Goal: Task Accomplishment & Management: Manage account settings

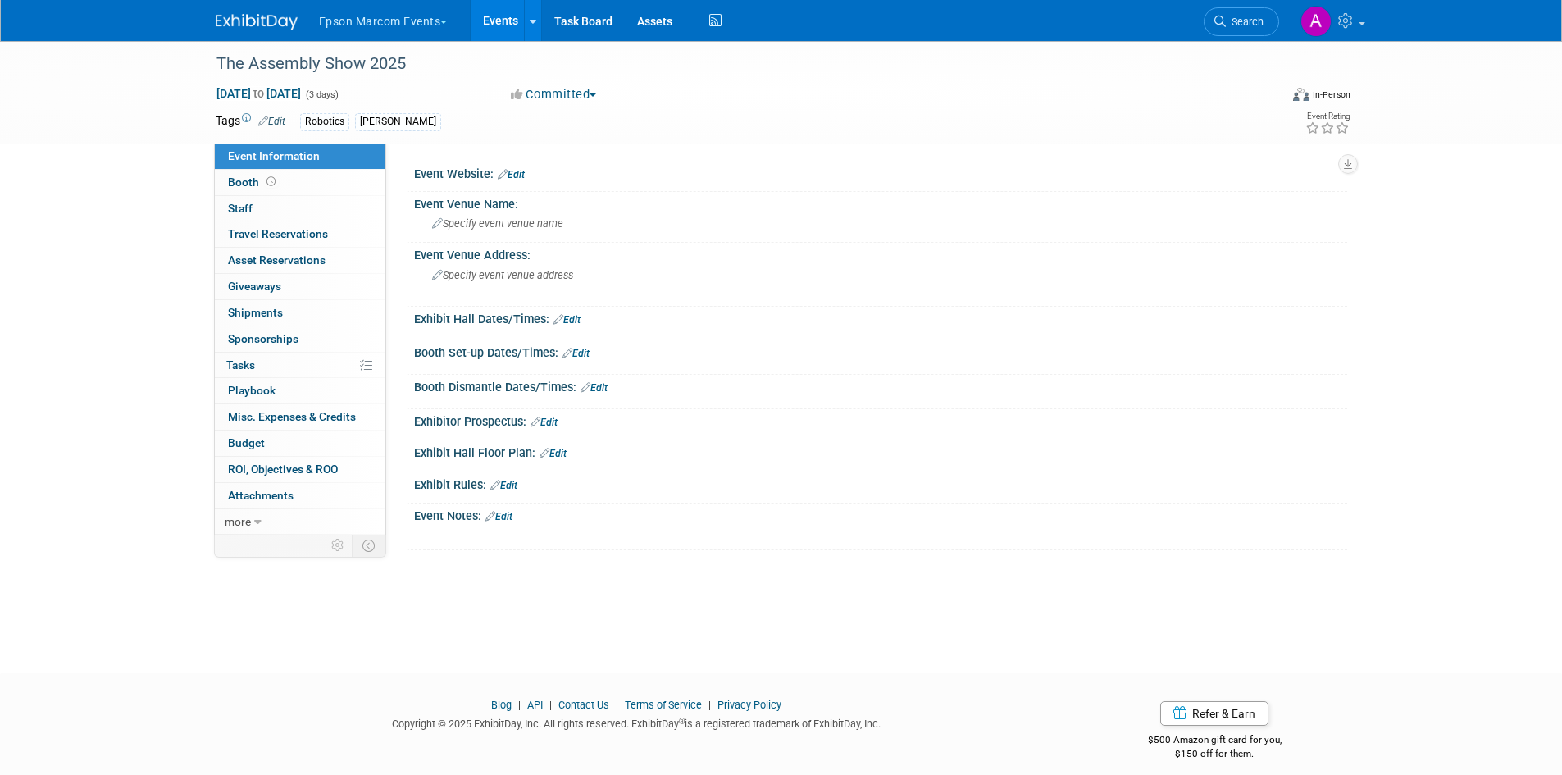
click at [517, 173] on link "Edit" at bounding box center [511, 174] width 27 height 11
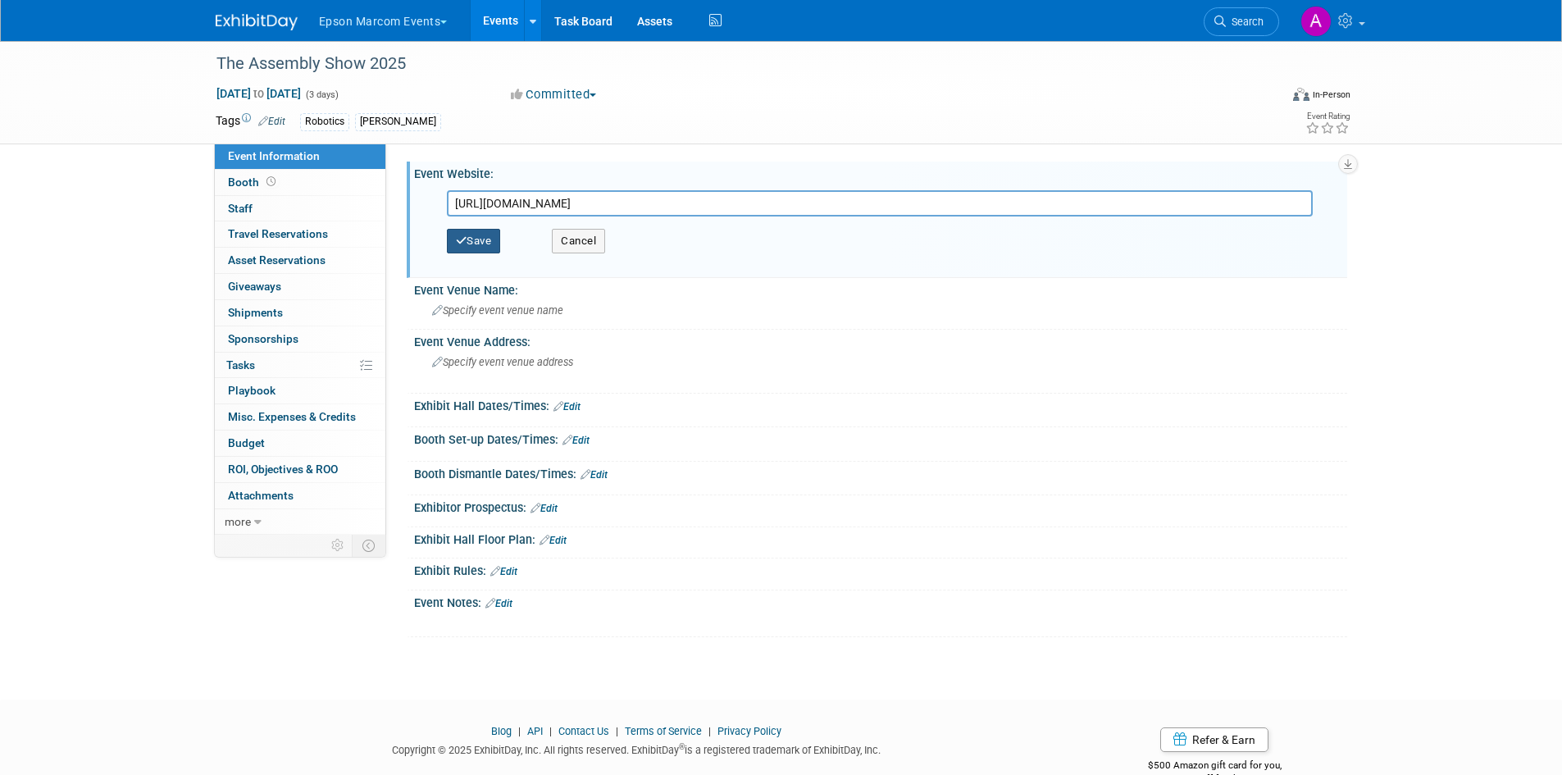
type input "[URL][DOMAIN_NAME]"
click at [484, 237] on button "Save" at bounding box center [474, 241] width 54 height 25
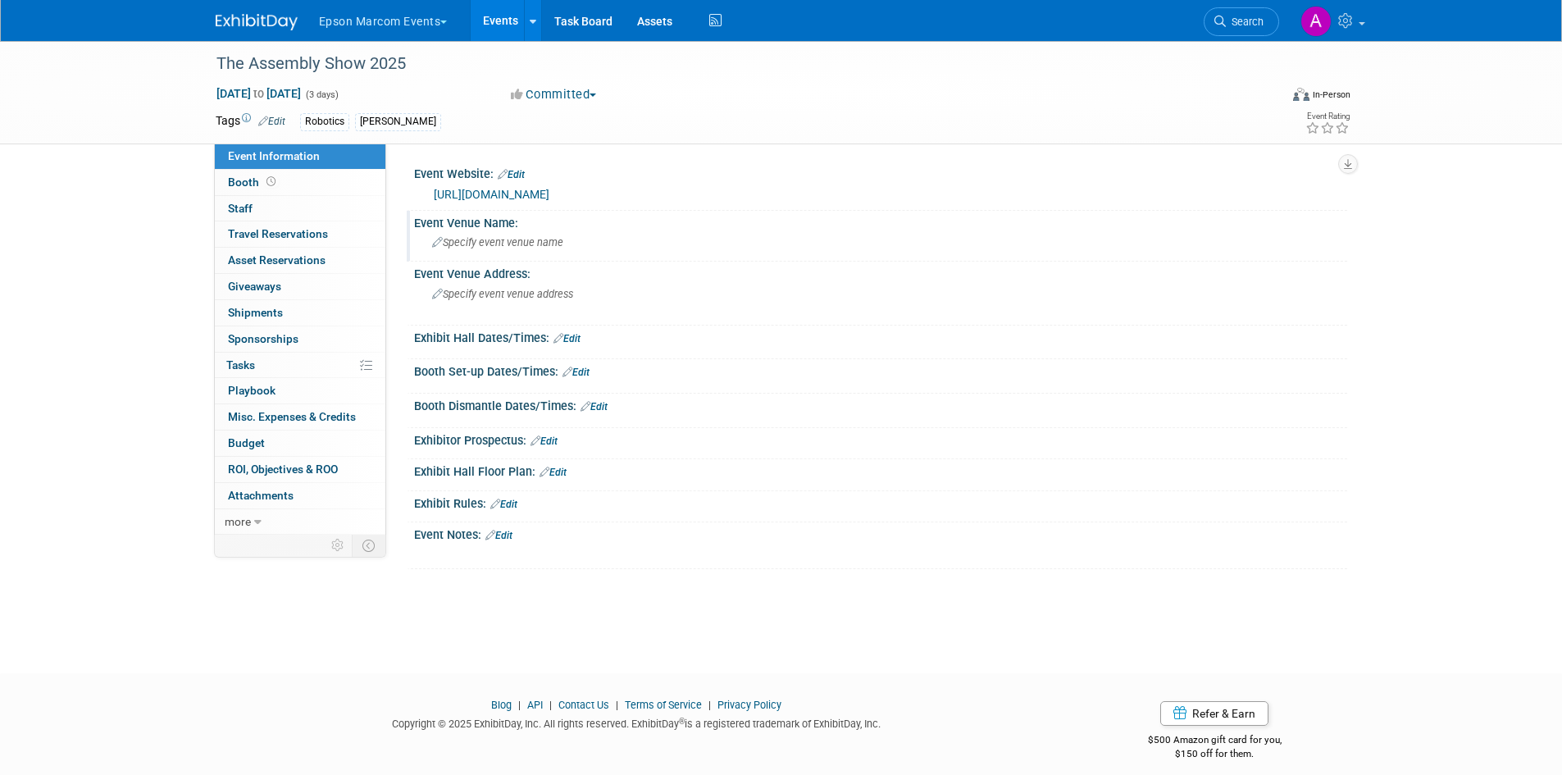
click at [486, 239] on span "Specify event venue name" at bounding box center [497, 242] width 131 height 12
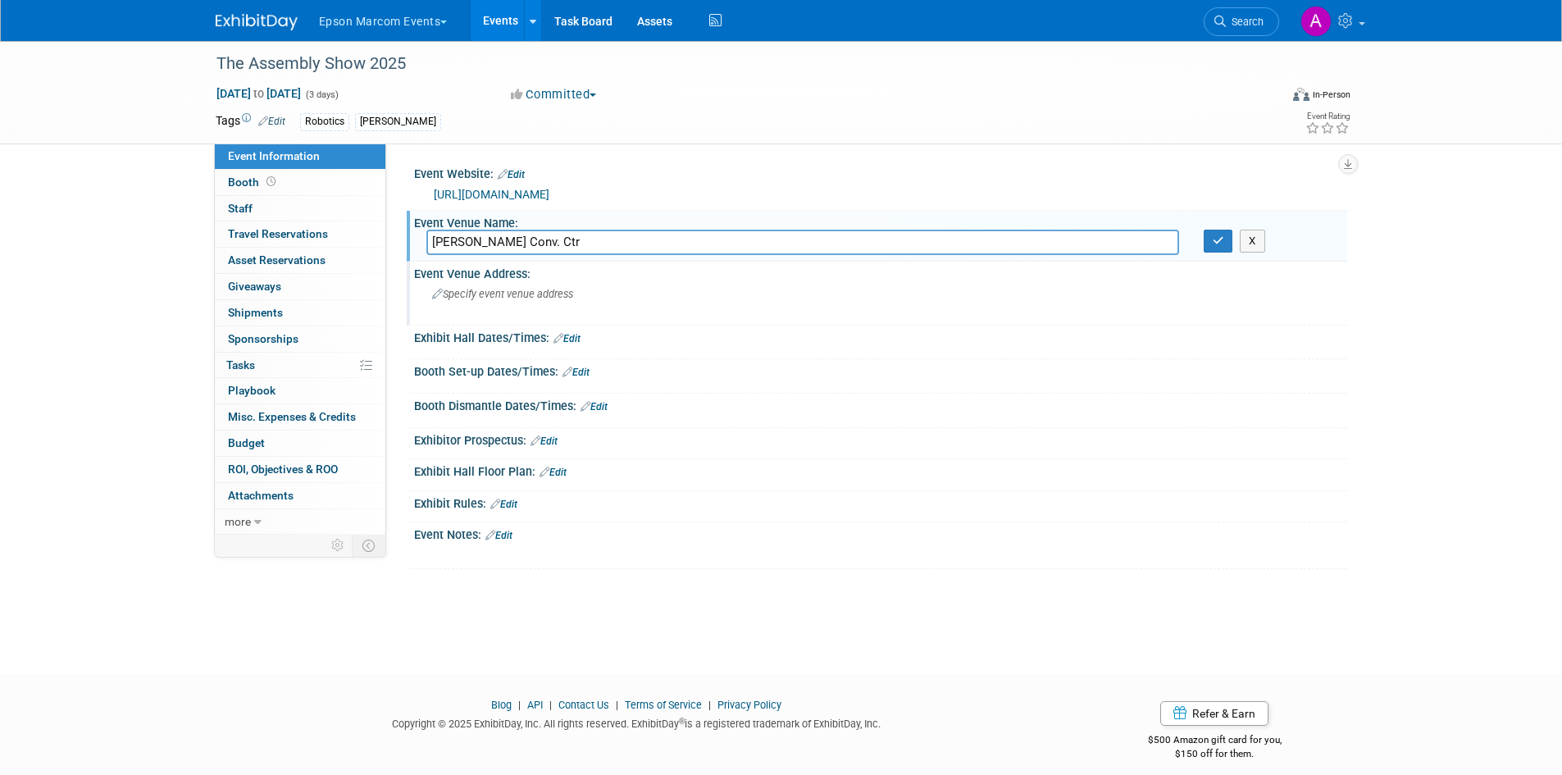
type input "[PERSON_NAME] Conv. Ctr"
click at [485, 276] on div "Event Venue Address:" at bounding box center [880, 272] width 933 height 21
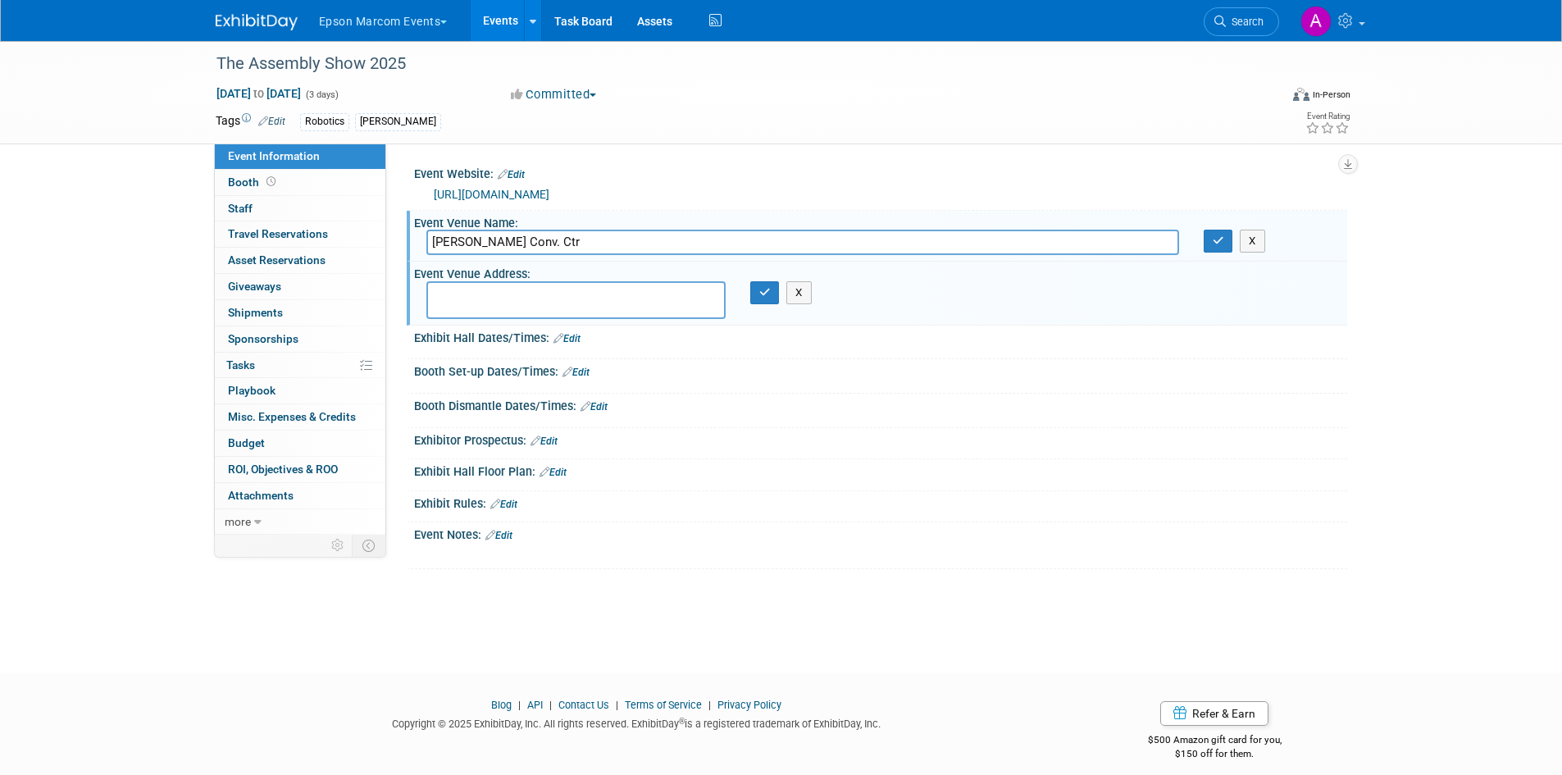
paste textarea "[STREET_ADDRESS]"
type textarea "[STREET_ADDRESS]"
click at [504, 241] on input "[PERSON_NAME] Conv. Ctr" at bounding box center [803, 242] width 753 height 25
type input "[PERSON_NAME] Conv. Ctr"
click at [765, 283] on button "button" at bounding box center [765, 292] width 30 height 23
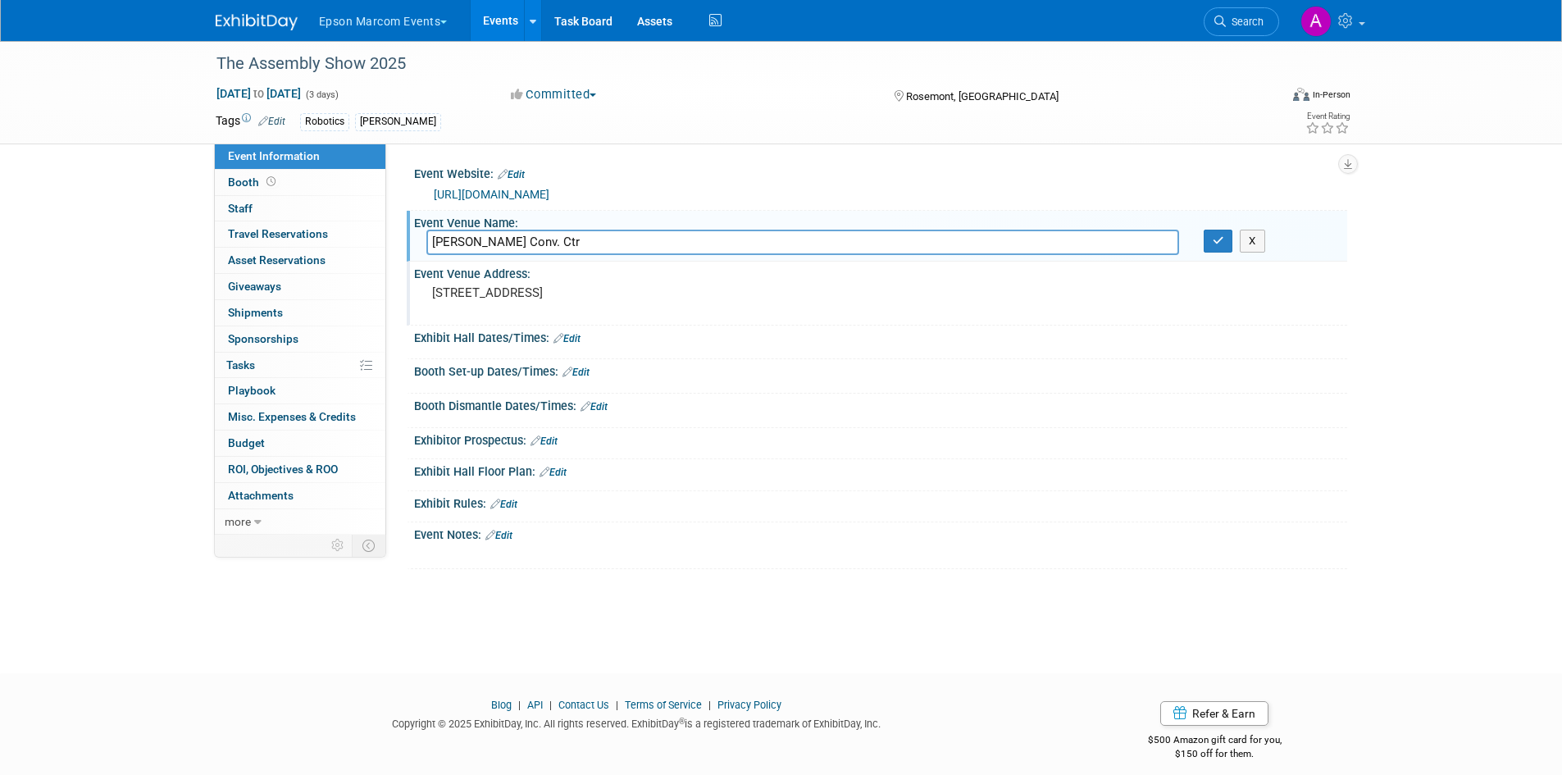
click at [607, 348] on div "Save Changes Cancel" at bounding box center [880, 349] width 933 height 10
click at [585, 339] on div "Exhibit Hall Dates/Times: Edit" at bounding box center [880, 336] width 933 height 21
click at [571, 339] on link "Edit" at bounding box center [567, 338] width 27 height 11
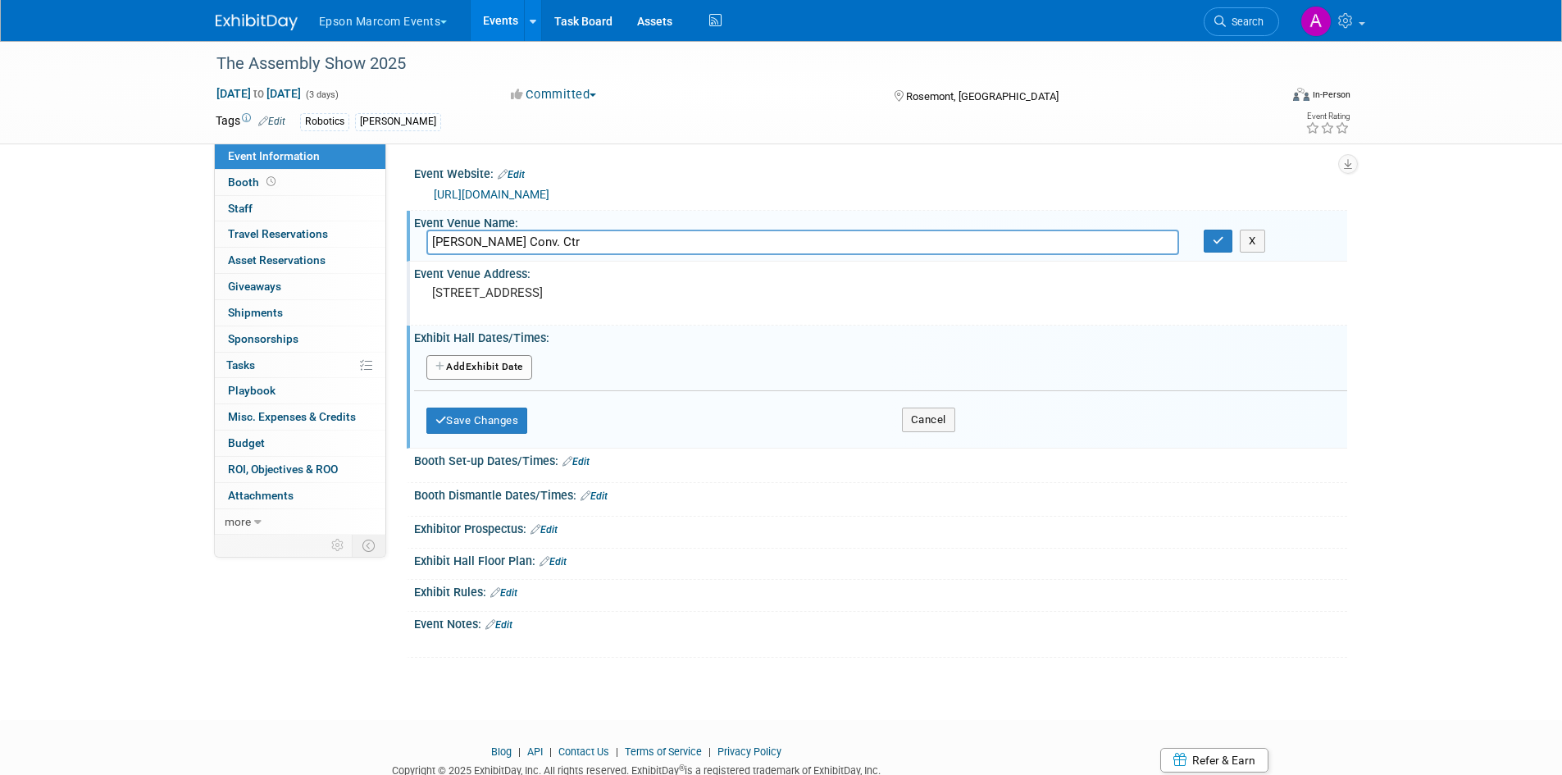
click at [506, 362] on button "Add Another Exhibit Date" at bounding box center [480, 367] width 106 height 25
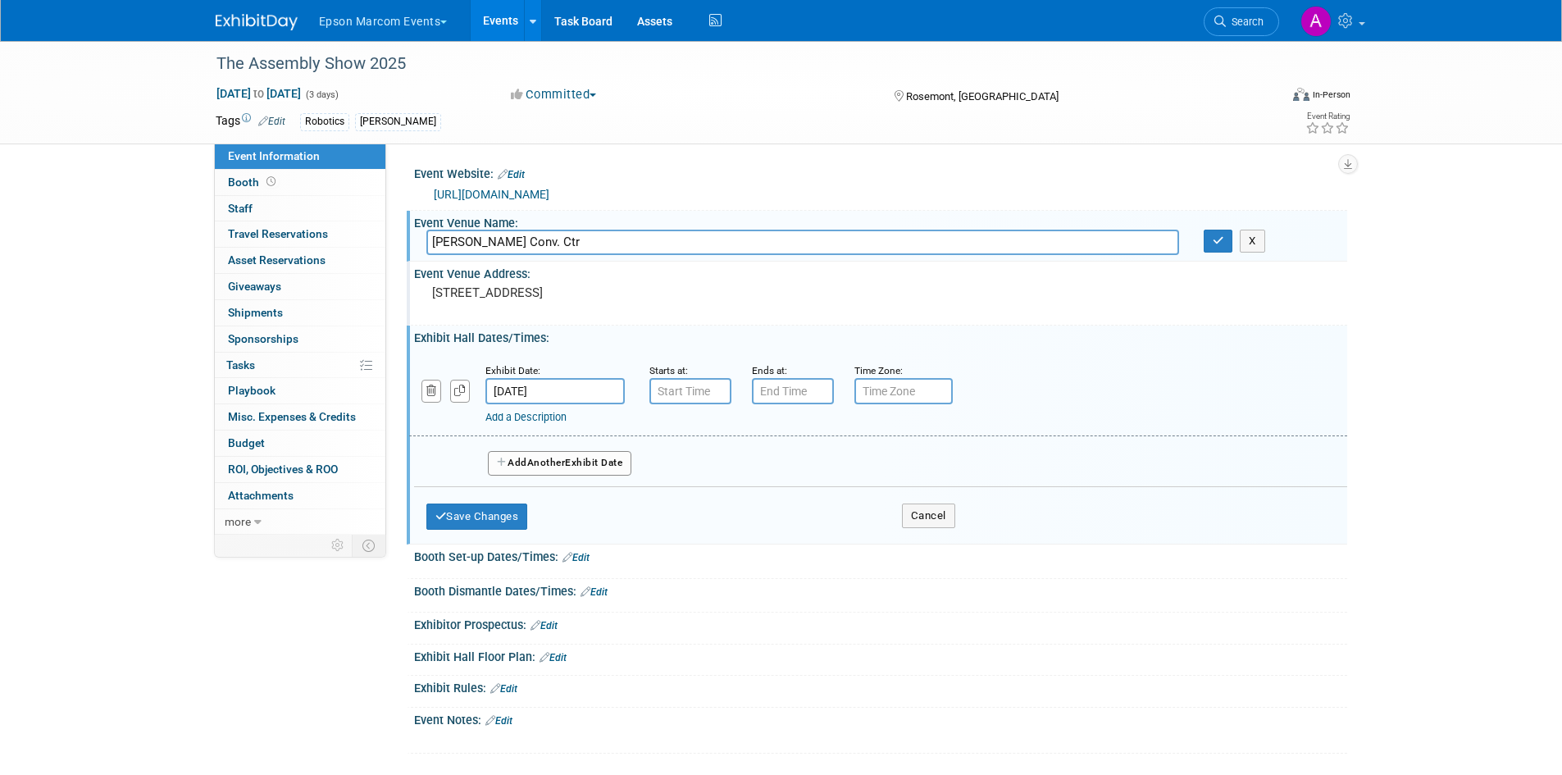
click at [573, 463] on button "Add Another Exhibit Date" at bounding box center [560, 463] width 144 height 25
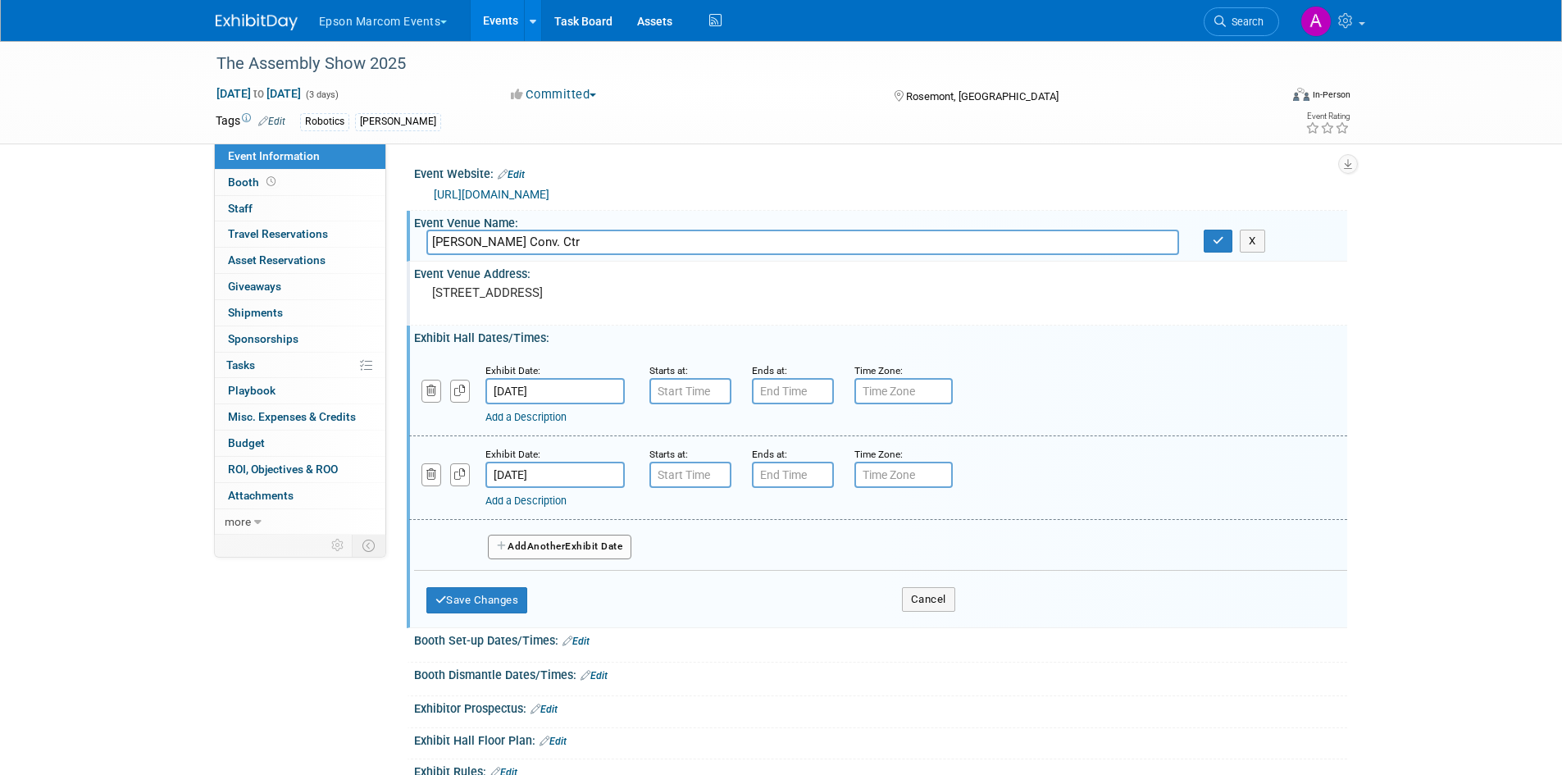
click at [563, 550] on span "Another" at bounding box center [546, 546] width 39 height 11
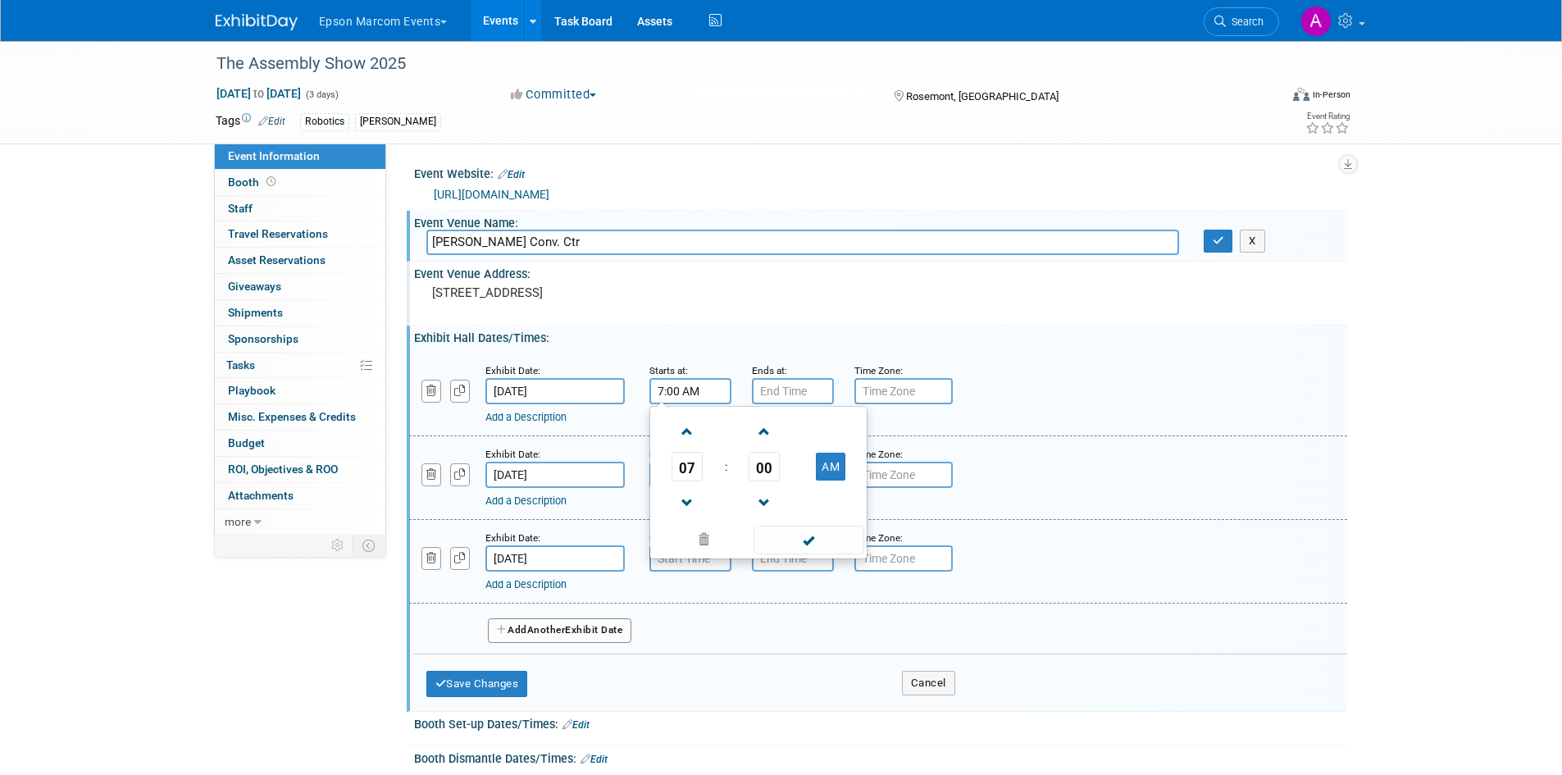
click at [688, 390] on input "7:00 AM" at bounding box center [691, 391] width 82 height 26
click at [687, 474] on span "07" at bounding box center [687, 467] width 31 height 30
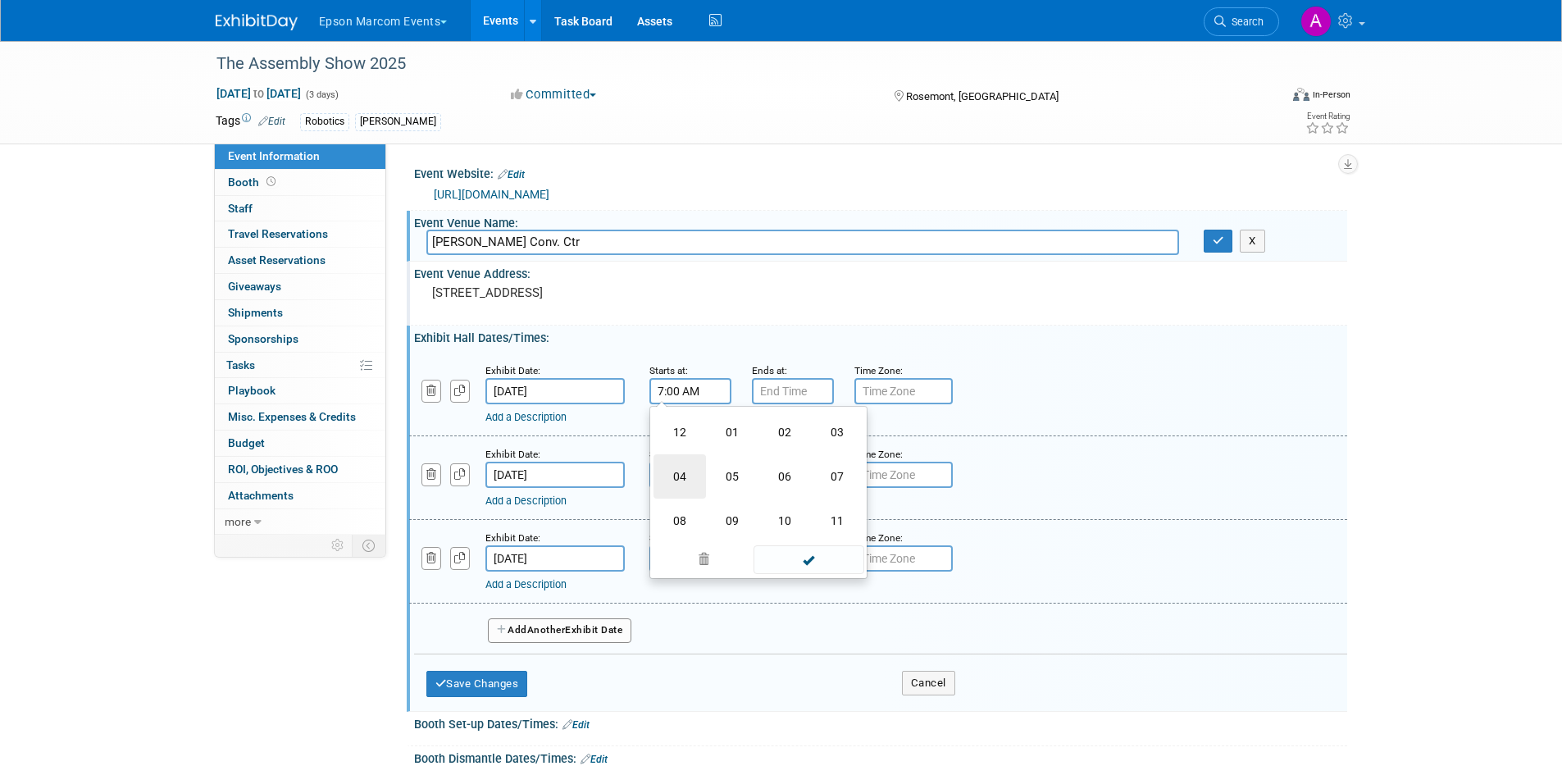
click at [687, 475] on td "04" at bounding box center [680, 476] width 52 height 44
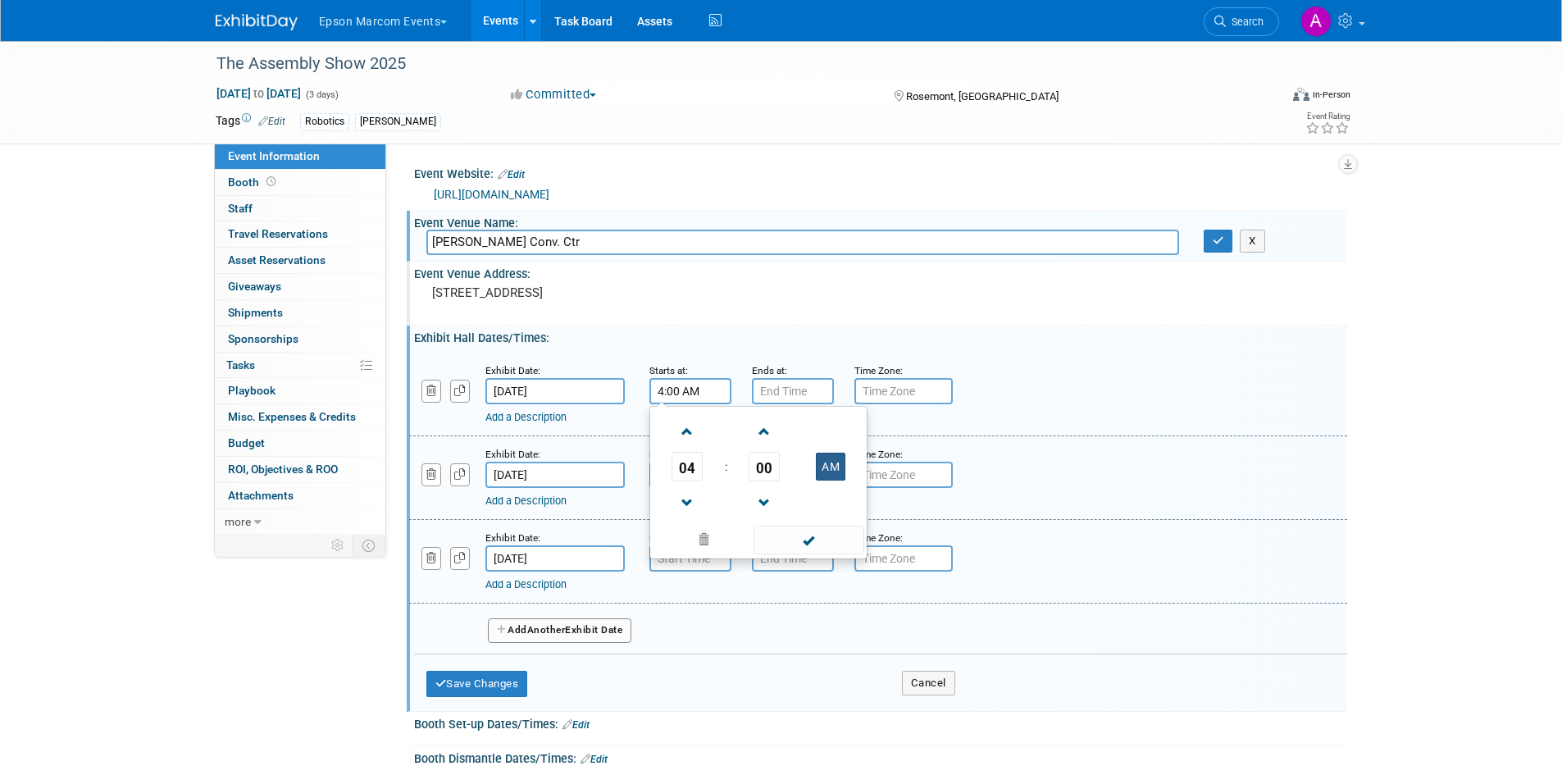
click at [834, 468] on button "AM" at bounding box center [831, 467] width 30 height 28
type input "4:00 PM"
click at [833, 540] on span at bounding box center [809, 540] width 111 height 29
type input "7:00 PM"
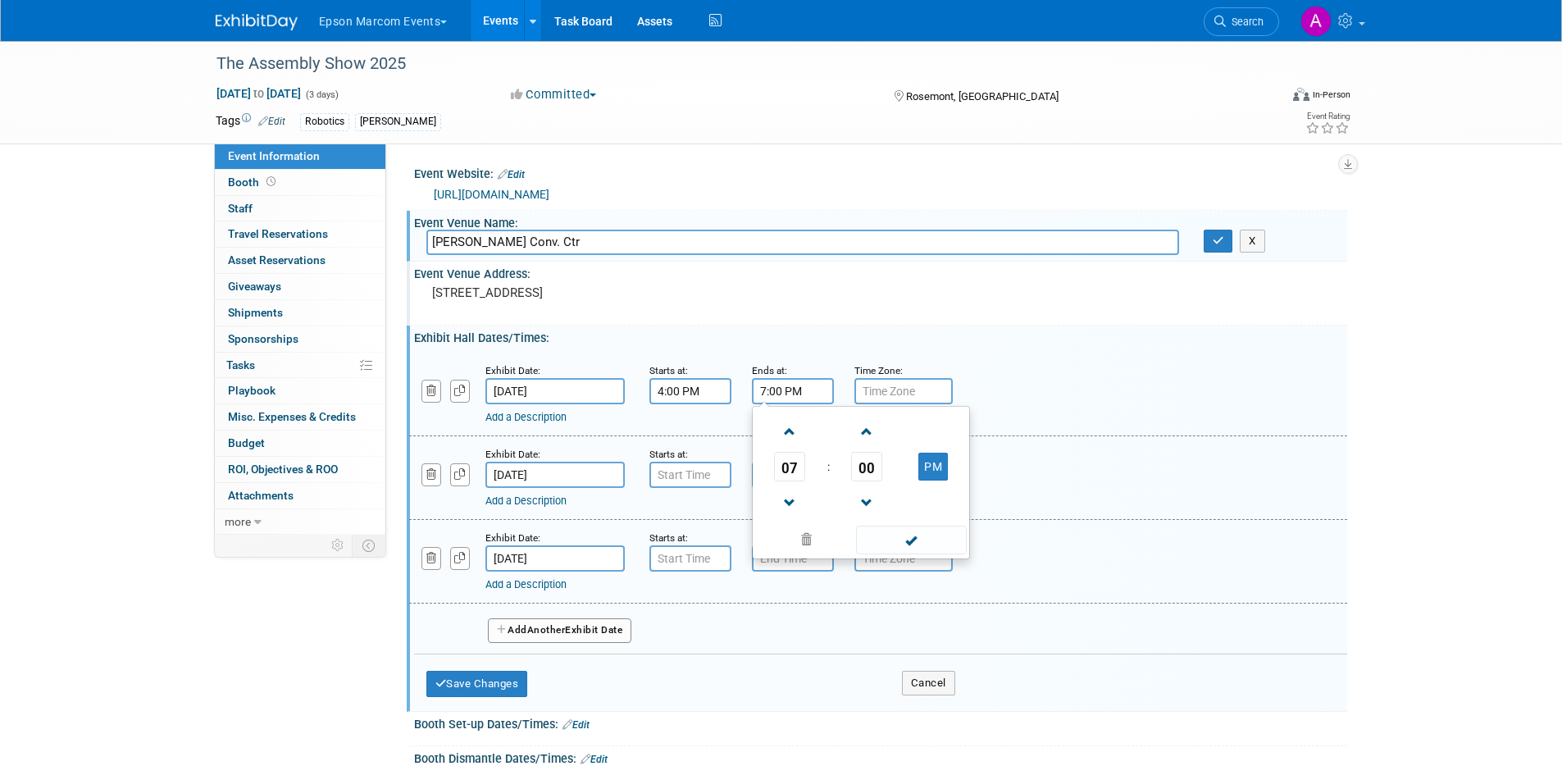
click at [792, 396] on input "7:00 PM" at bounding box center [793, 391] width 82 height 26
click at [923, 542] on span at bounding box center [911, 540] width 111 height 29
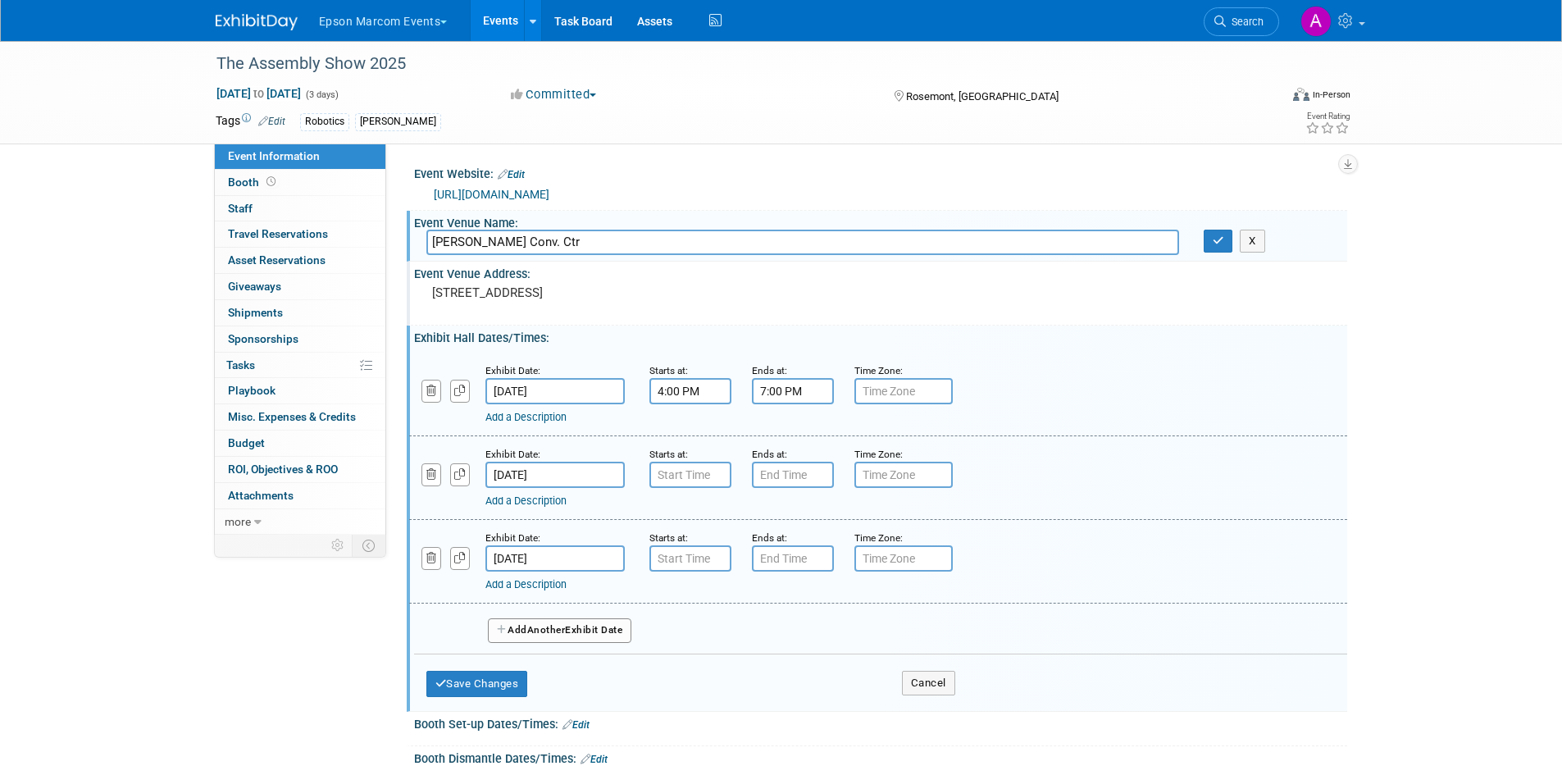
click at [925, 390] on input "text" at bounding box center [904, 391] width 98 height 26
click at [696, 471] on input "7:00 AM" at bounding box center [691, 475] width 82 height 26
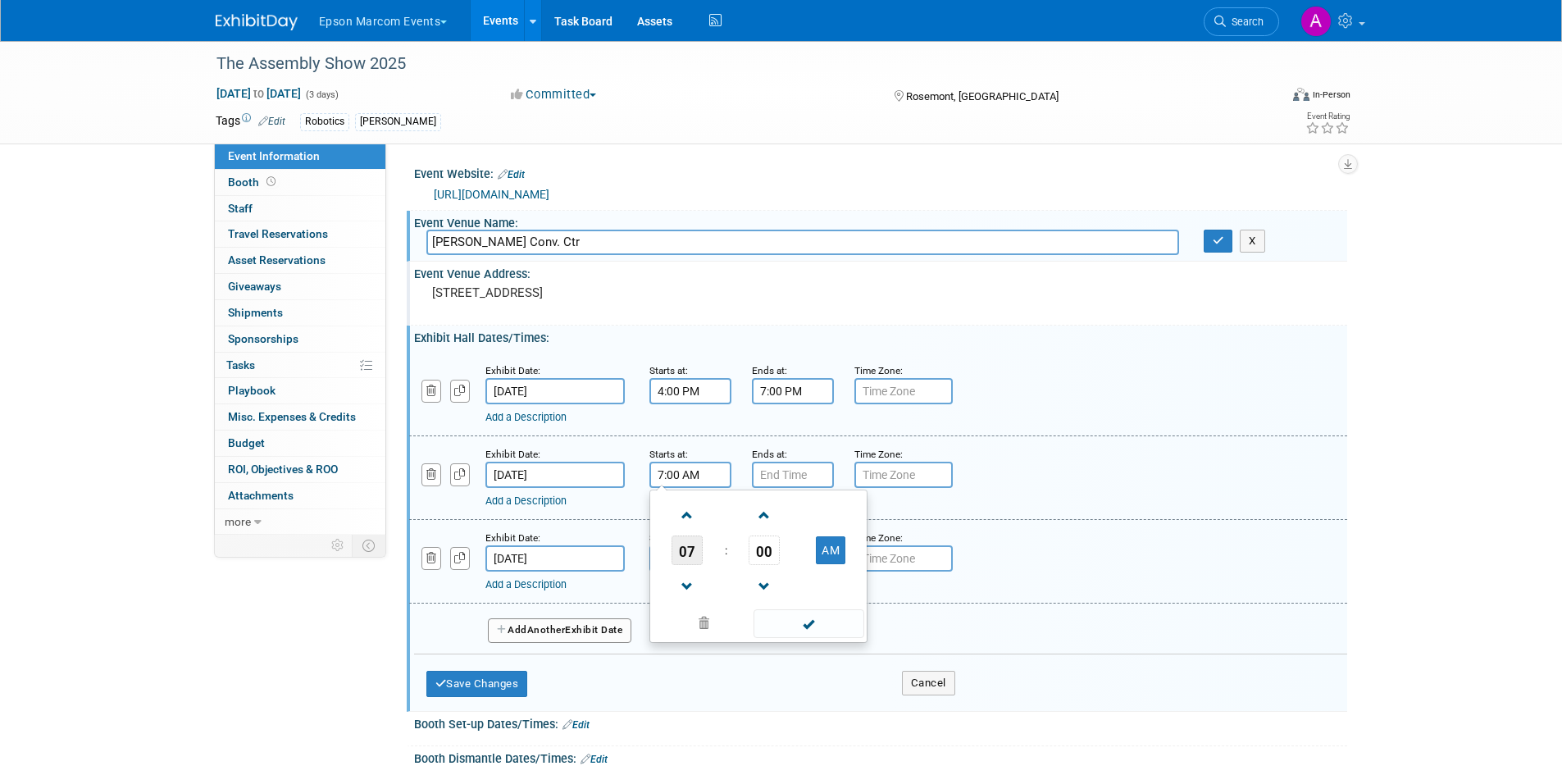
click at [689, 546] on span "07" at bounding box center [687, 551] width 31 height 30
click at [794, 595] on td "10" at bounding box center [785, 604] width 52 height 44
type input "10:00 AM"
click at [803, 470] on input "7:00 PM" at bounding box center [793, 475] width 82 height 26
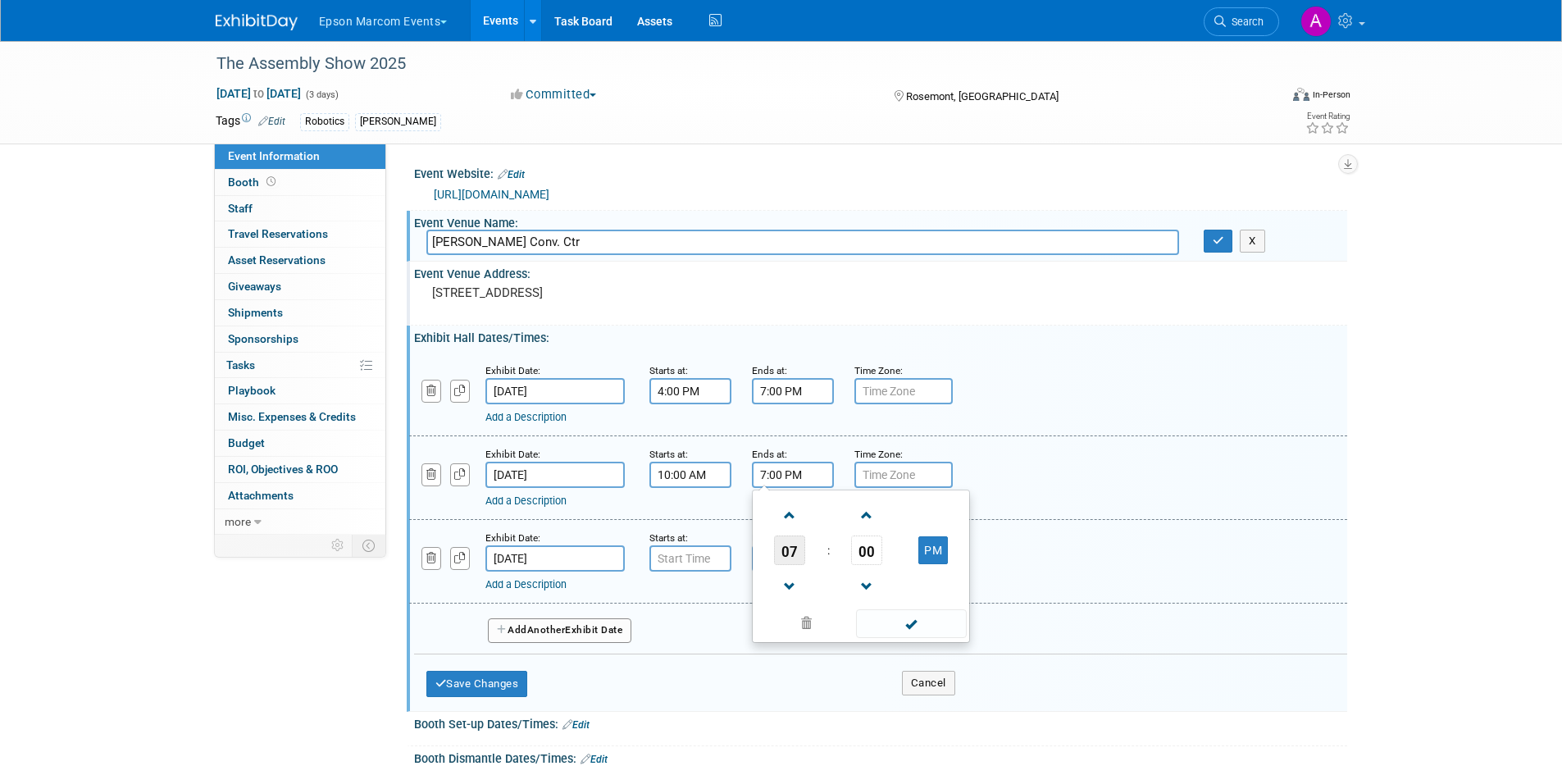
click at [792, 553] on span "07" at bounding box center [789, 551] width 31 height 30
click at [836, 563] on td "05" at bounding box center [835, 560] width 52 height 44
type input "5:00 PM"
click at [915, 626] on span at bounding box center [911, 623] width 111 height 29
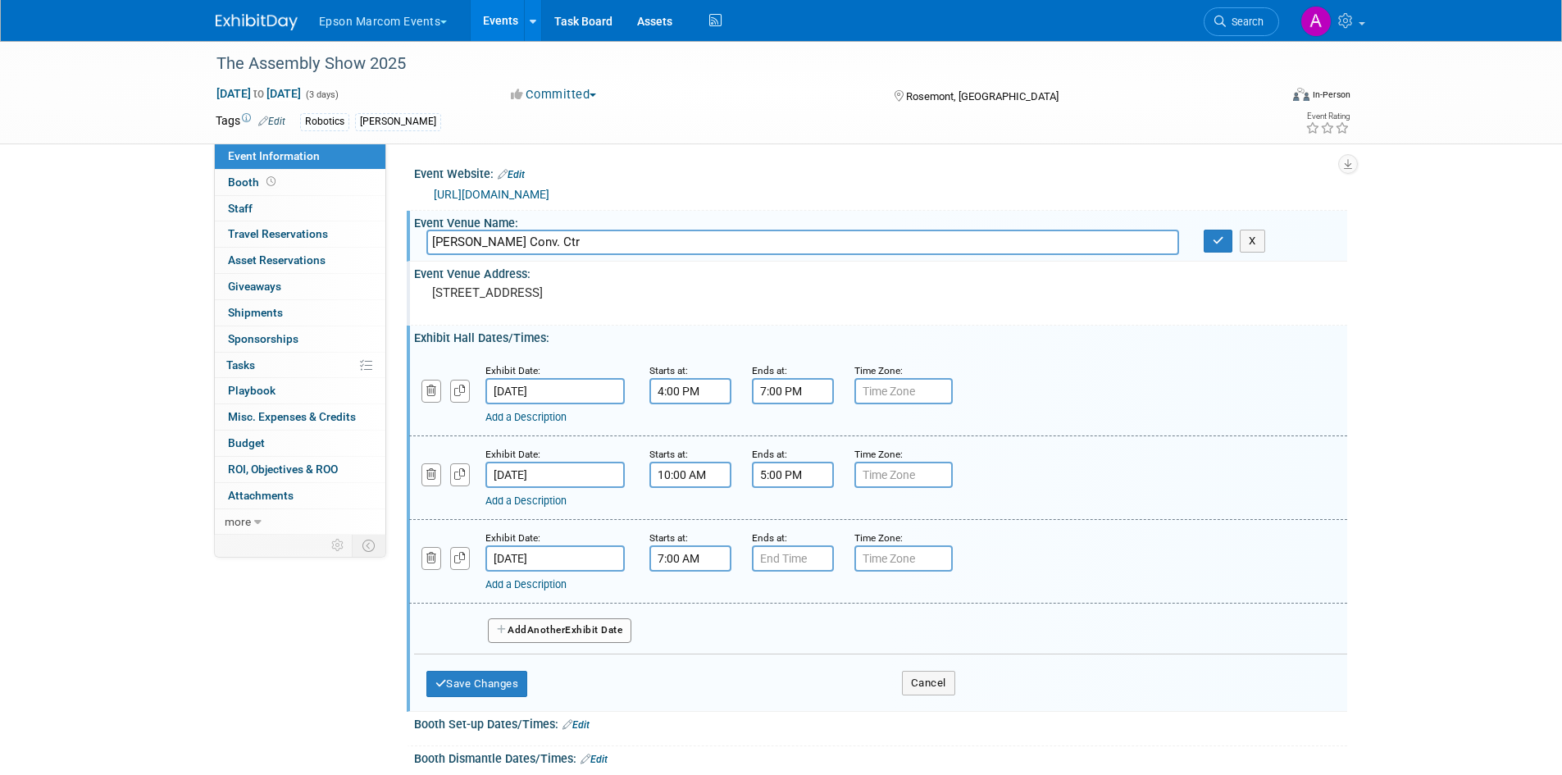
click at [674, 562] on input "7:00 AM" at bounding box center [691, 558] width 82 height 26
click at [685, 632] on span "07" at bounding box center [687, 634] width 31 height 30
click at [731, 688] on td "09" at bounding box center [732, 688] width 52 height 44
type input "9:00 AM"
click at [782, 545] on div "Ends at:" at bounding box center [791, 537] width 78 height 16
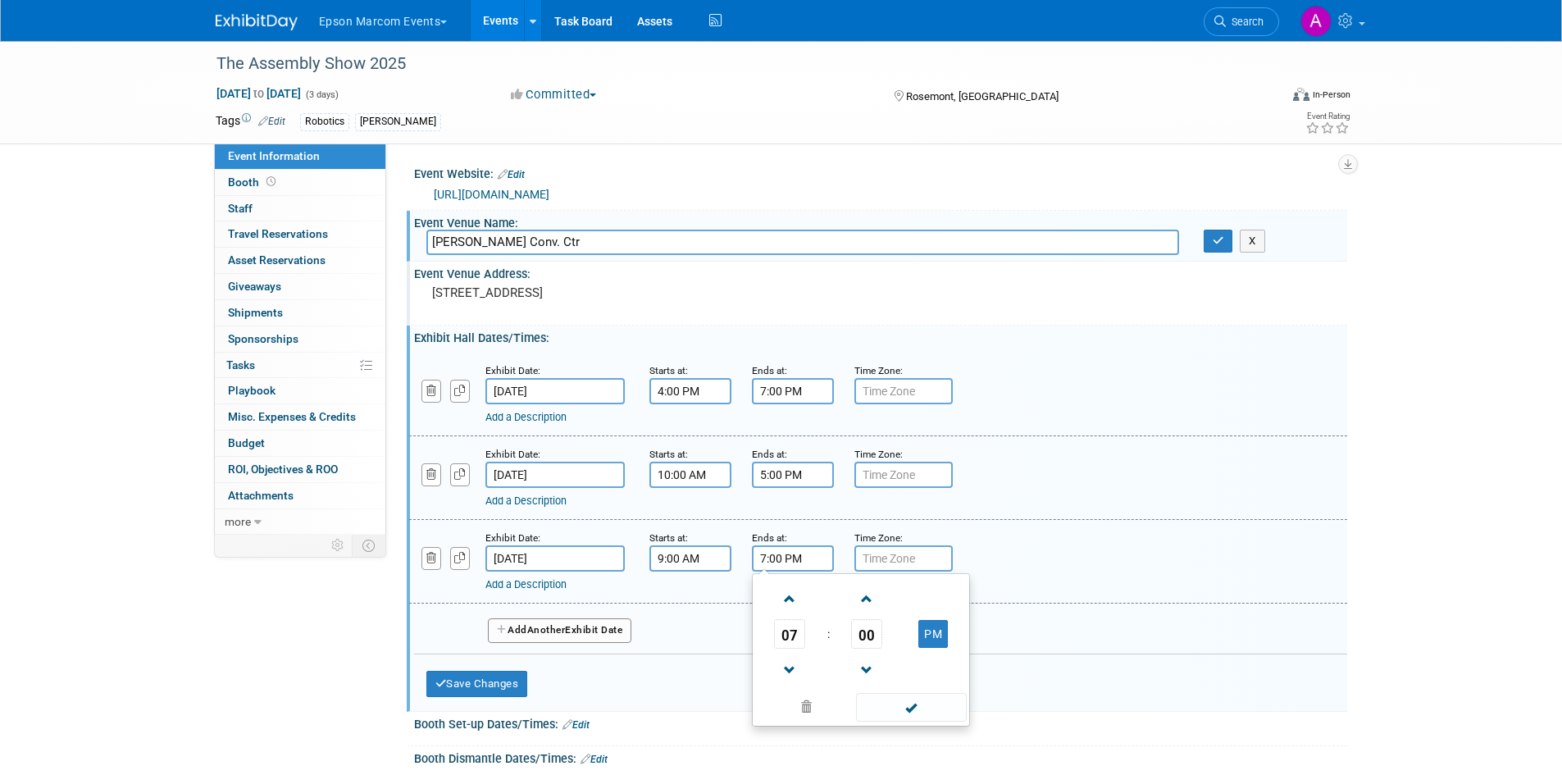
click at [782, 556] on input "7:00 PM" at bounding box center [793, 558] width 82 height 26
click at [789, 636] on span "07" at bounding box center [789, 634] width 31 height 30
click at [879, 602] on td "02" at bounding box center [887, 599] width 52 height 44
type input "2:00 PM"
click at [947, 717] on span at bounding box center [911, 707] width 111 height 29
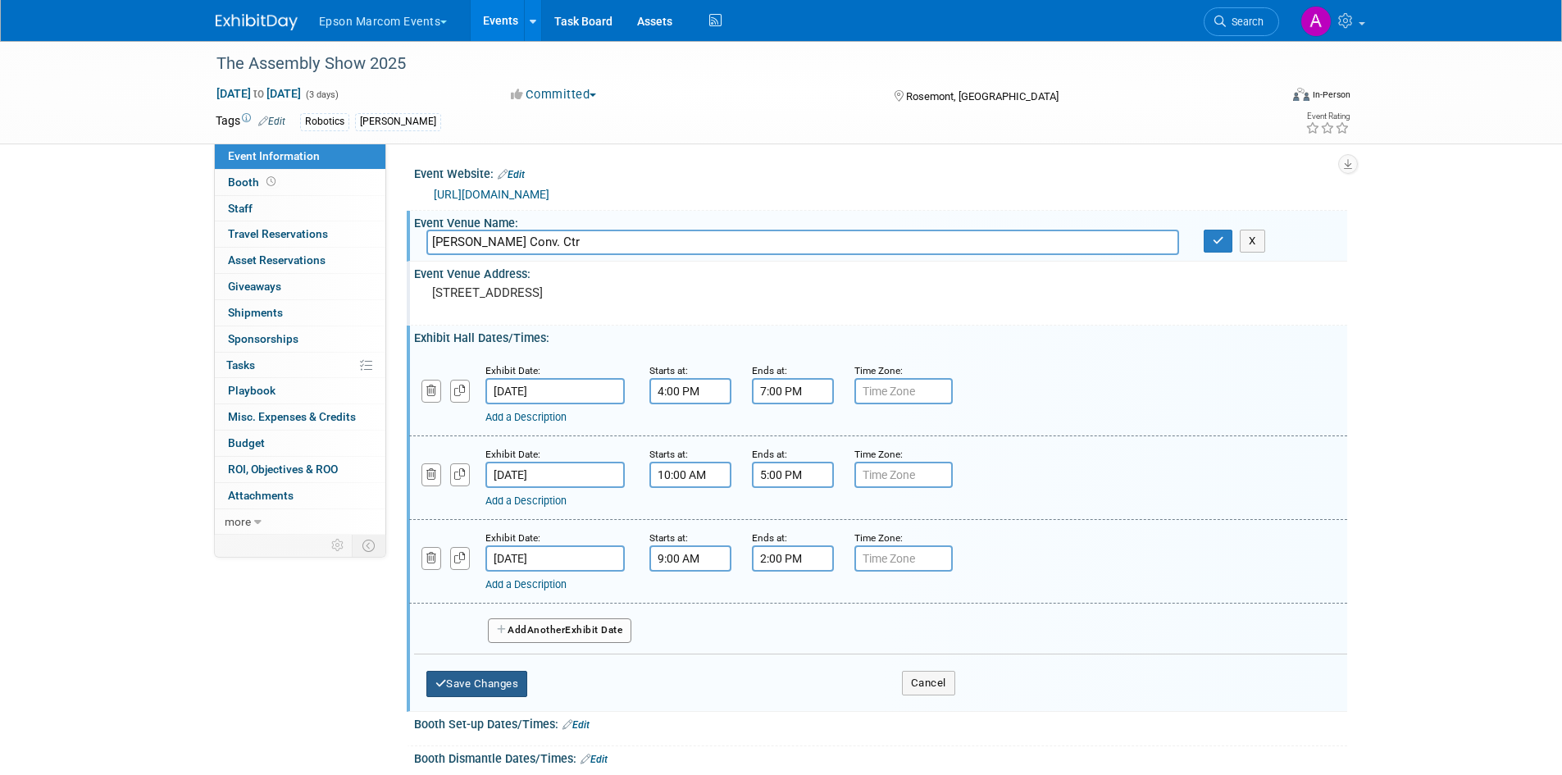
click at [513, 680] on button "Save Changes" at bounding box center [478, 684] width 102 height 26
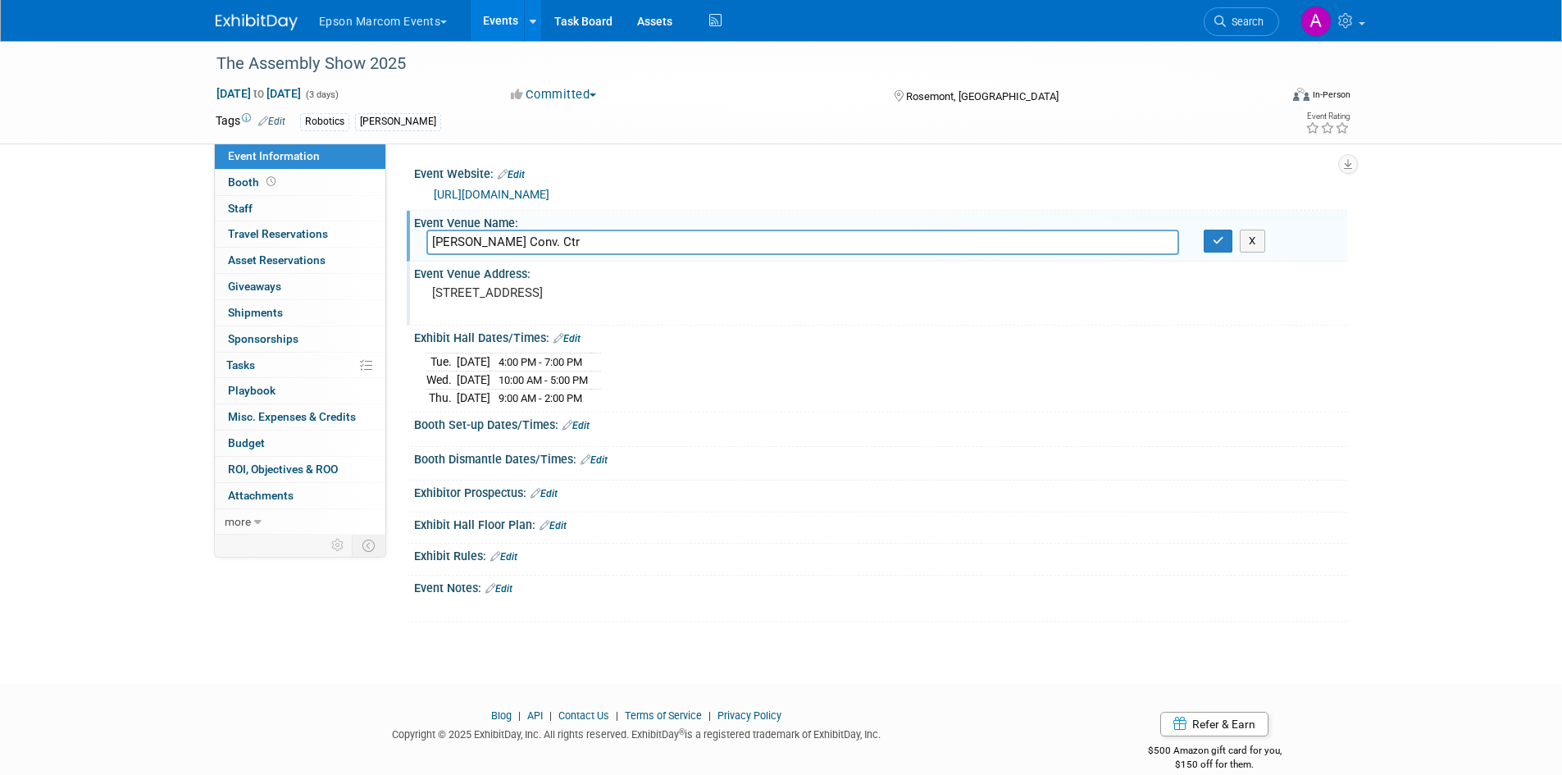
click at [534, 424] on div "Booth Set-up Dates/Times: Edit" at bounding box center [880, 423] width 933 height 21
click at [589, 416] on div "Booth Set-up Dates/Times: Edit" at bounding box center [880, 423] width 933 height 21
click at [586, 427] on link "Edit" at bounding box center [576, 425] width 27 height 11
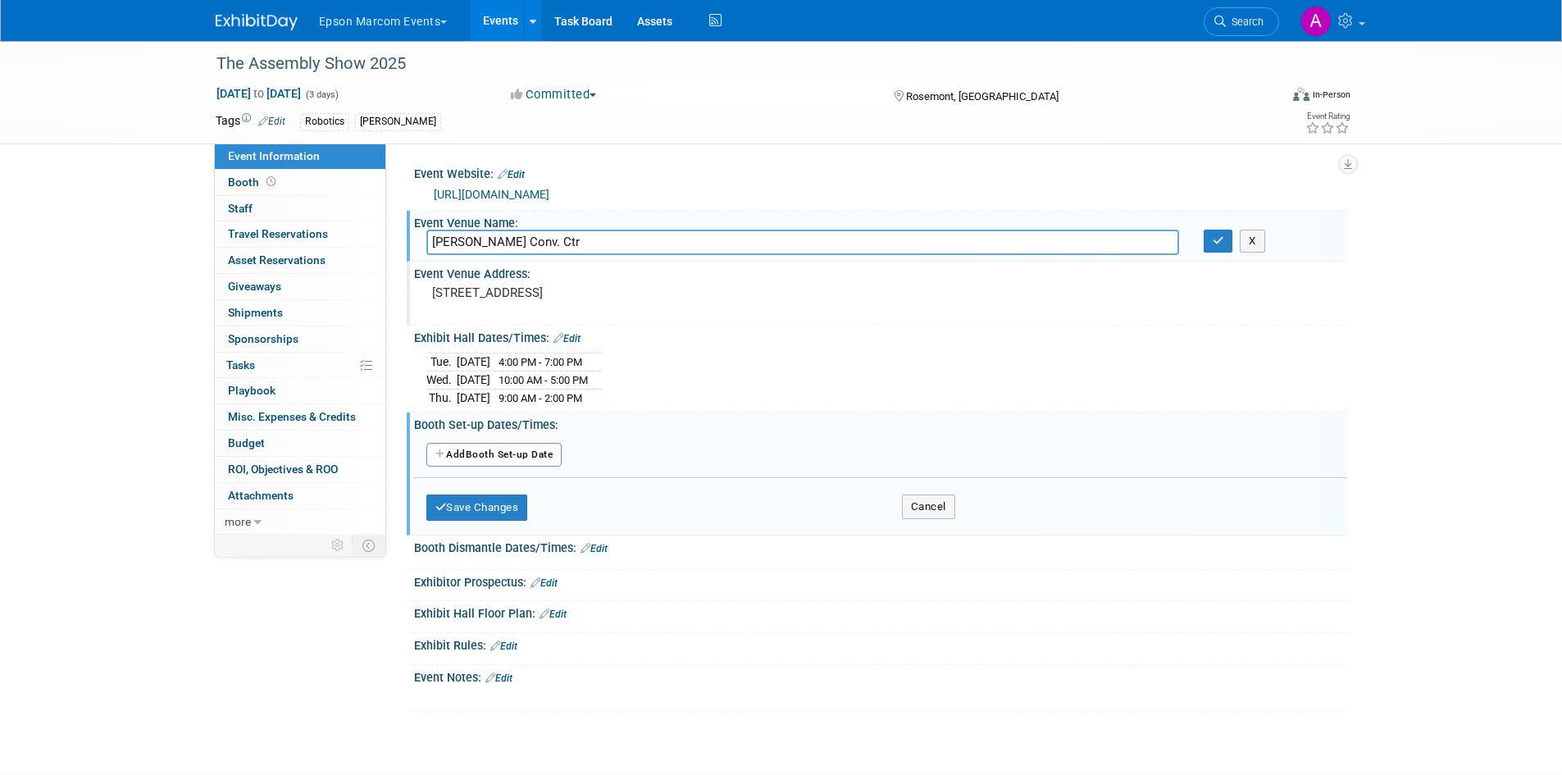
click at [536, 452] on button "Add Another Booth Set-up Date" at bounding box center [495, 455] width 136 height 25
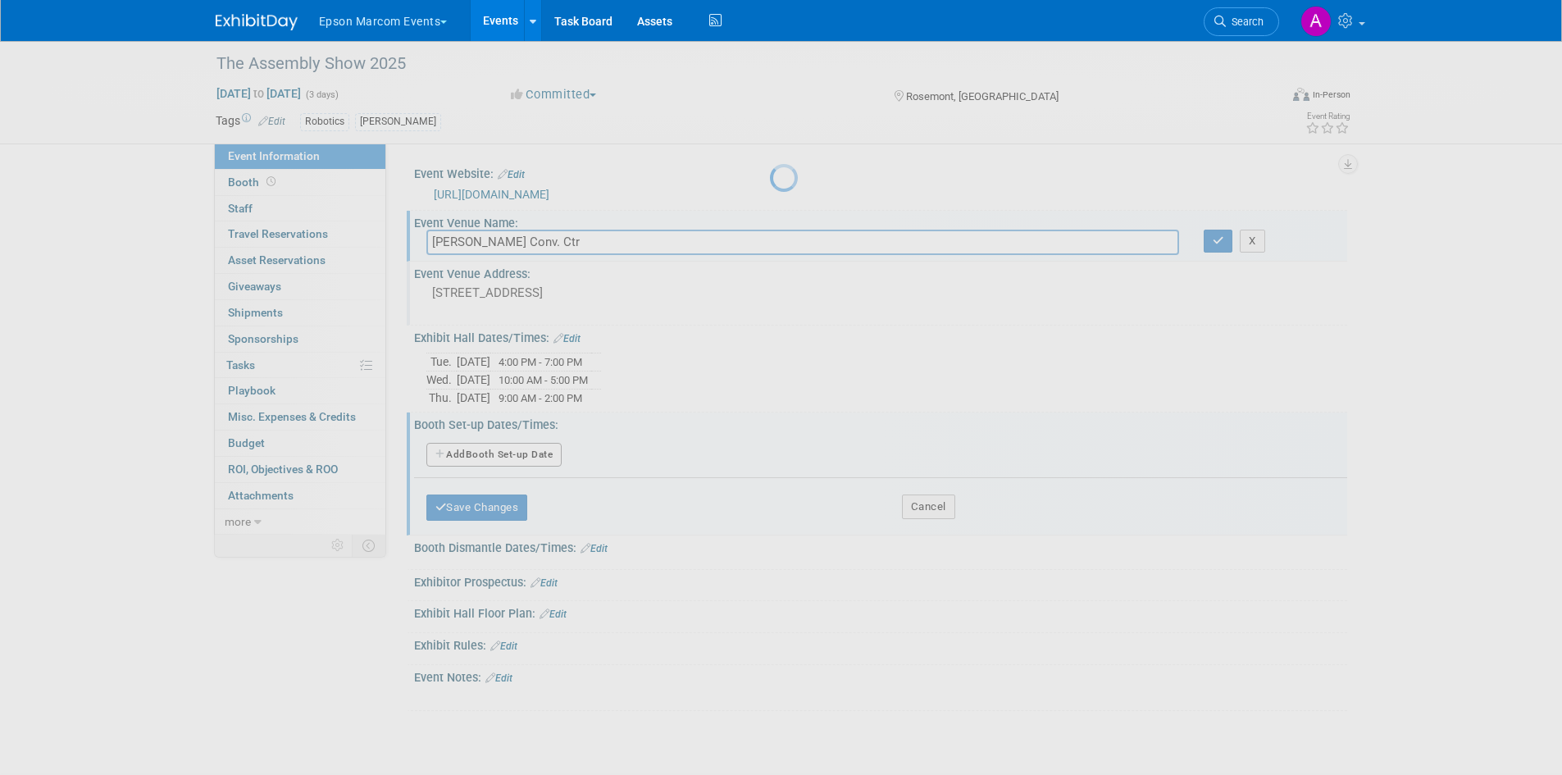
select select "9"
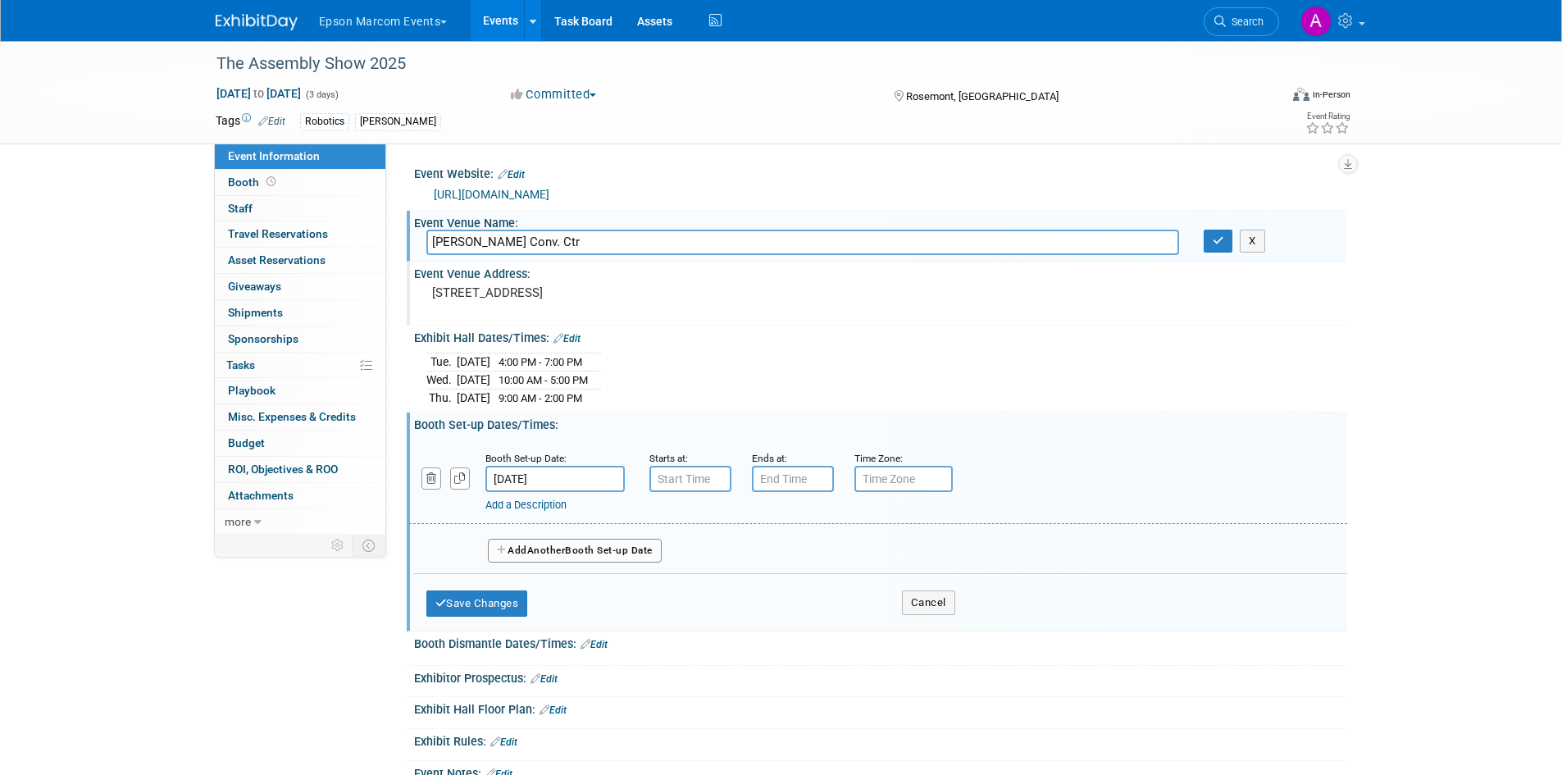
click at [572, 477] on input "[DATE]" at bounding box center [555, 479] width 139 height 26
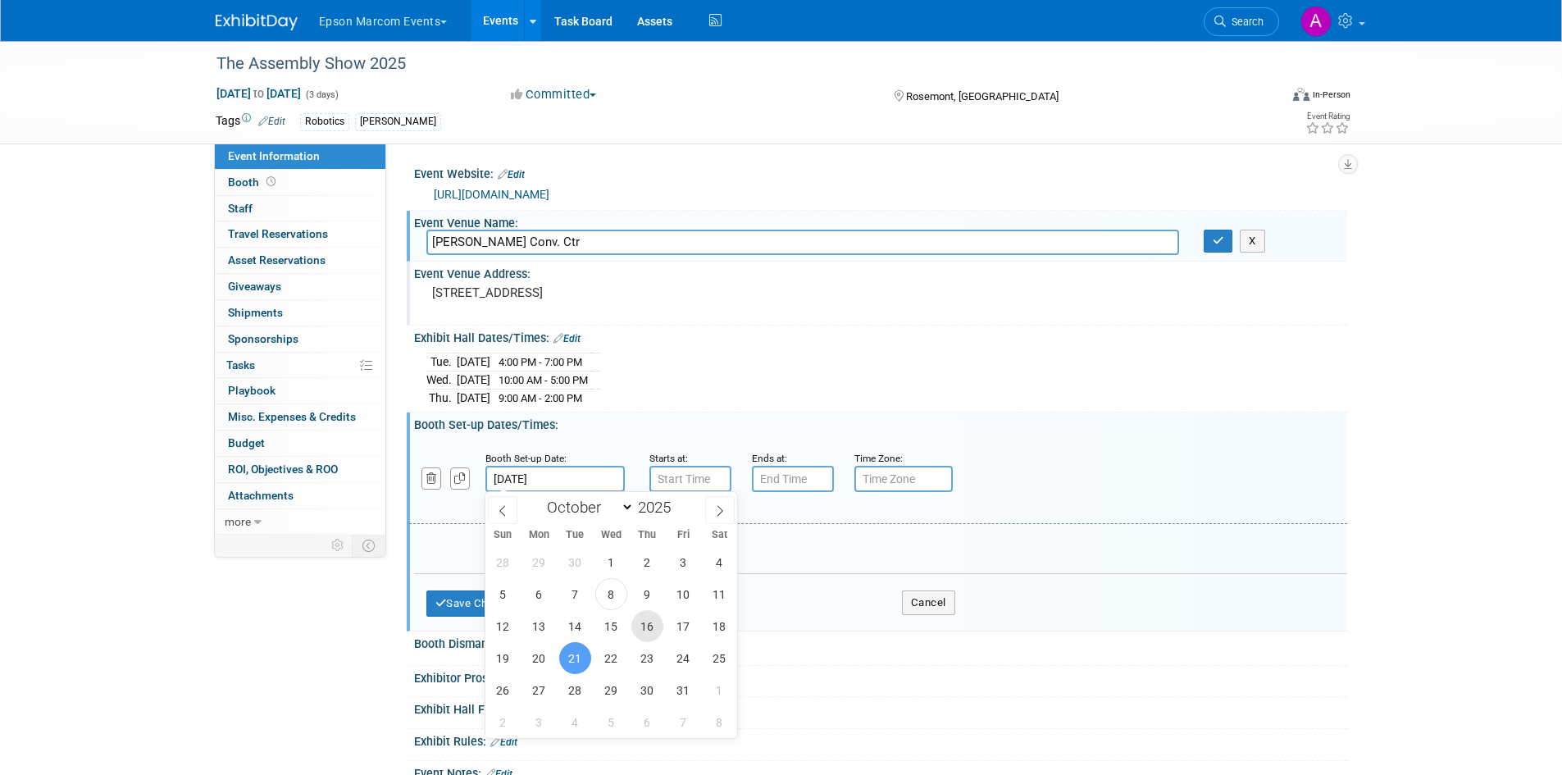
click at [650, 632] on span "16" at bounding box center [648, 626] width 32 height 32
type input "[DATE]"
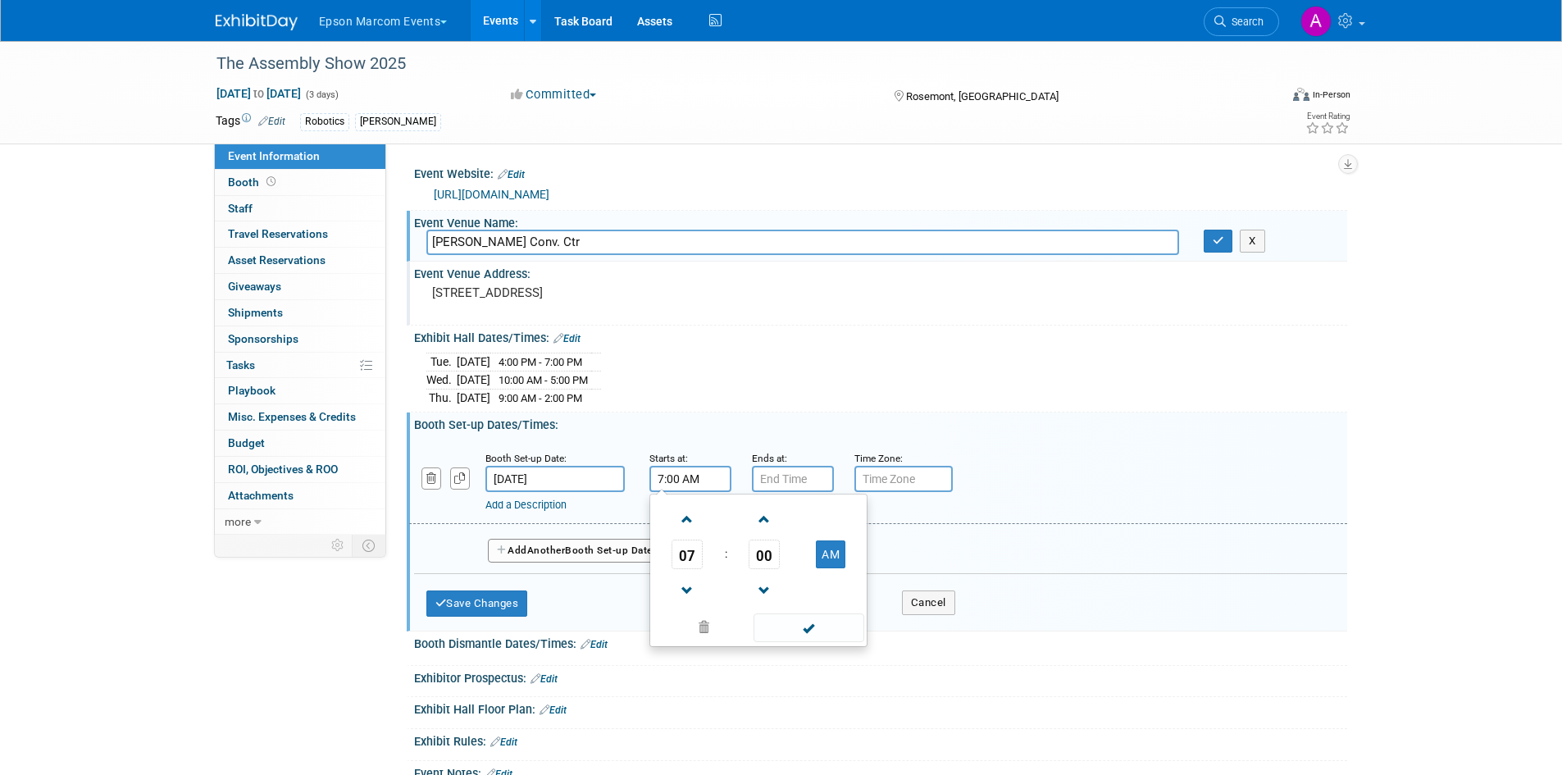
click at [694, 475] on input "7:00 AM" at bounding box center [691, 479] width 82 height 26
click at [687, 551] on span "07" at bounding box center [687, 555] width 31 height 30
click at [696, 612] on td "08" at bounding box center [680, 608] width 52 height 44
type input "8:00 AM"
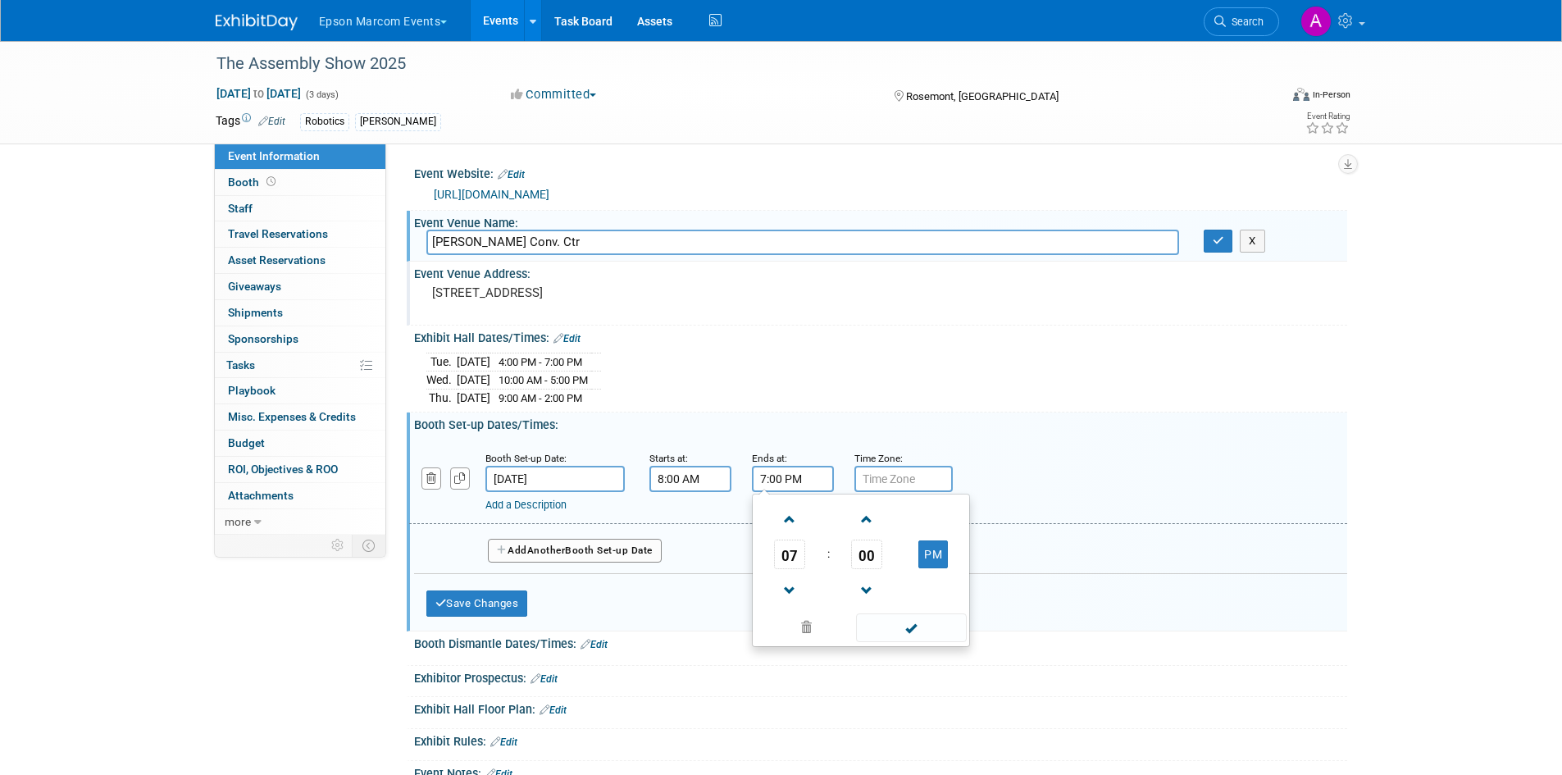
click at [799, 477] on input "7:00 PM" at bounding box center [793, 479] width 82 height 26
click at [799, 561] on span "07" at bounding box center [789, 555] width 31 height 30
click at [799, 561] on td "04" at bounding box center [782, 564] width 52 height 44
click at [868, 563] on span "00" at bounding box center [866, 555] width 31 height 30
click at [873, 566] on td "30" at bounding box center [887, 564] width 52 height 44
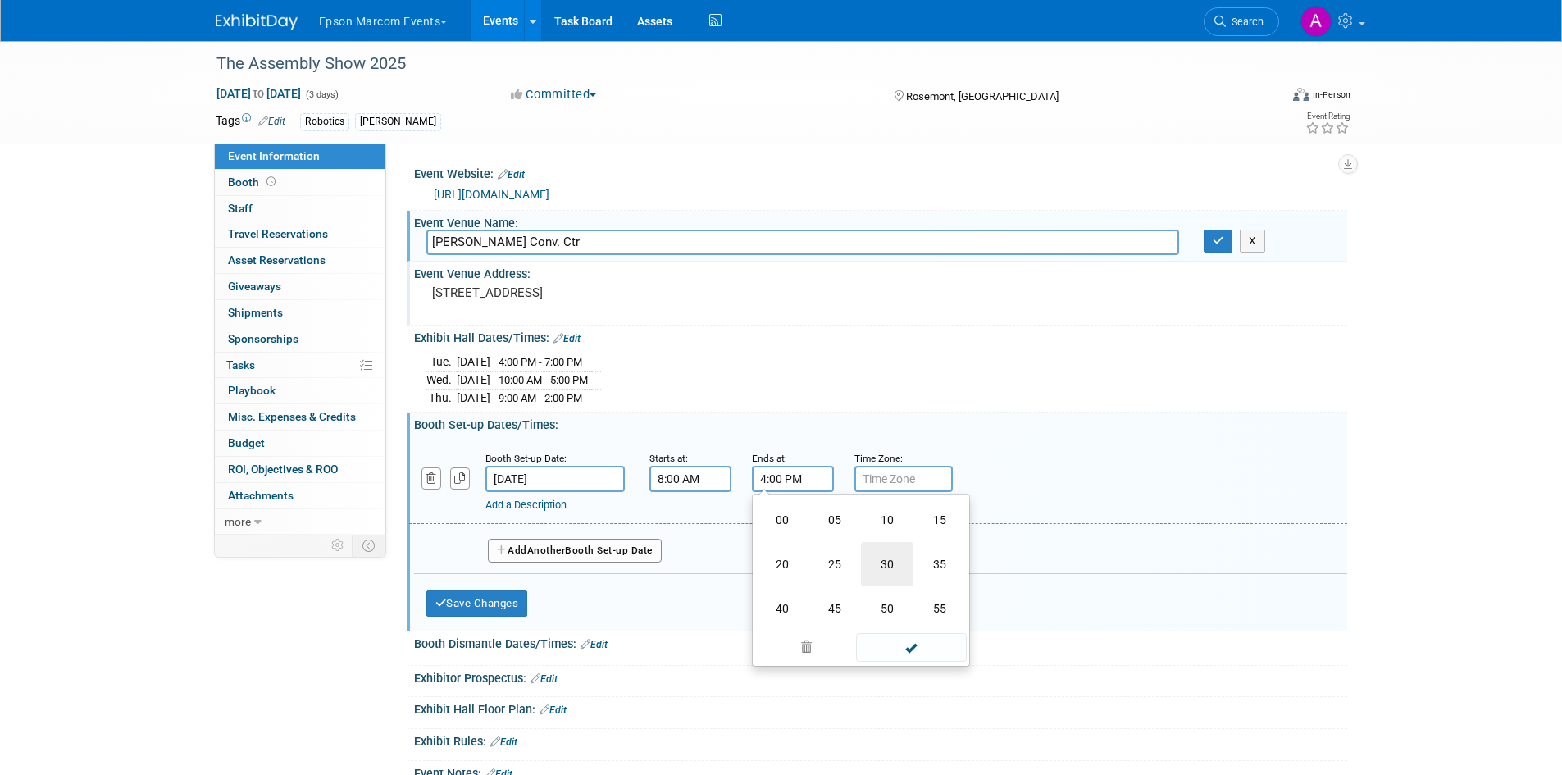
type input "4:30 PM"
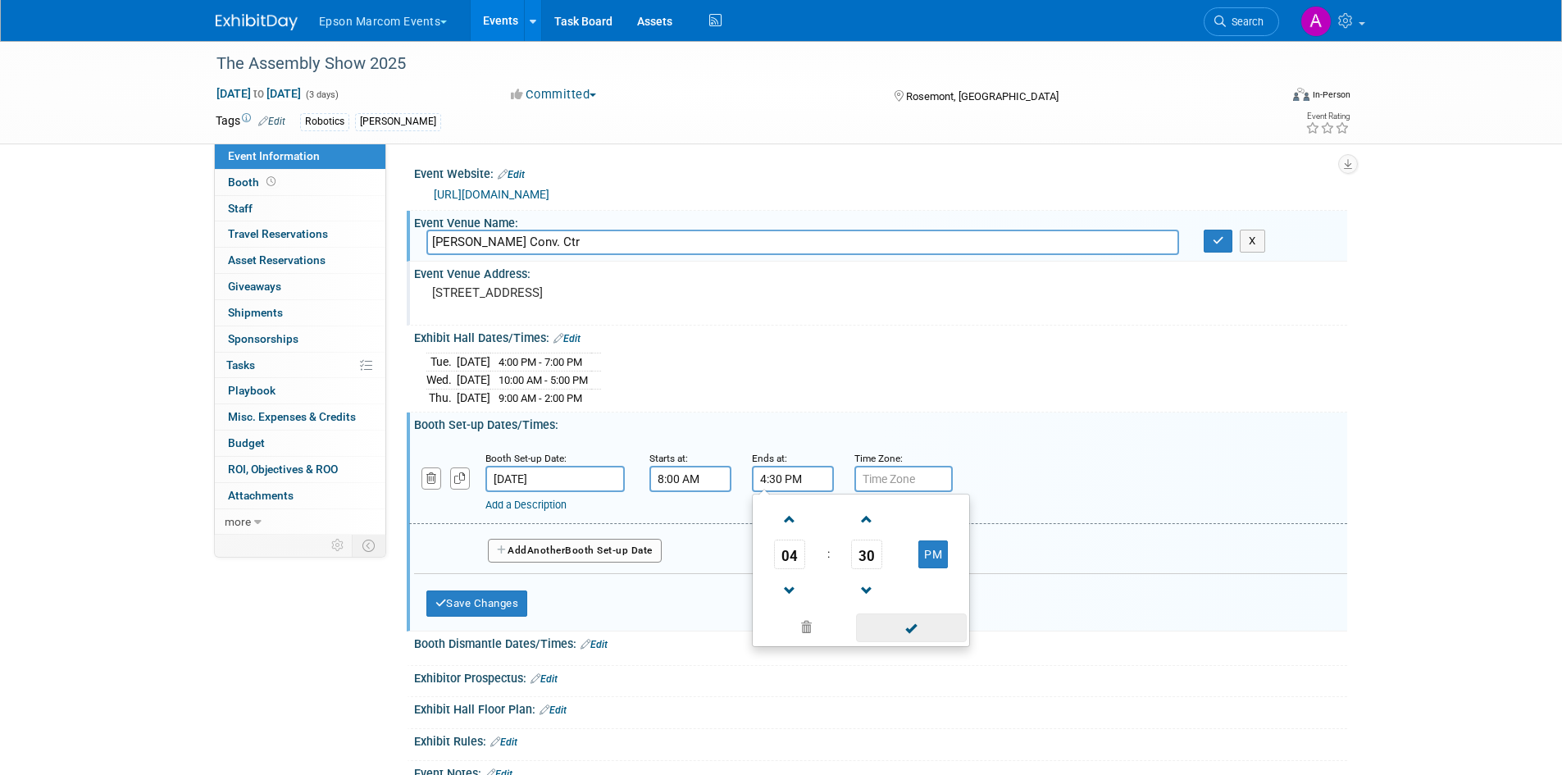
click at [897, 636] on span at bounding box center [911, 628] width 111 height 29
click at [462, 474] on icon "button" at bounding box center [459, 478] width 11 height 11
select select "9"
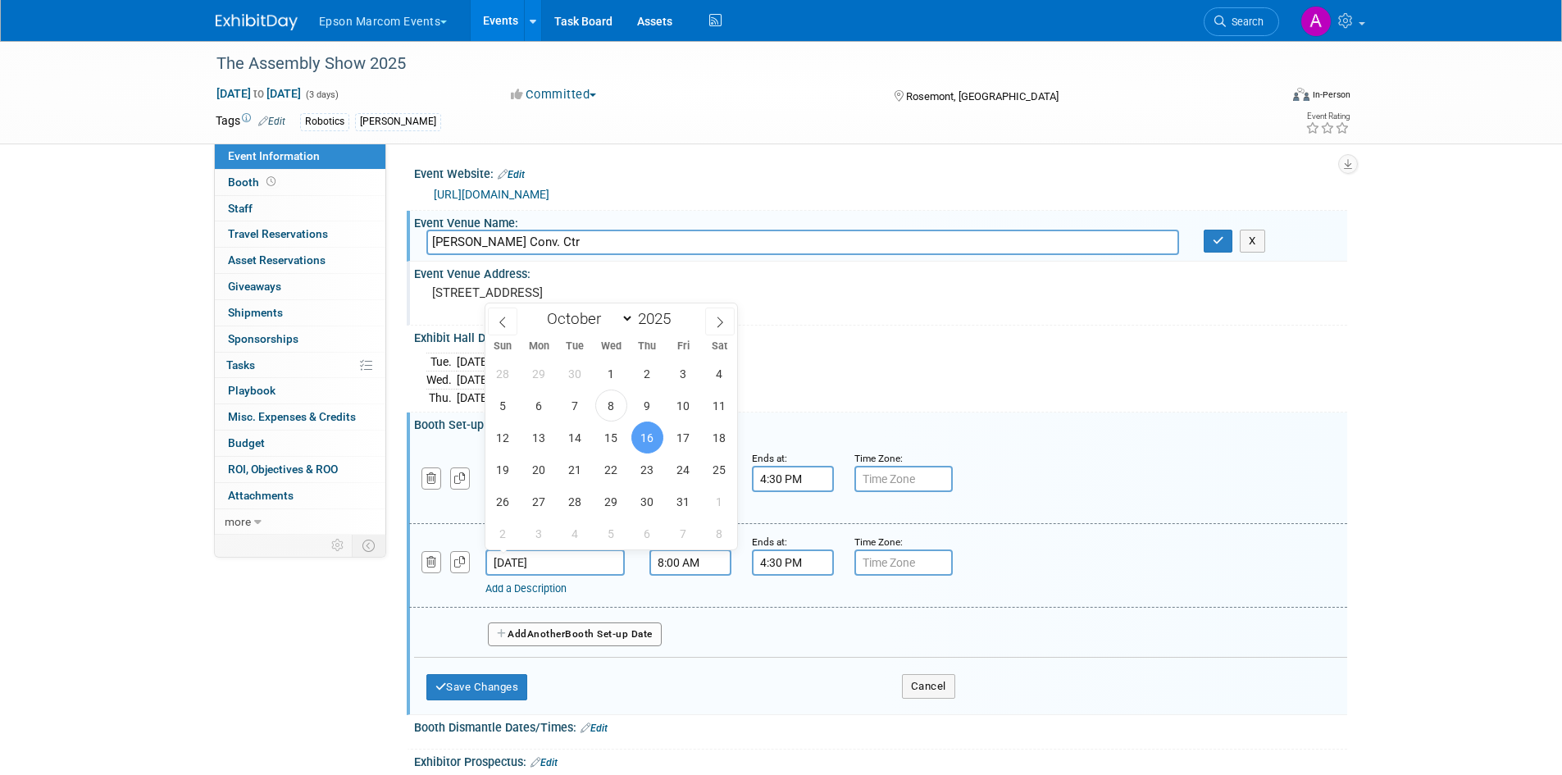
click at [584, 562] on input "[DATE]" at bounding box center [555, 563] width 139 height 26
click at [676, 432] on span "17" at bounding box center [684, 438] width 32 height 32
type input "[DATE]"
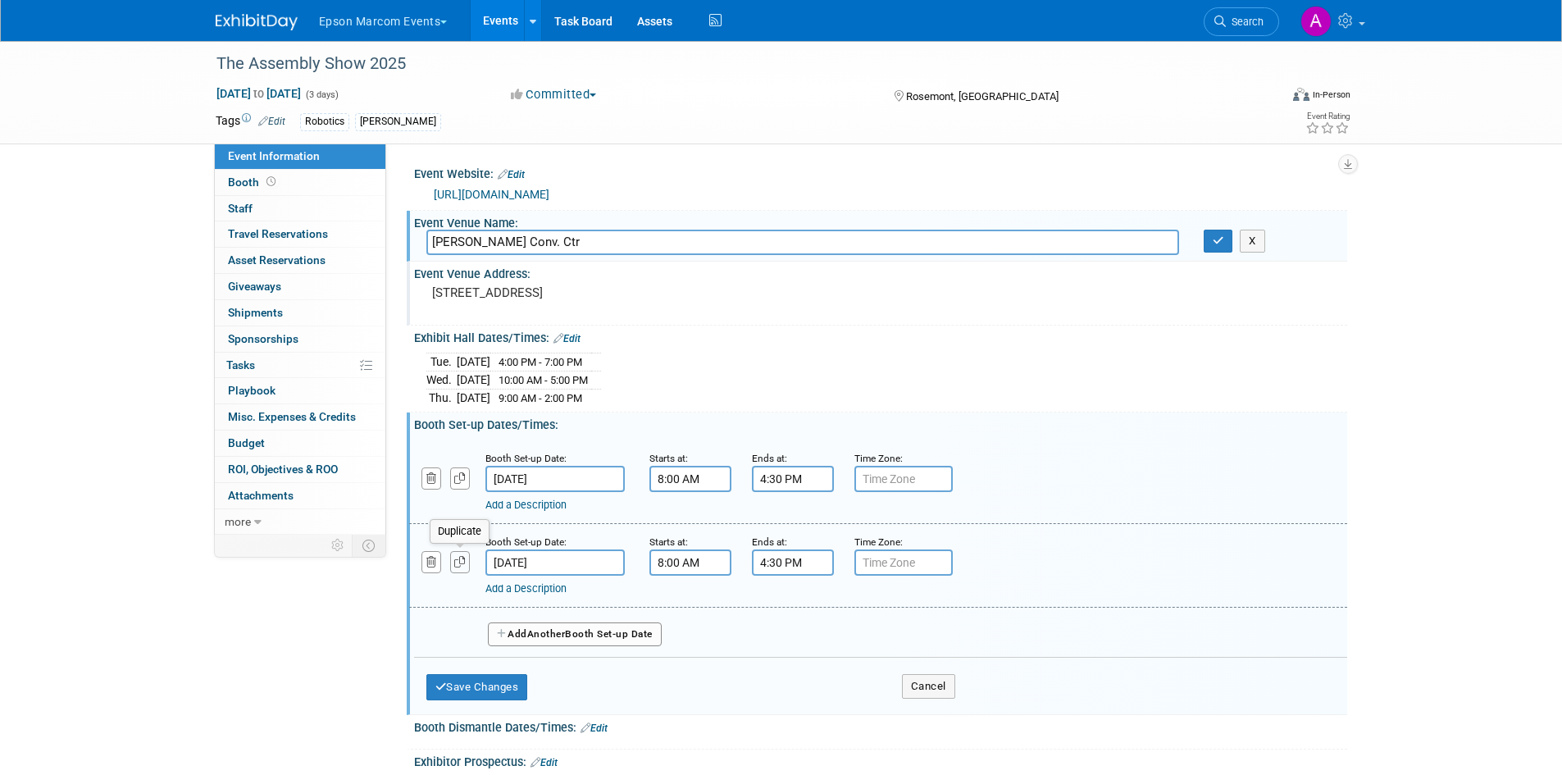
click at [462, 558] on icon "button" at bounding box center [459, 562] width 11 height 11
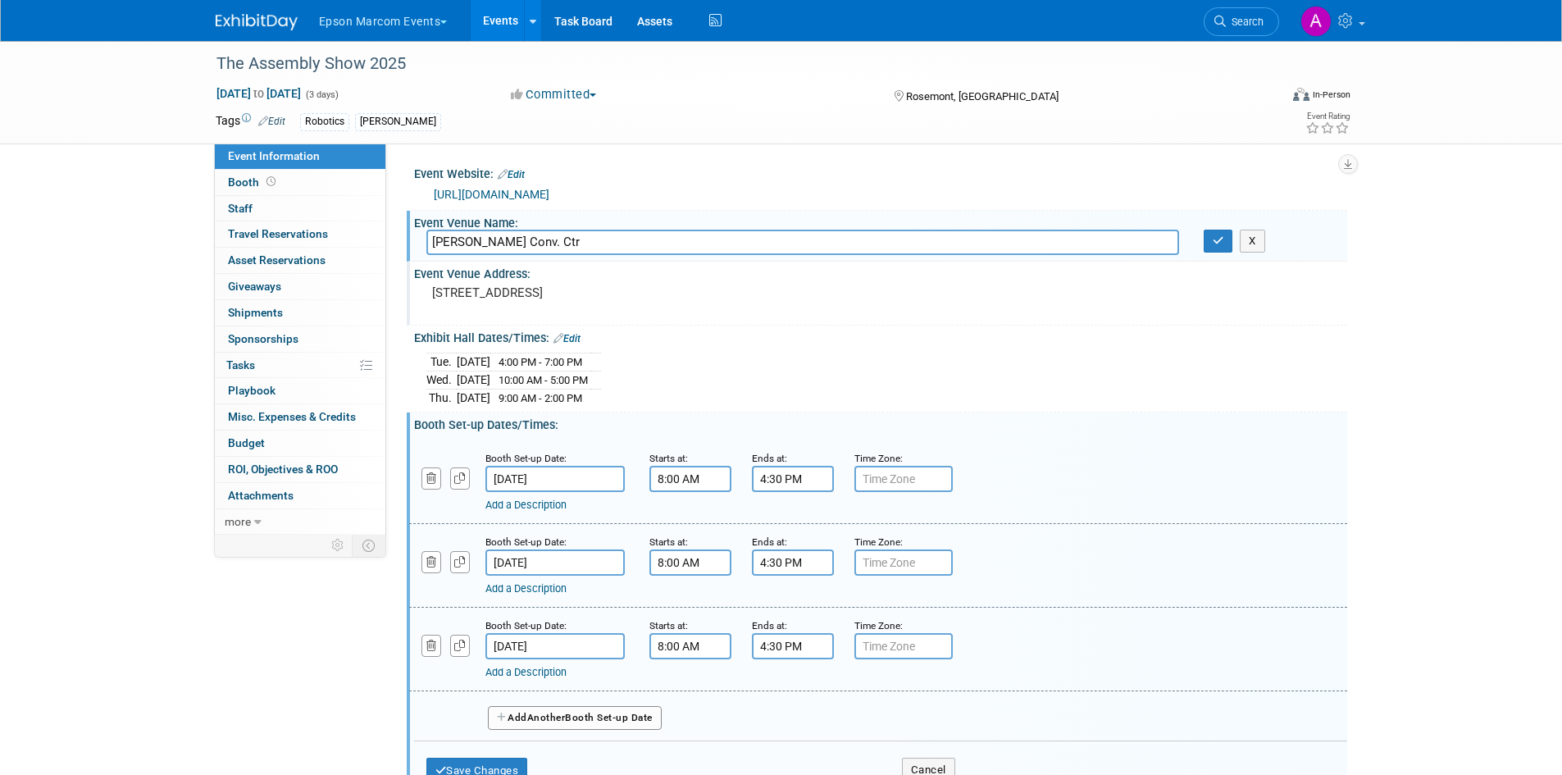
click at [601, 646] on input "[DATE]" at bounding box center [555, 646] width 139 height 26
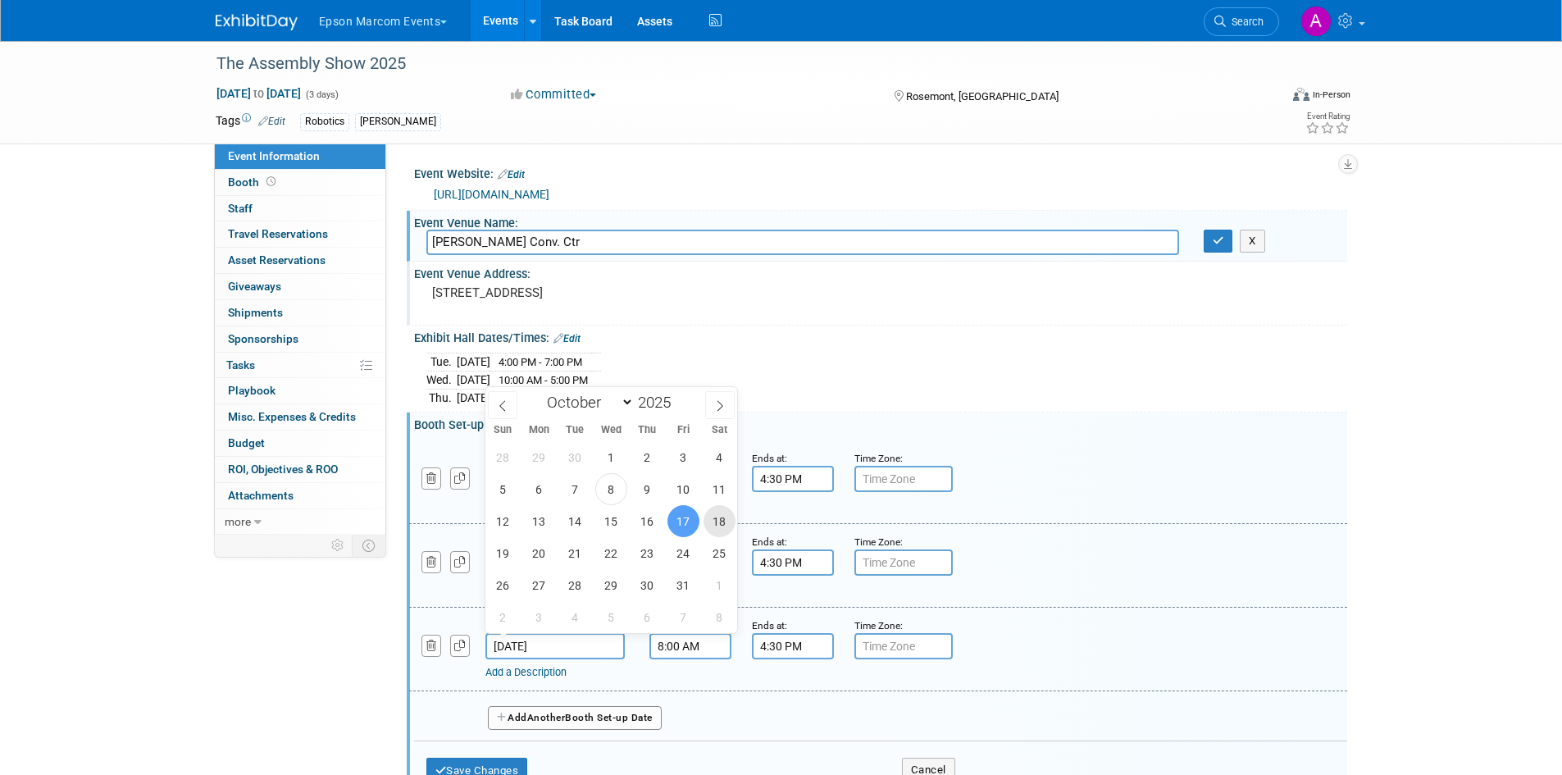
click at [726, 518] on span "18" at bounding box center [720, 521] width 32 height 32
type input "[DATE]"
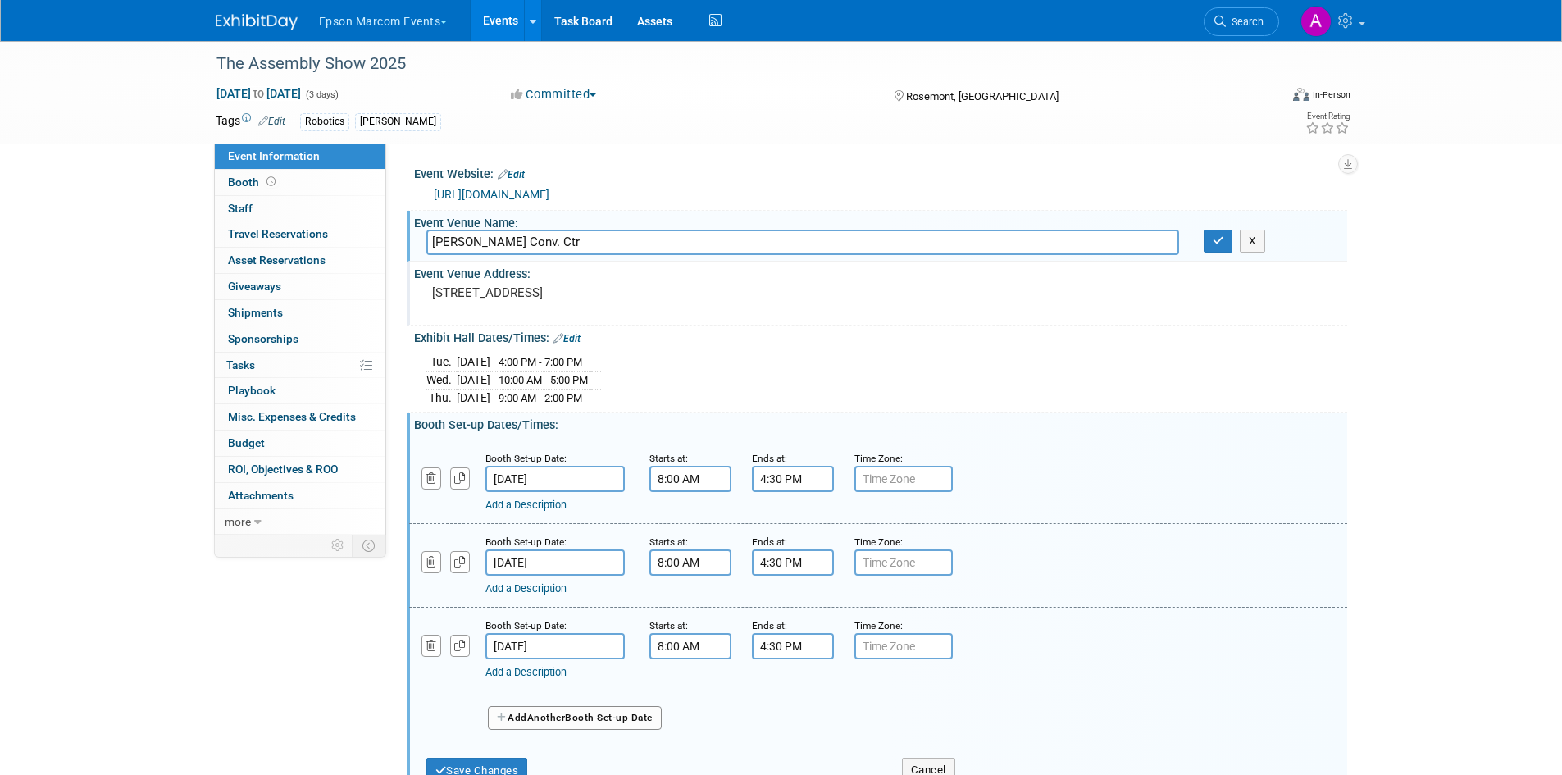
click at [801, 647] on input "4:30 PM" at bounding box center [793, 646] width 82 height 26
click at [793, 728] on span "04" at bounding box center [789, 722] width 31 height 30
click at [782, 694] on td "12" at bounding box center [782, 687] width 52 height 44
click at [870, 721] on span "30" at bounding box center [866, 722] width 31 height 30
click at [789, 678] on td "00" at bounding box center [782, 687] width 52 height 44
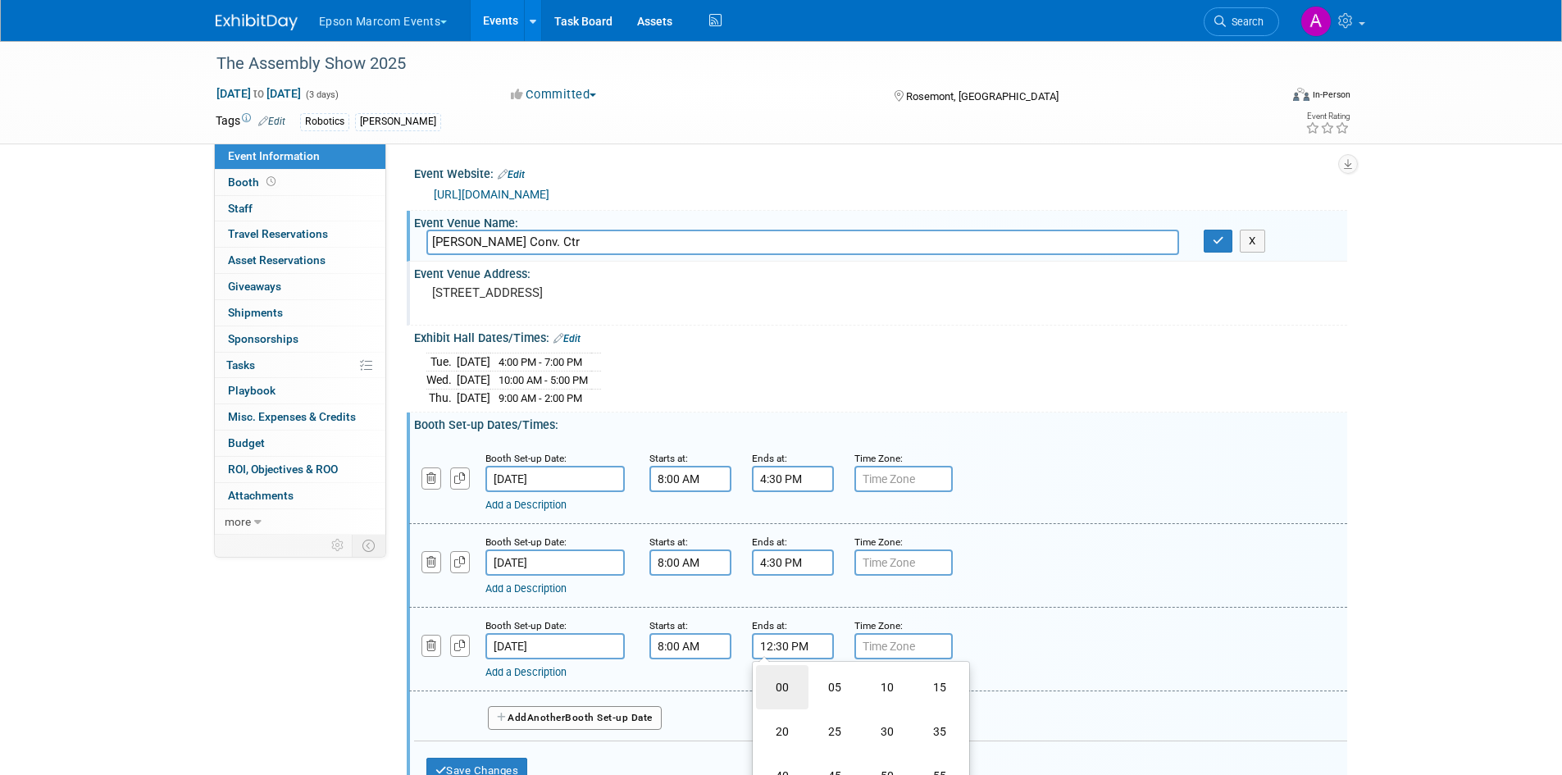
type input "12:00 PM"
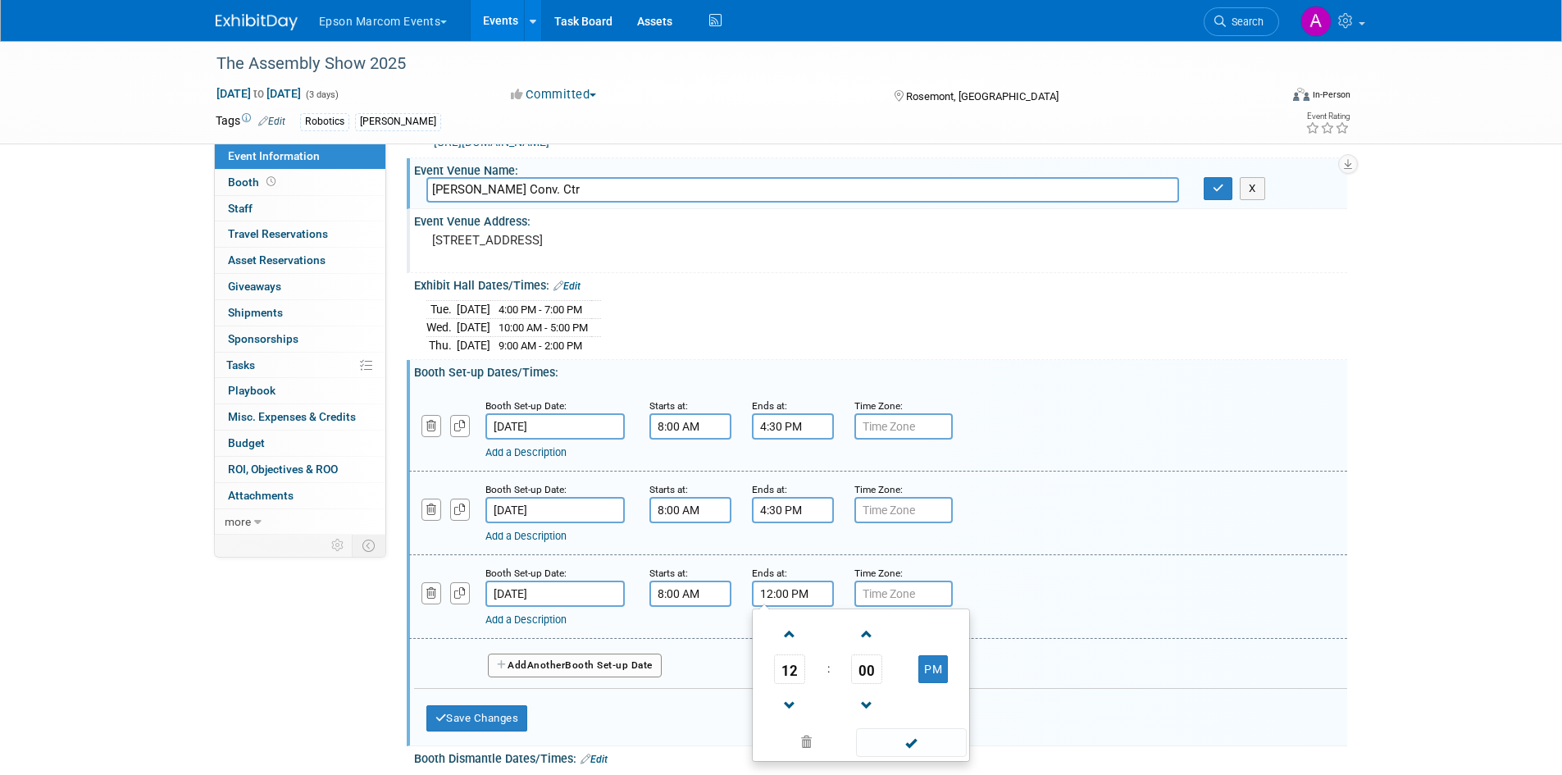
scroll to position [82, 0]
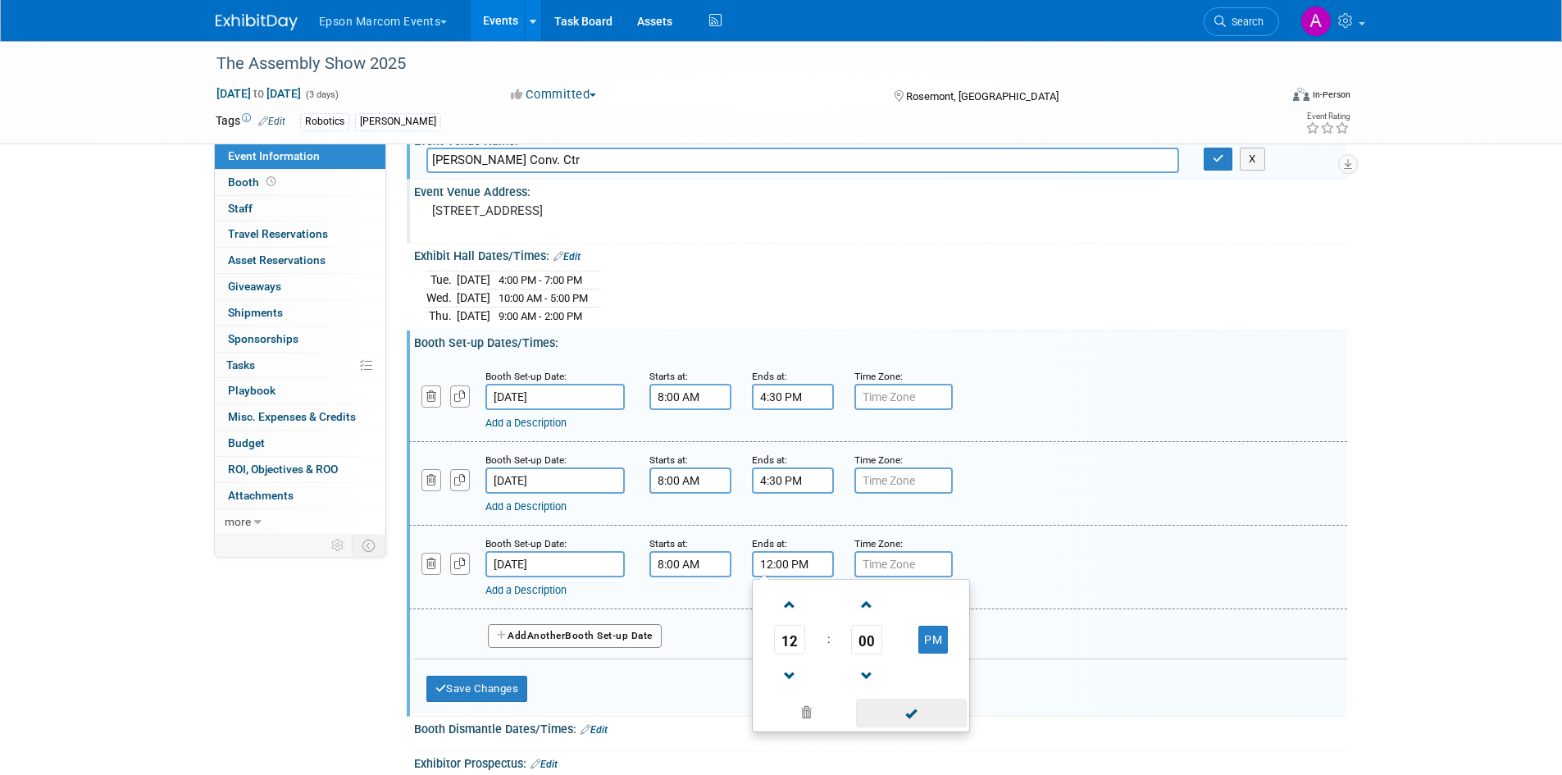
click at [903, 711] on span at bounding box center [911, 713] width 111 height 29
click at [546, 630] on span "Another" at bounding box center [546, 635] width 39 height 11
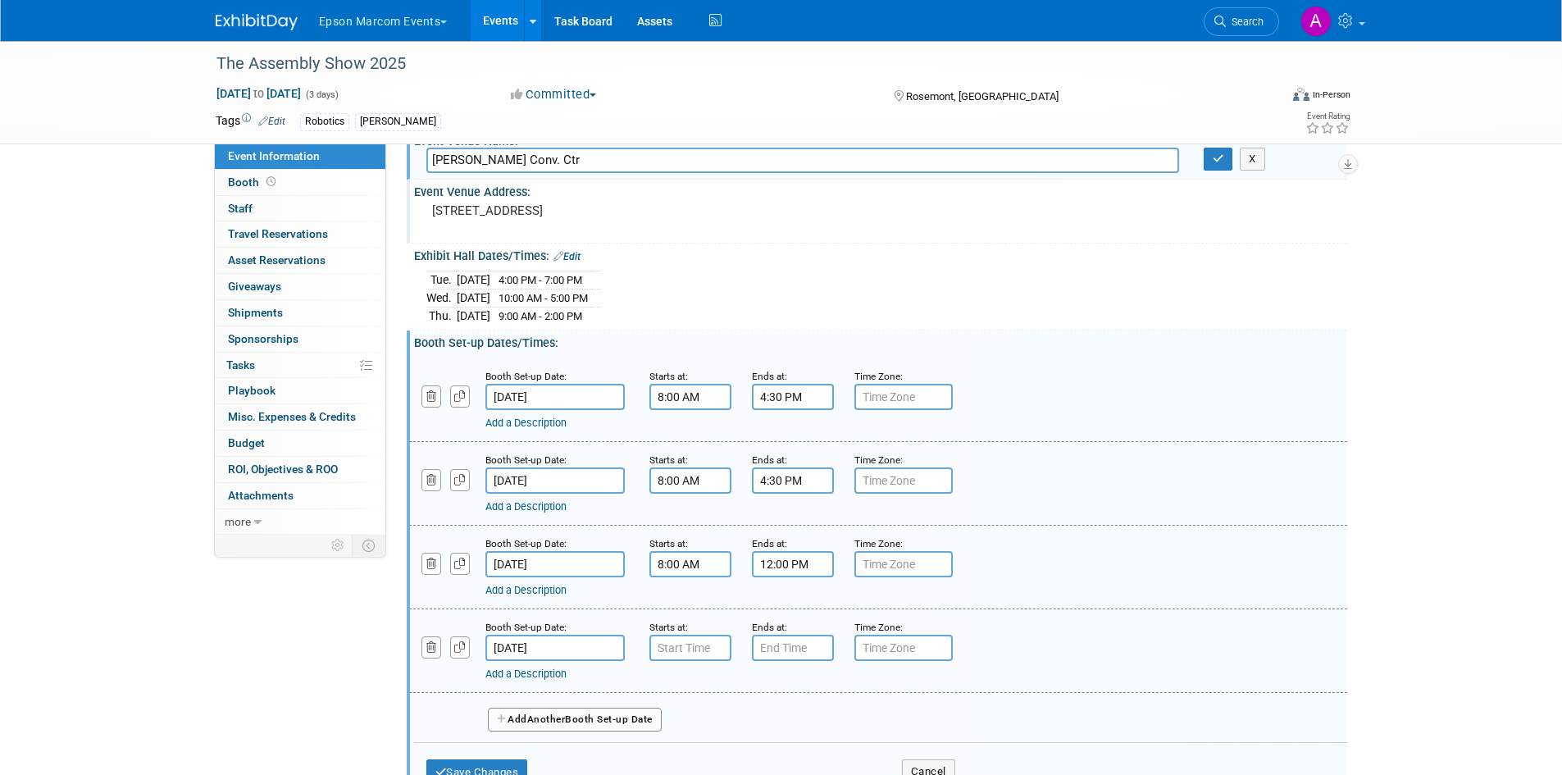
click at [434, 642] on icon "button" at bounding box center [432, 647] width 11 height 11
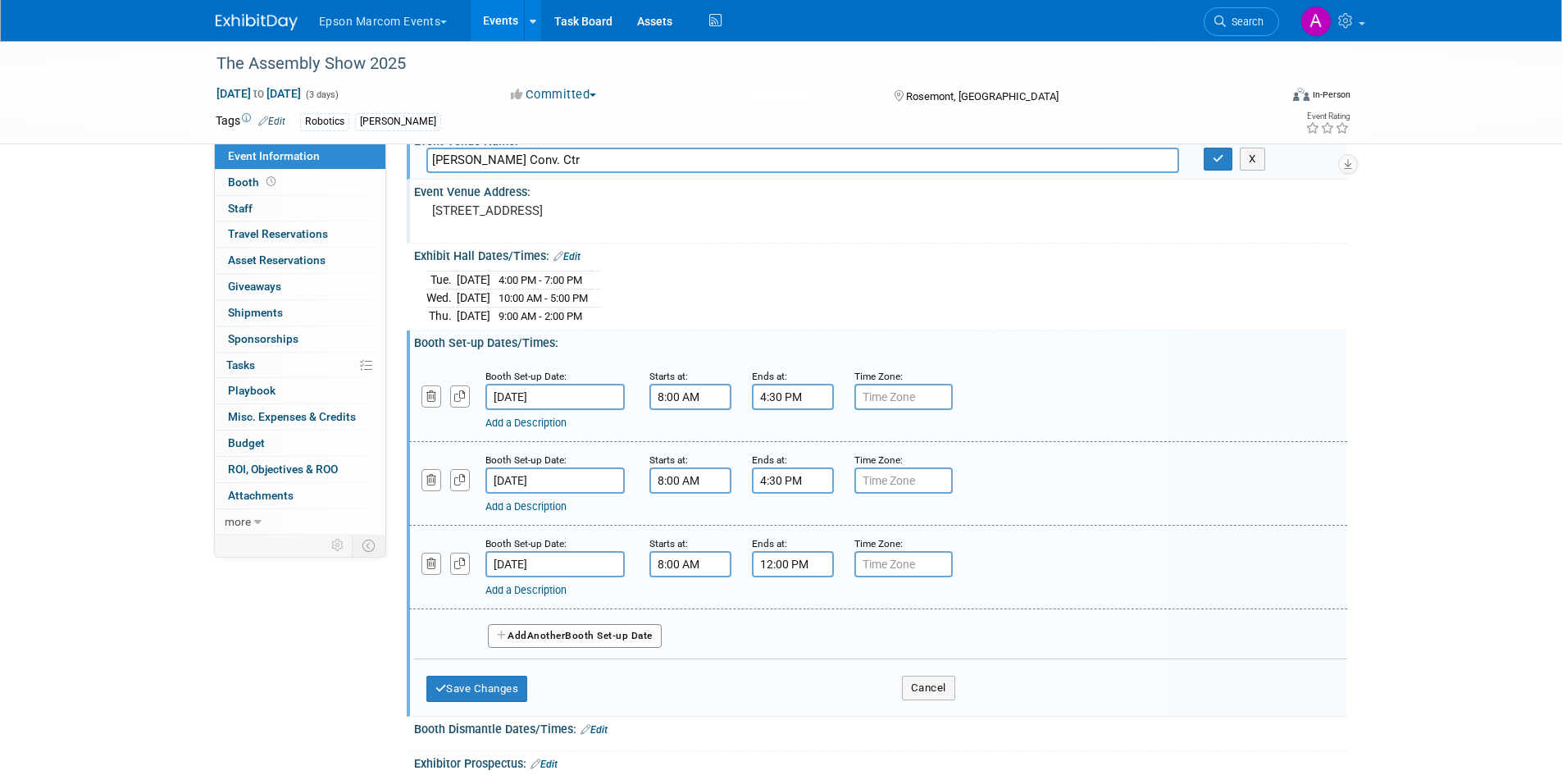
click at [572, 633] on button "Add Another Booth Set-up Date" at bounding box center [575, 636] width 174 height 25
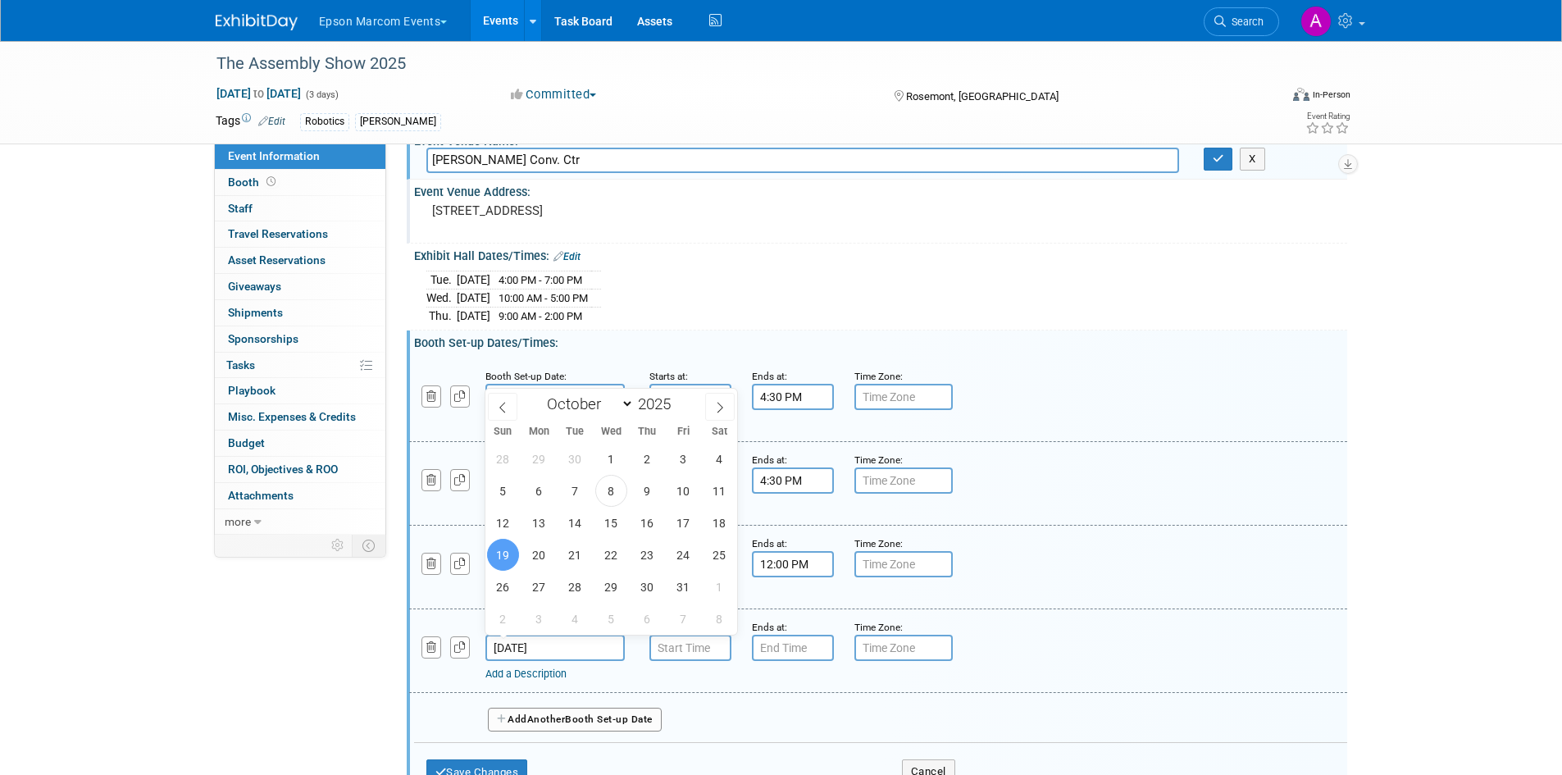
click at [581, 650] on input "[DATE]" at bounding box center [555, 648] width 139 height 26
click at [538, 559] on span "20" at bounding box center [539, 555] width 32 height 32
type input "[DATE]"
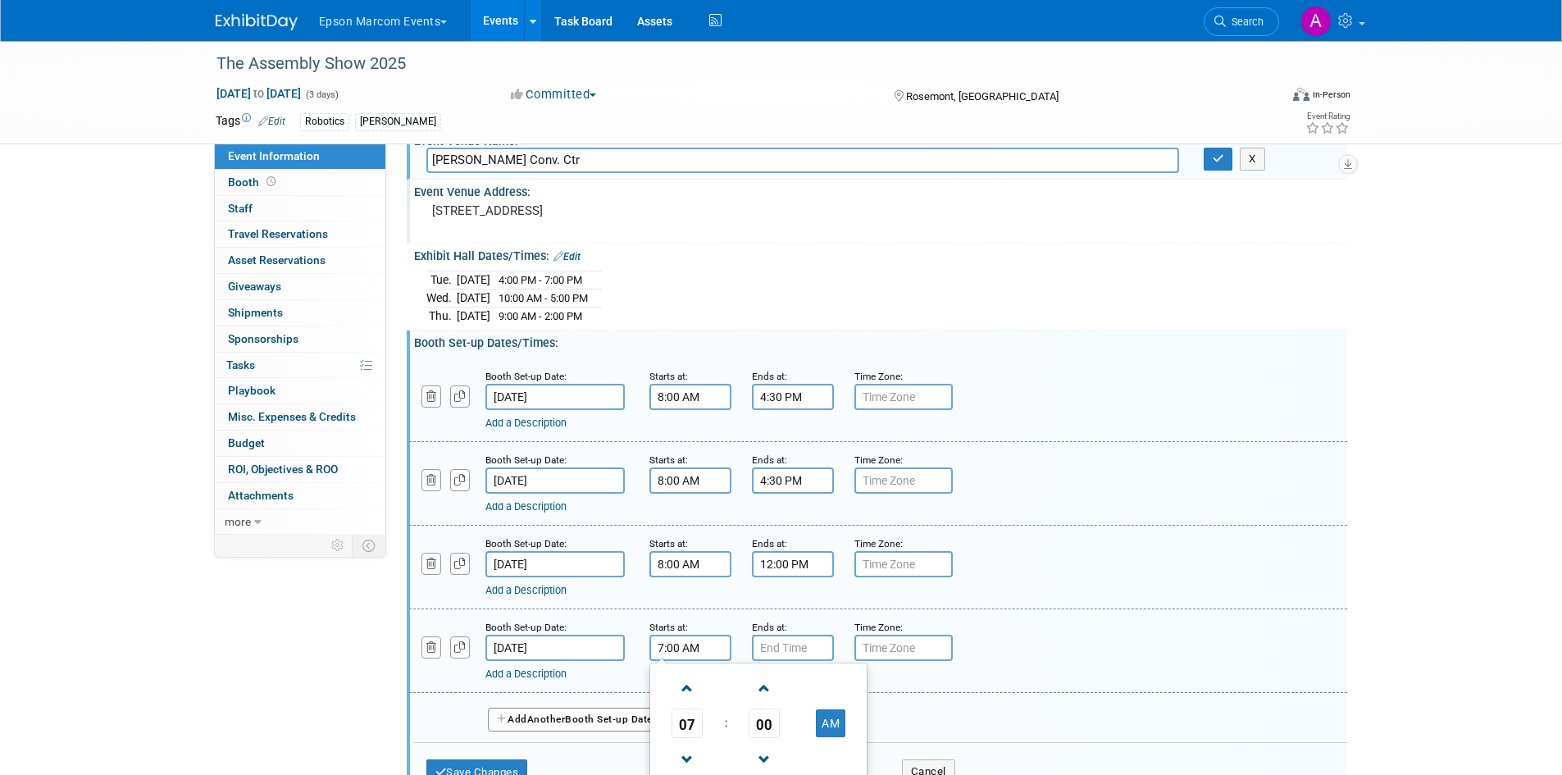
click at [708, 645] on input "7:00 AM" at bounding box center [691, 648] width 82 height 26
click at [690, 713] on span "07" at bounding box center [687, 724] width 31 height 30
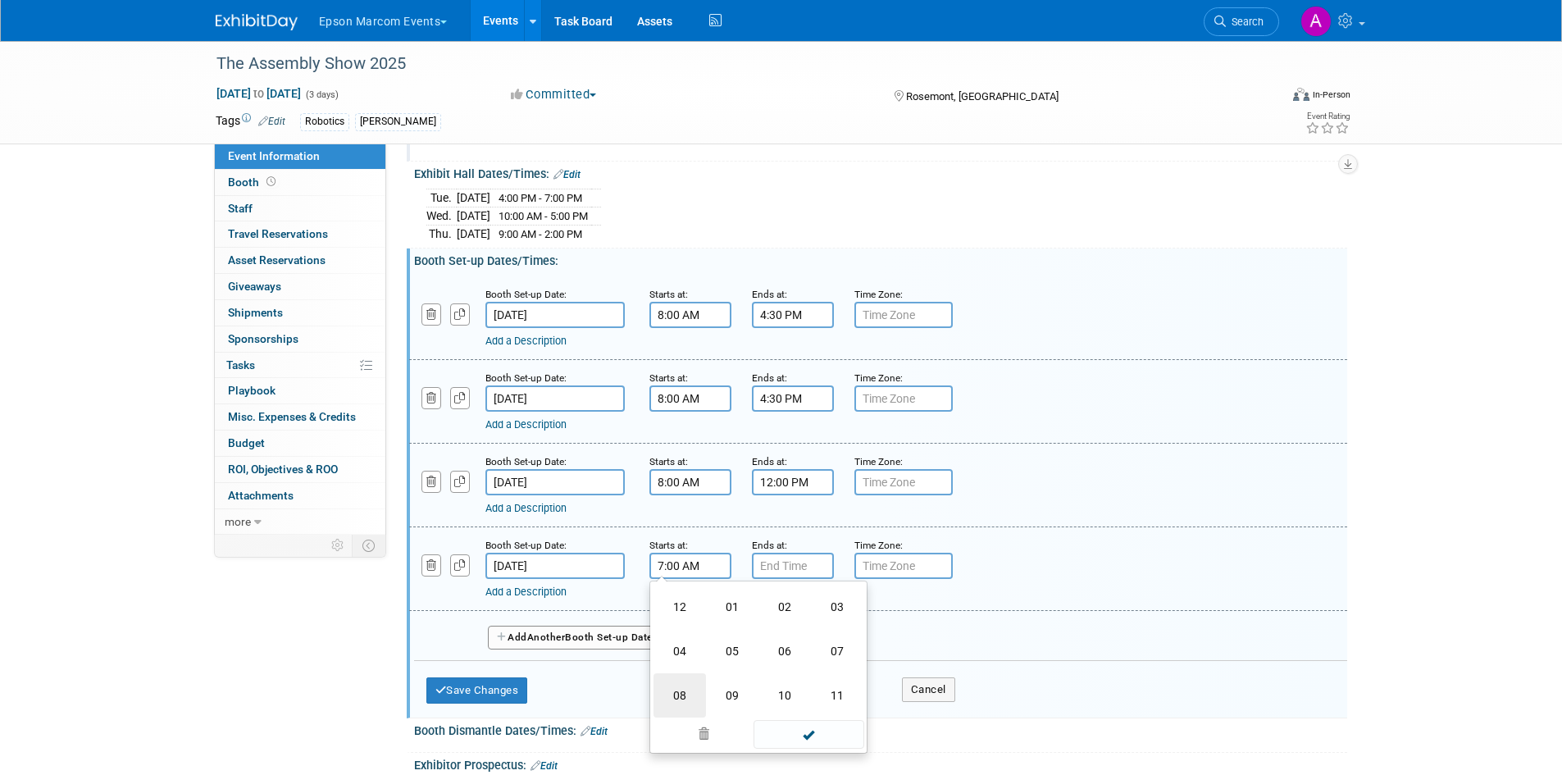
click at [677, 693] on td "08" at bounding box center [680, 695] width 52 height 44
type input "8:00 AM"
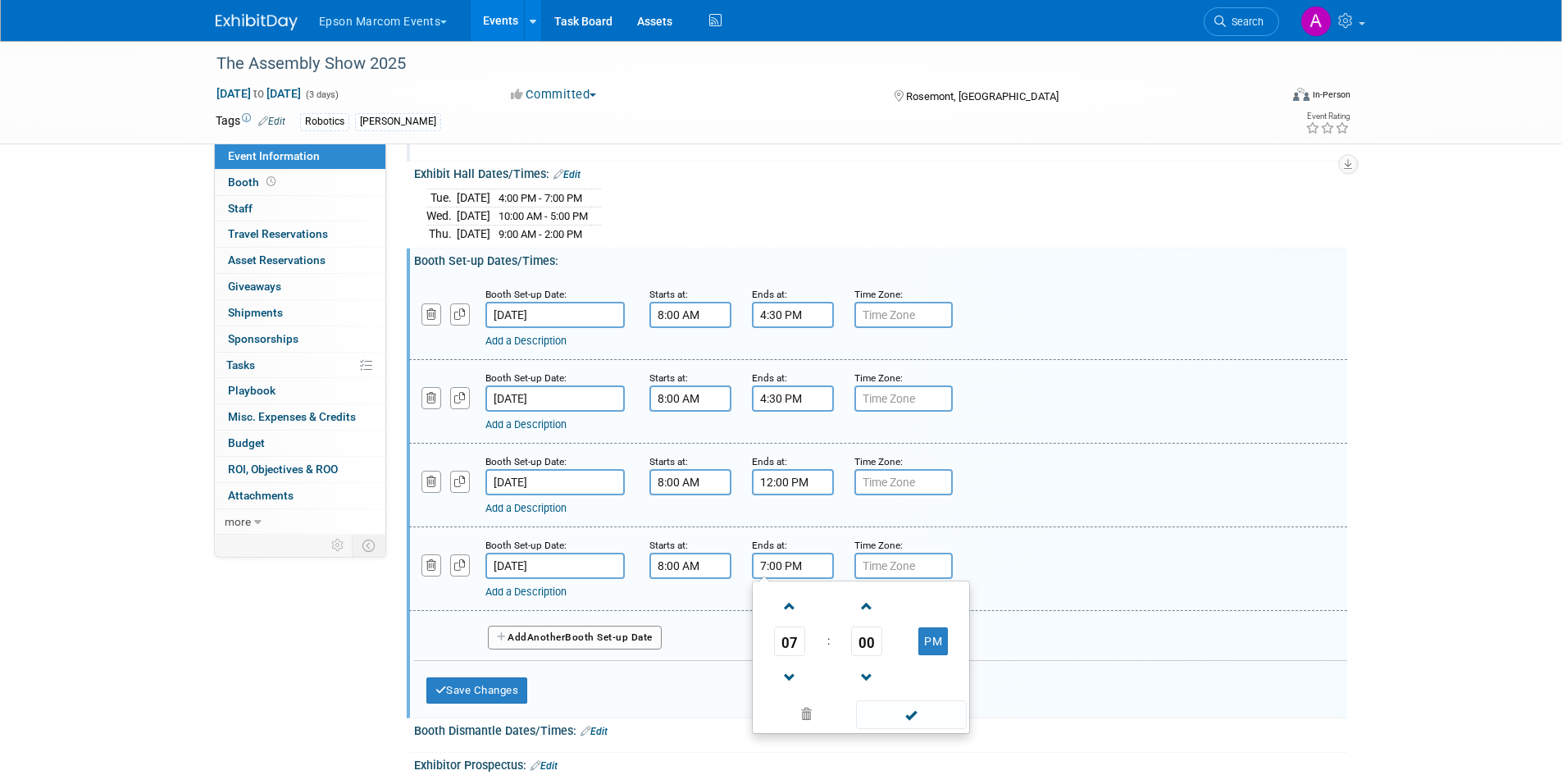
click at [803, 560] on input "7:00 PM" at bounding box center [793, 566] width 82 height 26
click at [801, 639] on span "07" at bounding box center [789, 642] width 31 height 30
click at [787, 652] on td "04" at bounding box center [782, 651] width 52 height 44
click at [858, 641] on span "00" at bounding box center [866, 642] width 31 height 30
click at [884, 648] on td "30" at bounding box center [887, 651] width 52 height 44
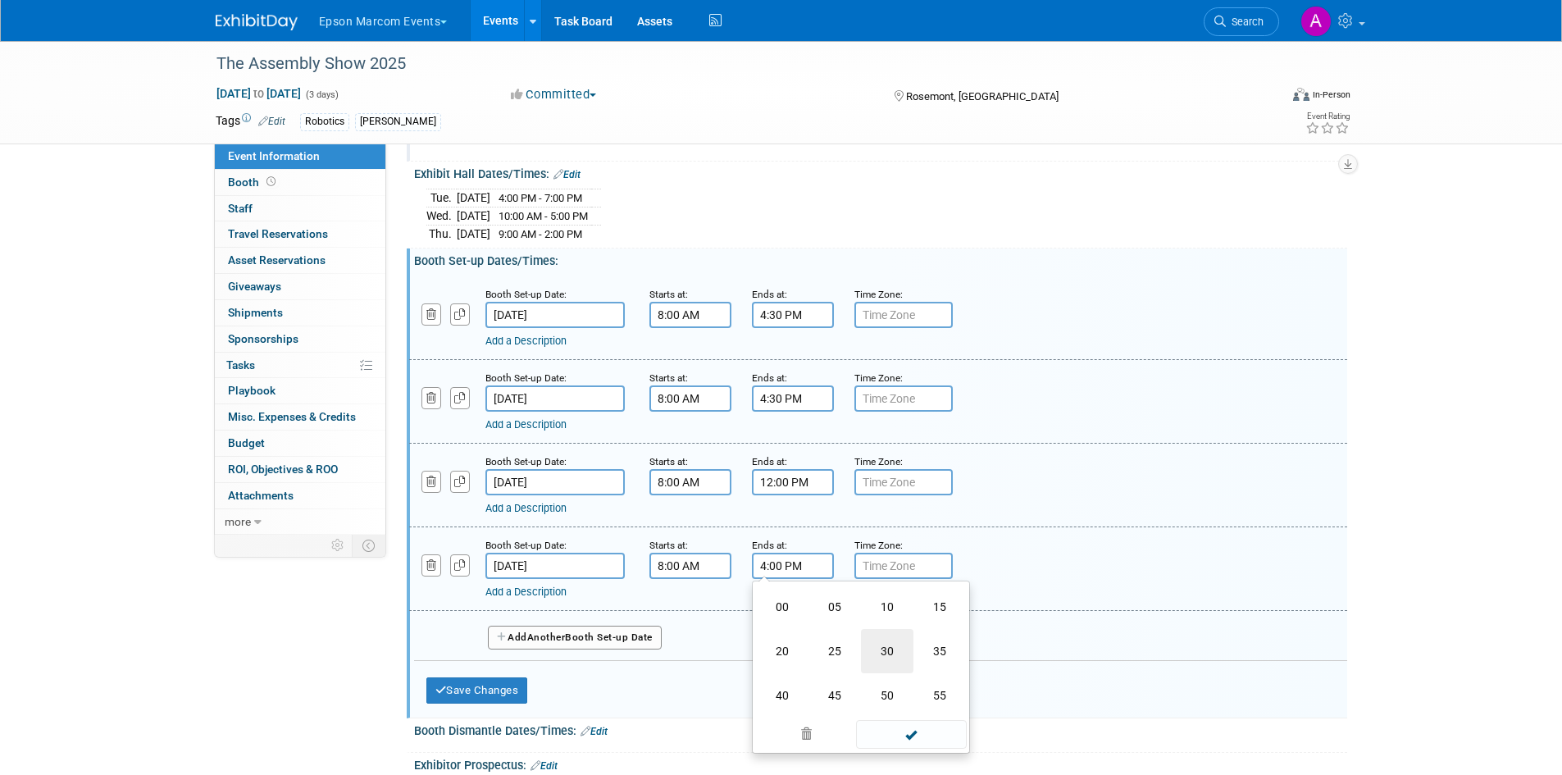
type input "4:30 PM"
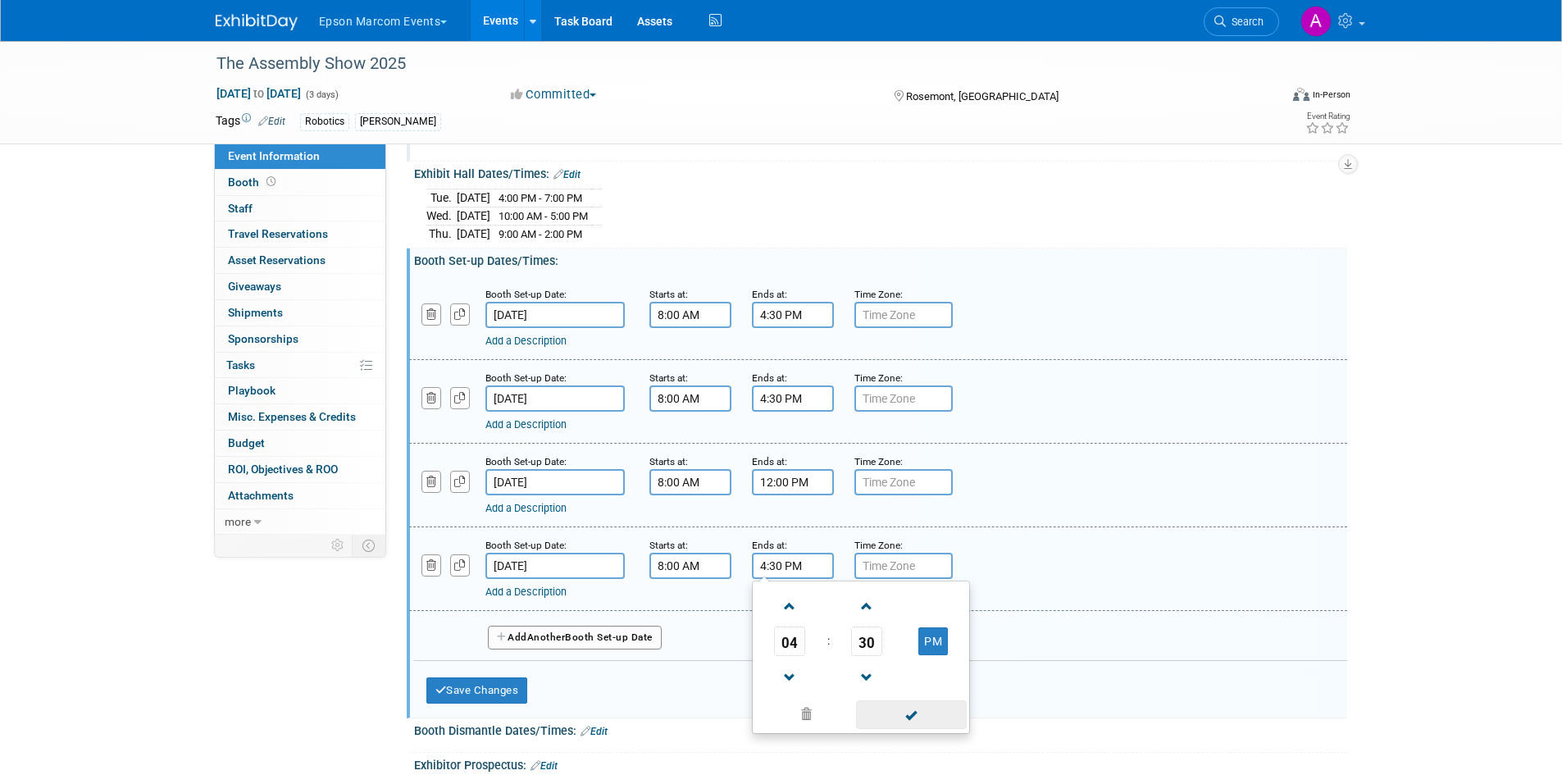
click at [950, 713] on span at bounding box center [911, 714] width 111 height 29
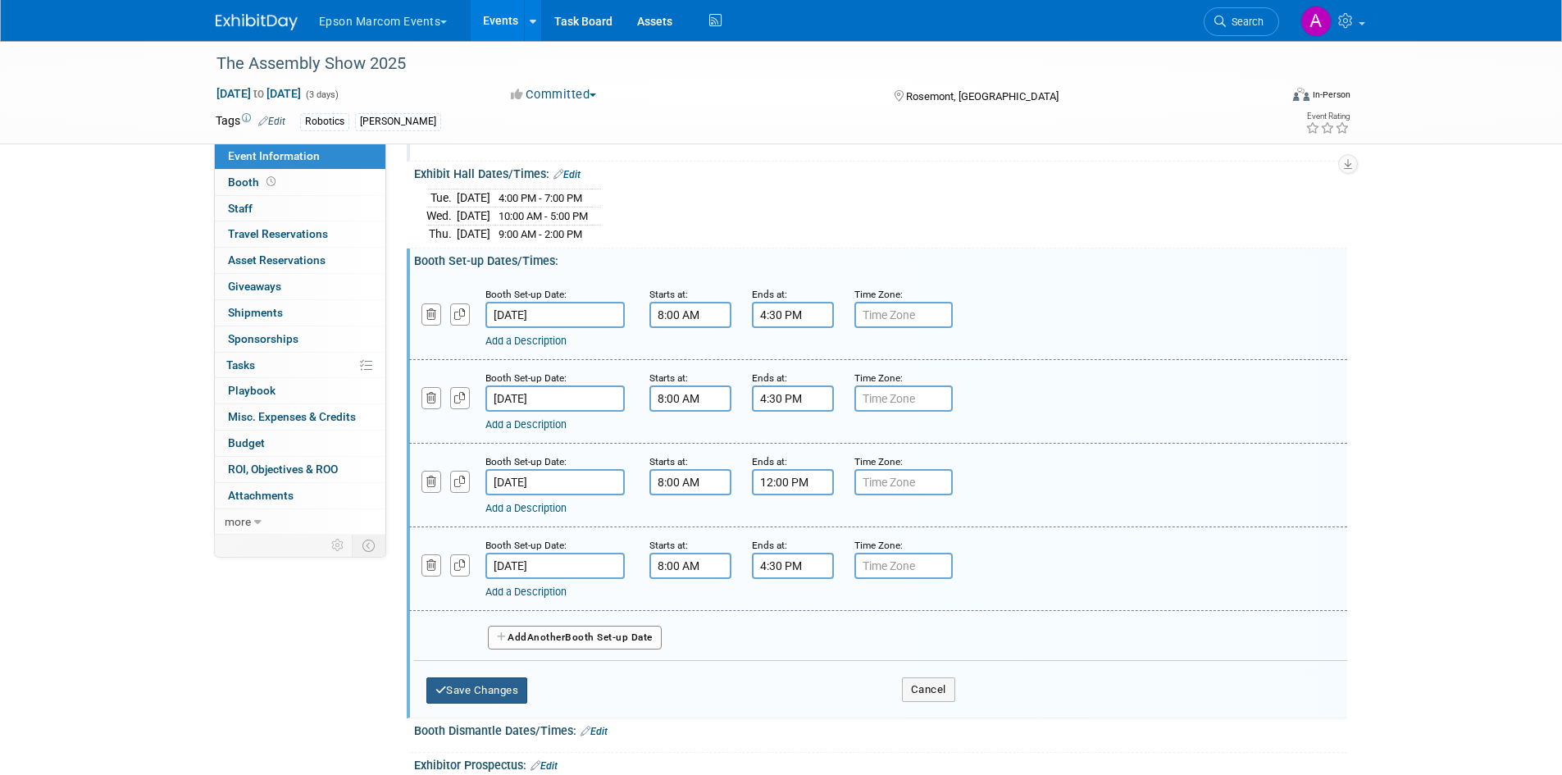
click at [513, 685] on button "Save Changes" at bounding box center [478, 690] width 102 height 26
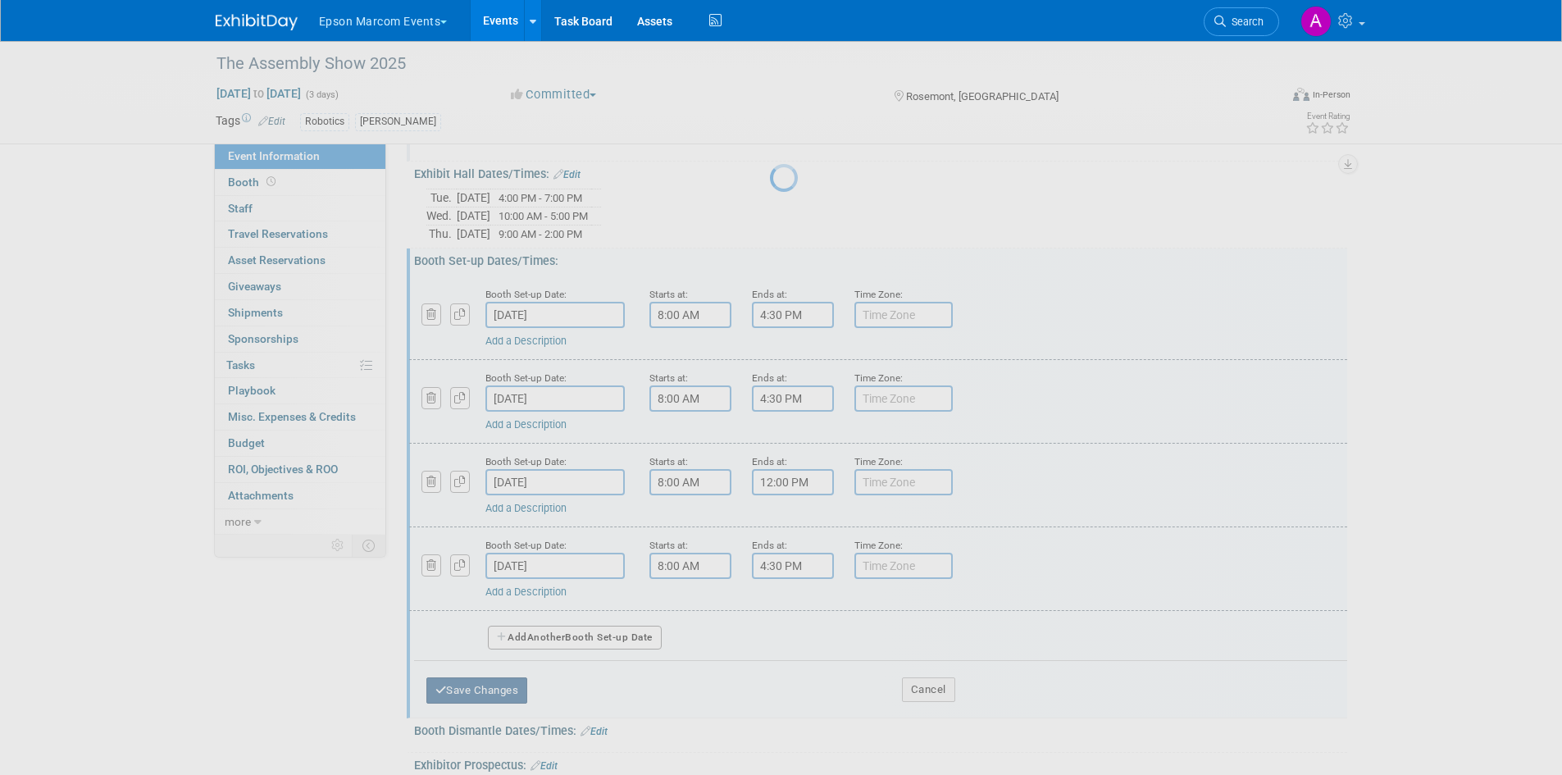
scroll to position [18, 0]
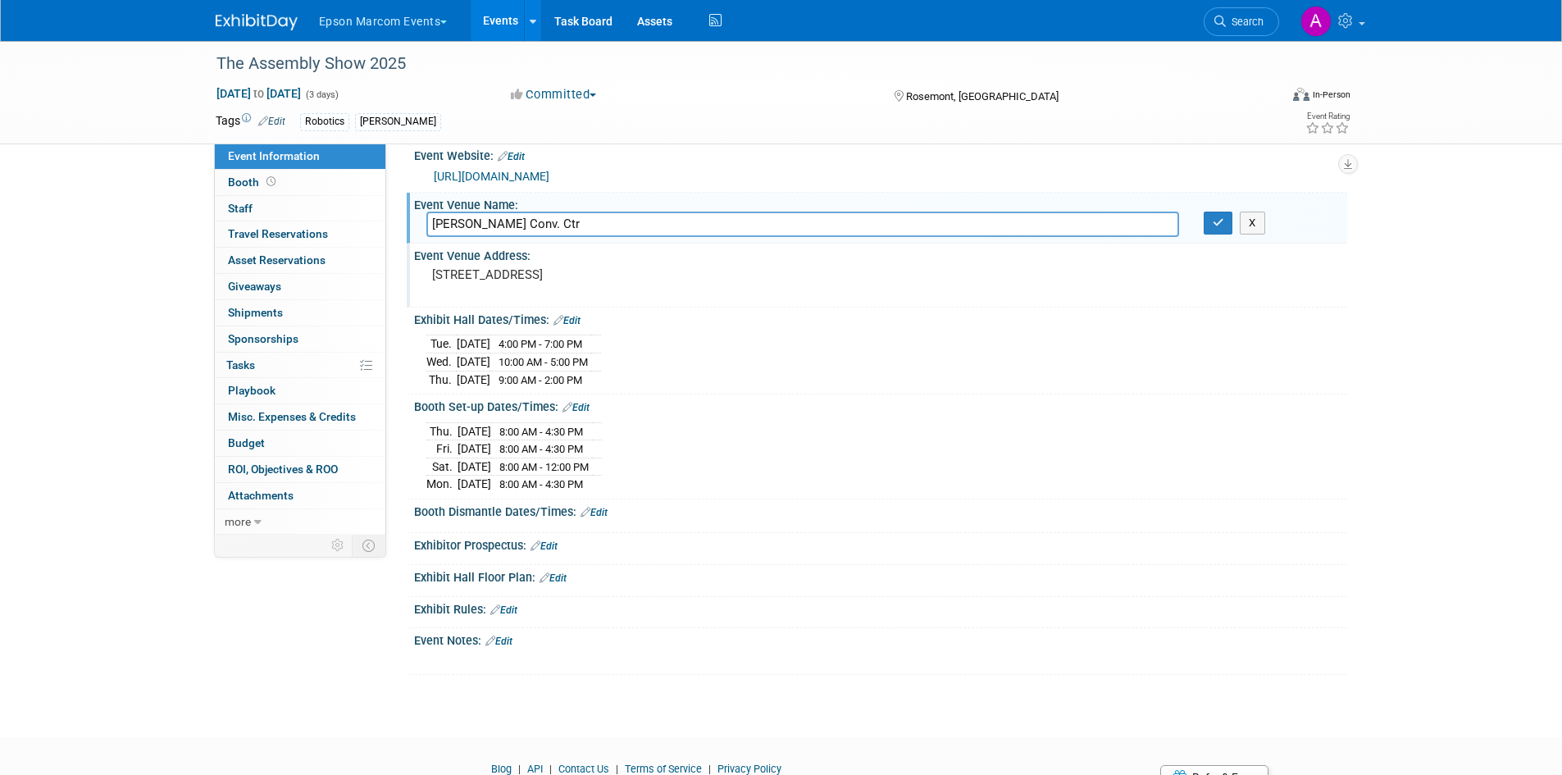
click at [586, 403] on link "Edit" at bounding box center [576, 407] width 27 height 11
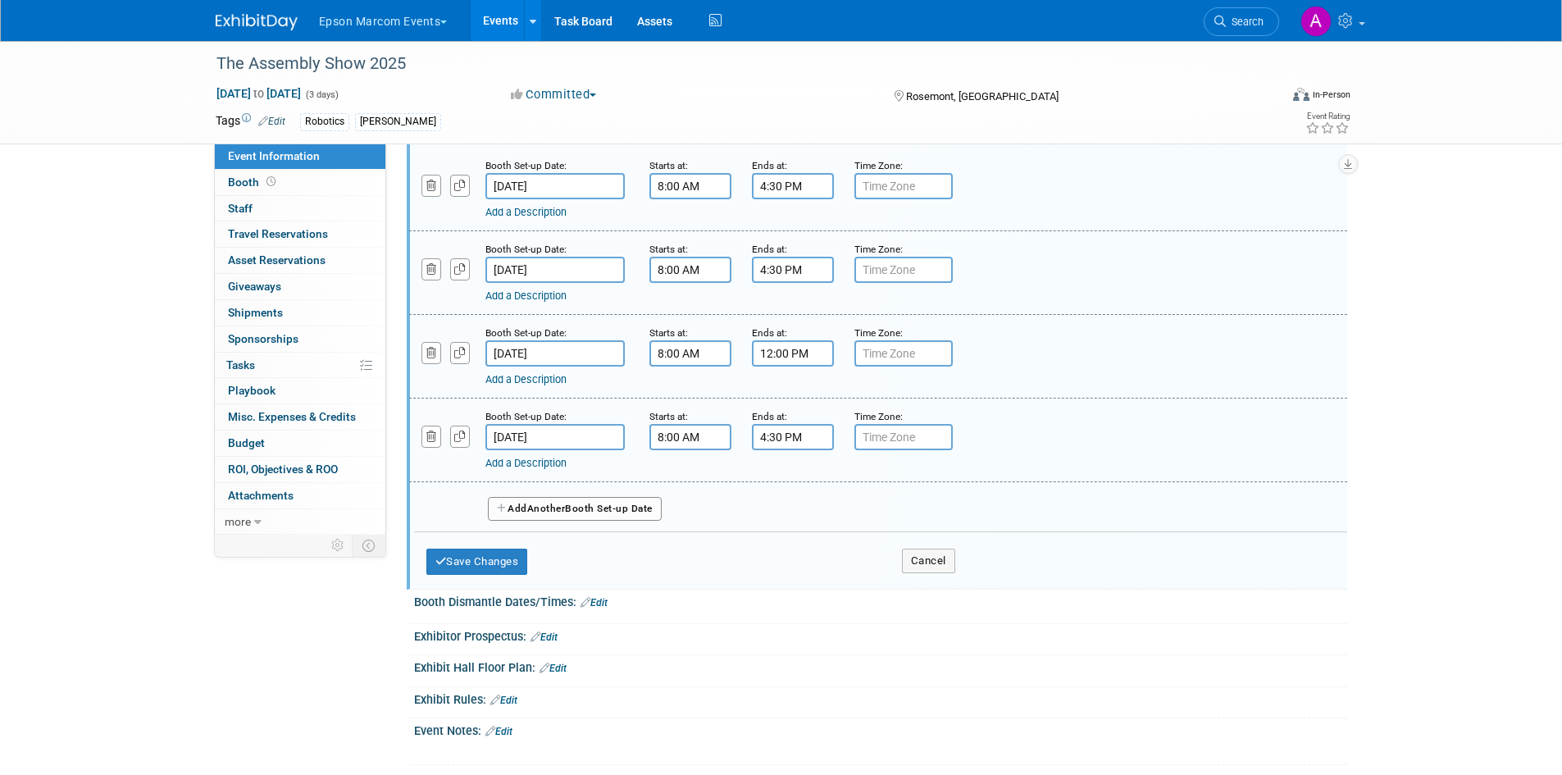
scroll to position [346, 0]
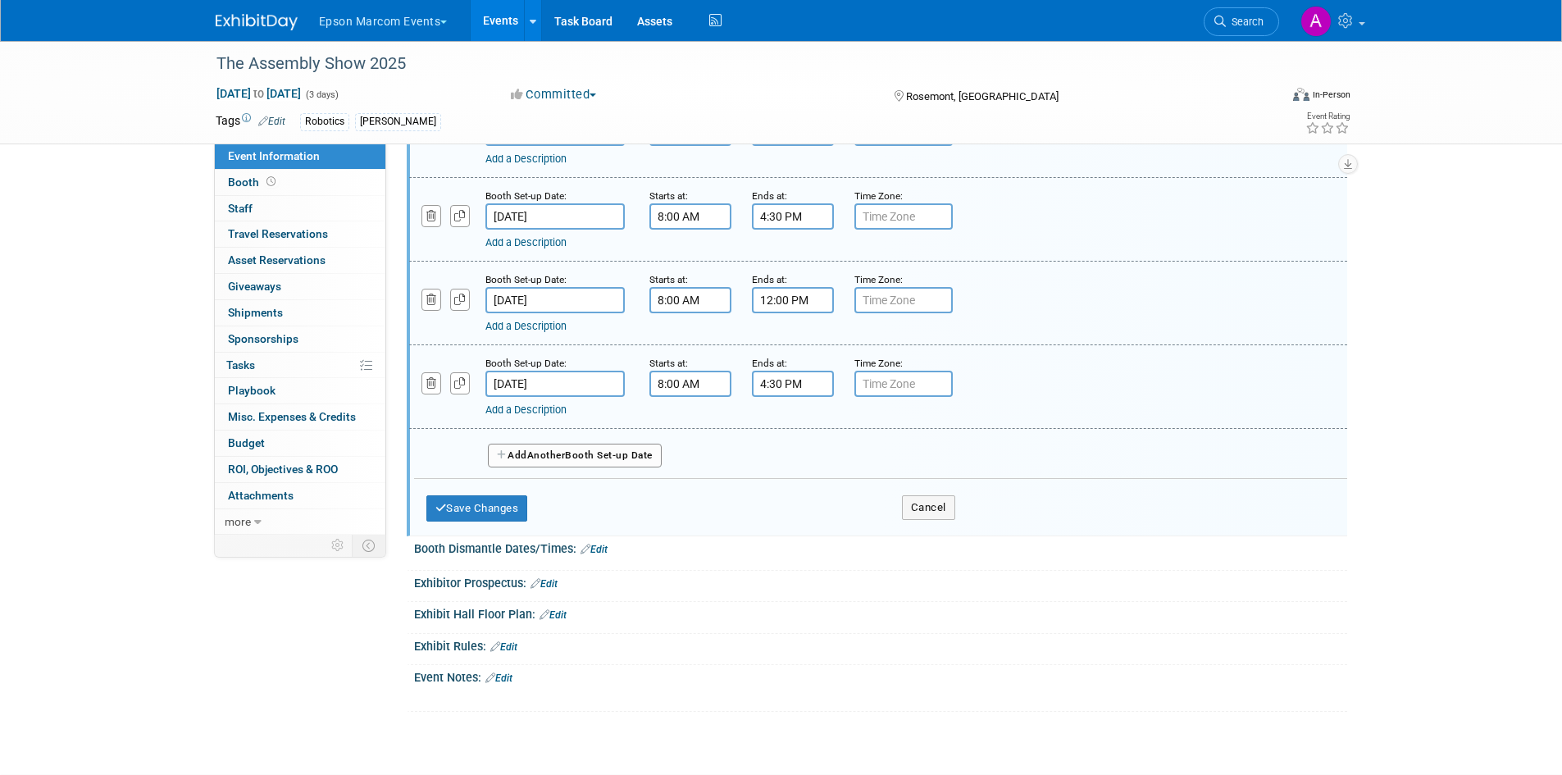
click at [554, 450] on span "Another" at bounding box center [546, 454] width 39 height 11
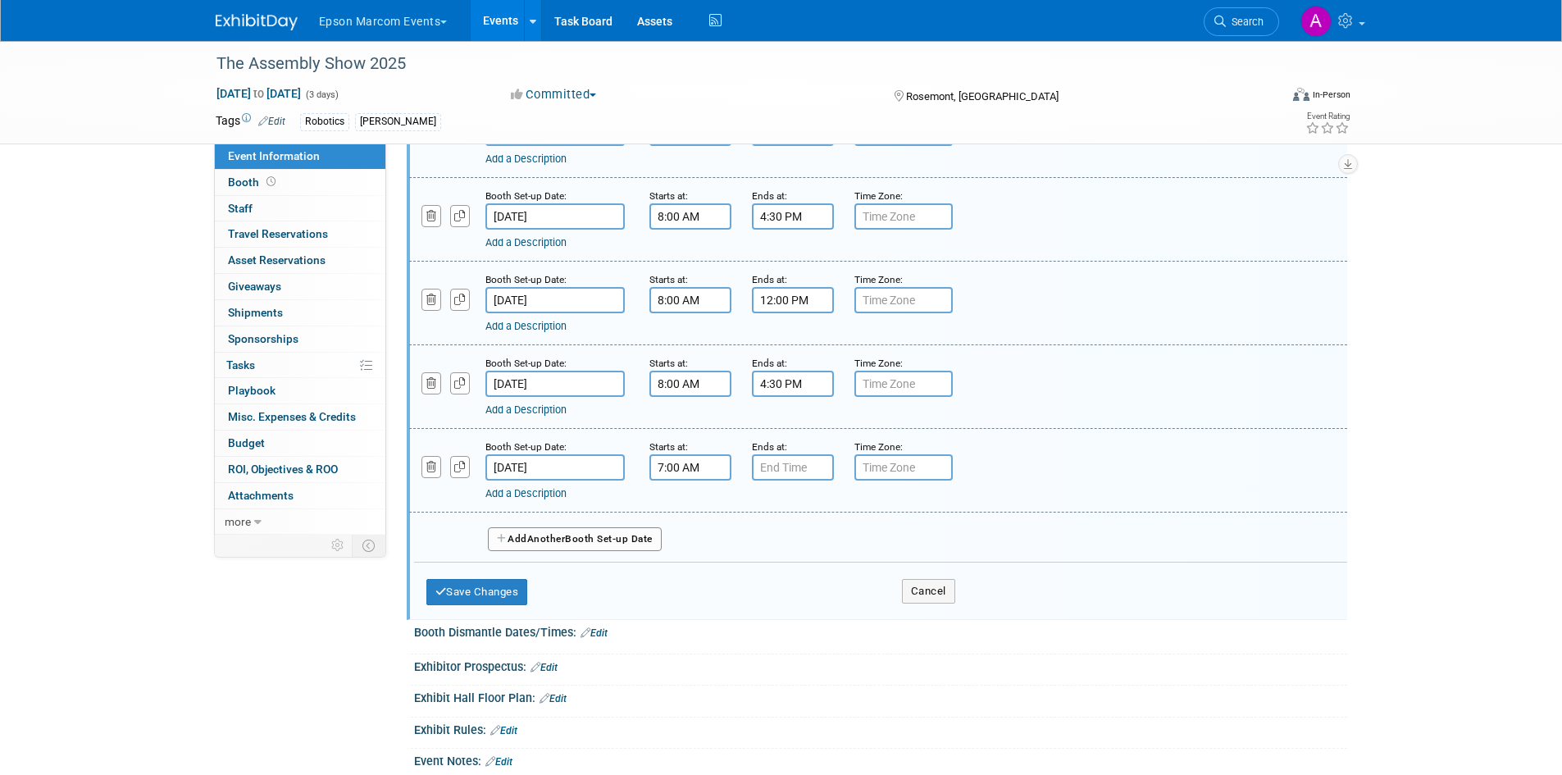
click at [703, 472] on input "7:00 AM" at bounding box center [691, 467] width 82 height 26
click at [692, 534] on span "07" at bounding box center [687, 543] width 31 height 30
click at [682, 582] on td "08" at bounding box center [680, 597] width 52 height 44
type input "8:00 AM"
click at [804, 466] on input "7:00 PM" at bounding box center [793, 467] width 82 height 26
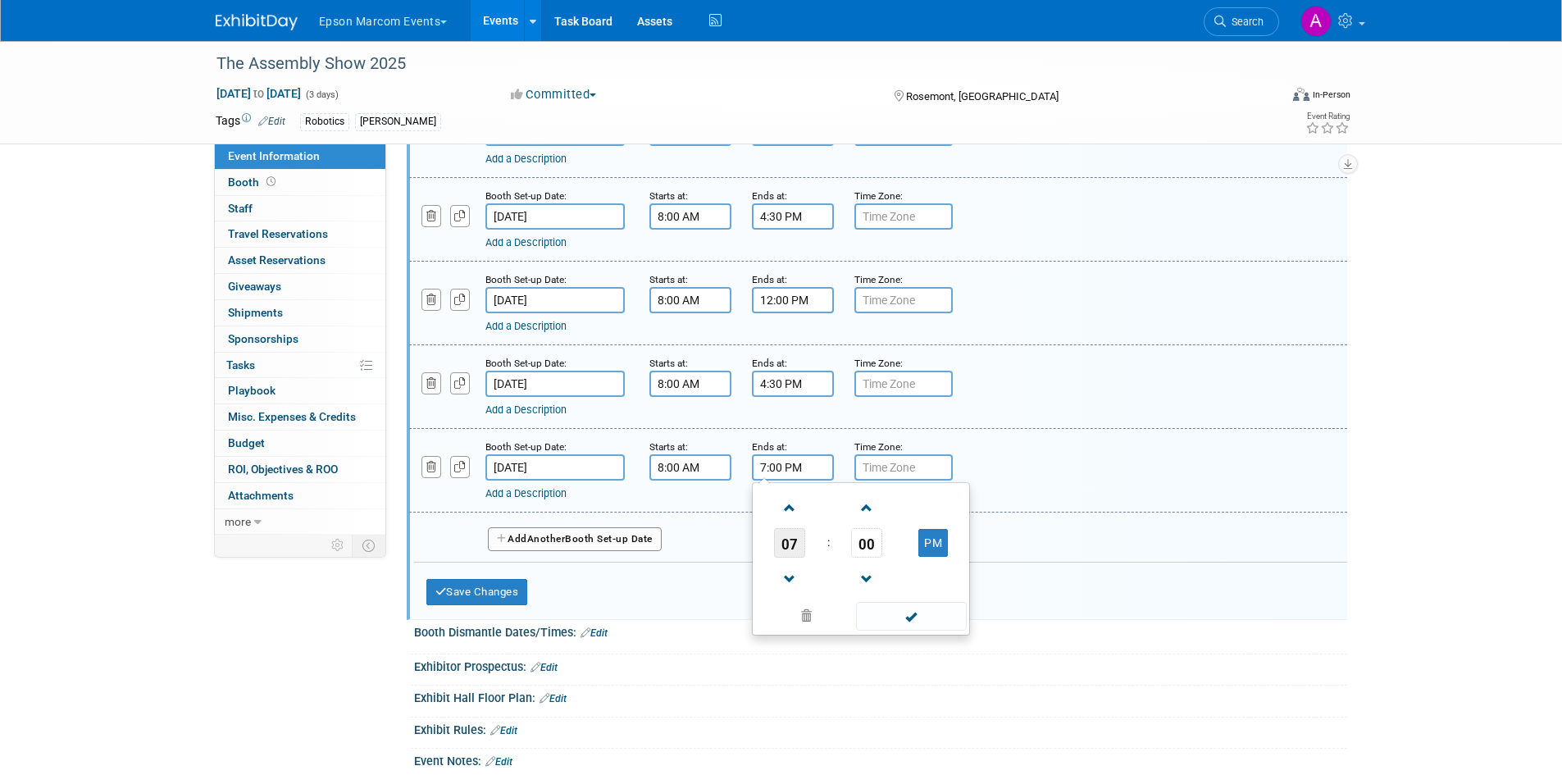
click at [796, 546] on span "07" at bounding box center [789, 543] width 31 height 30
click at [903, 600] on td "10" at bounding box center [887, 597] width 52 height 44
type input "10:00 PM"
click at [892, 611] on span at bounding box center [911, 616] width 111 height 29
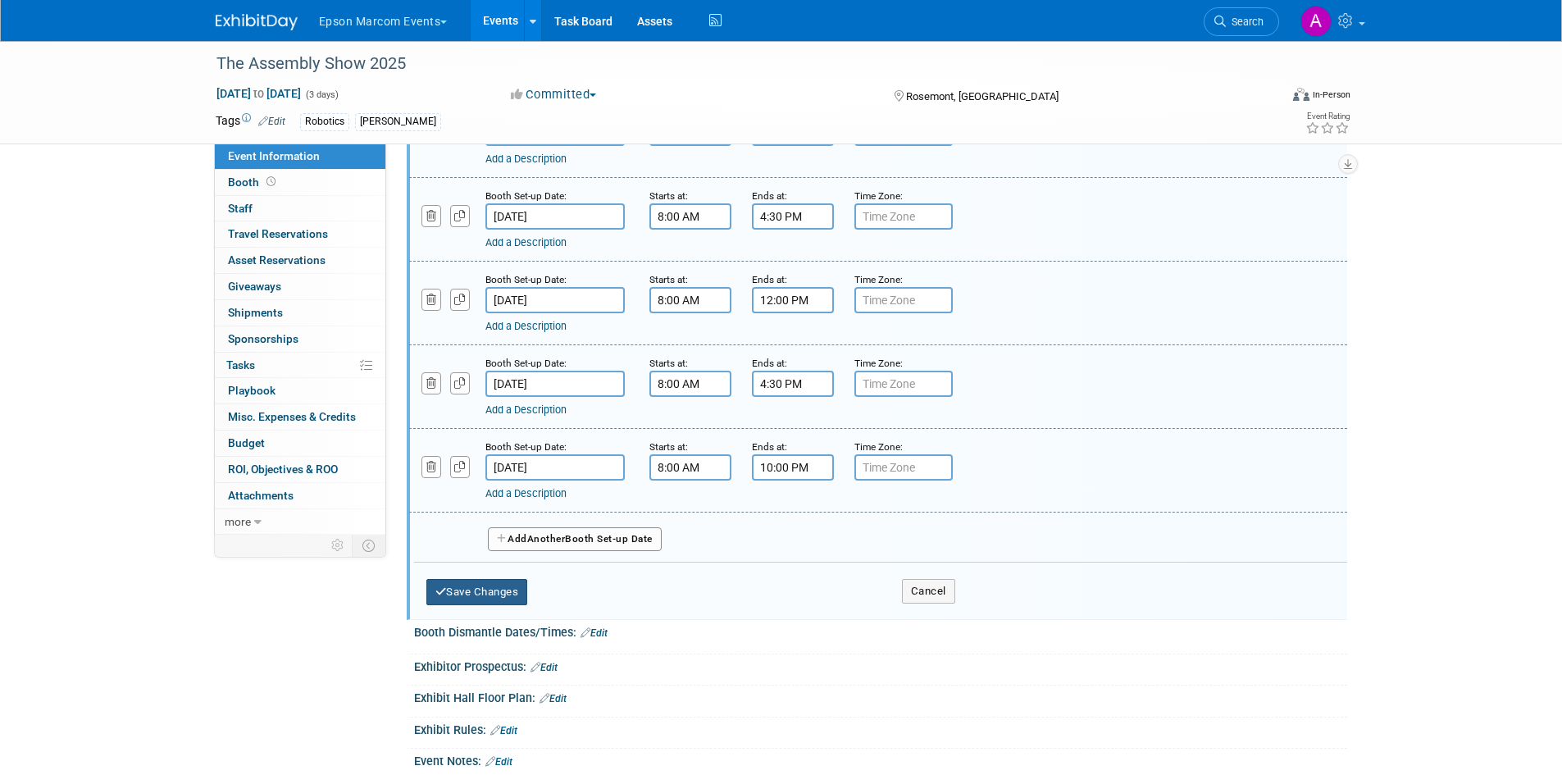
click at [430, 580] on button "Save Changes" at bounding box center [478, 592] width 102 height 26
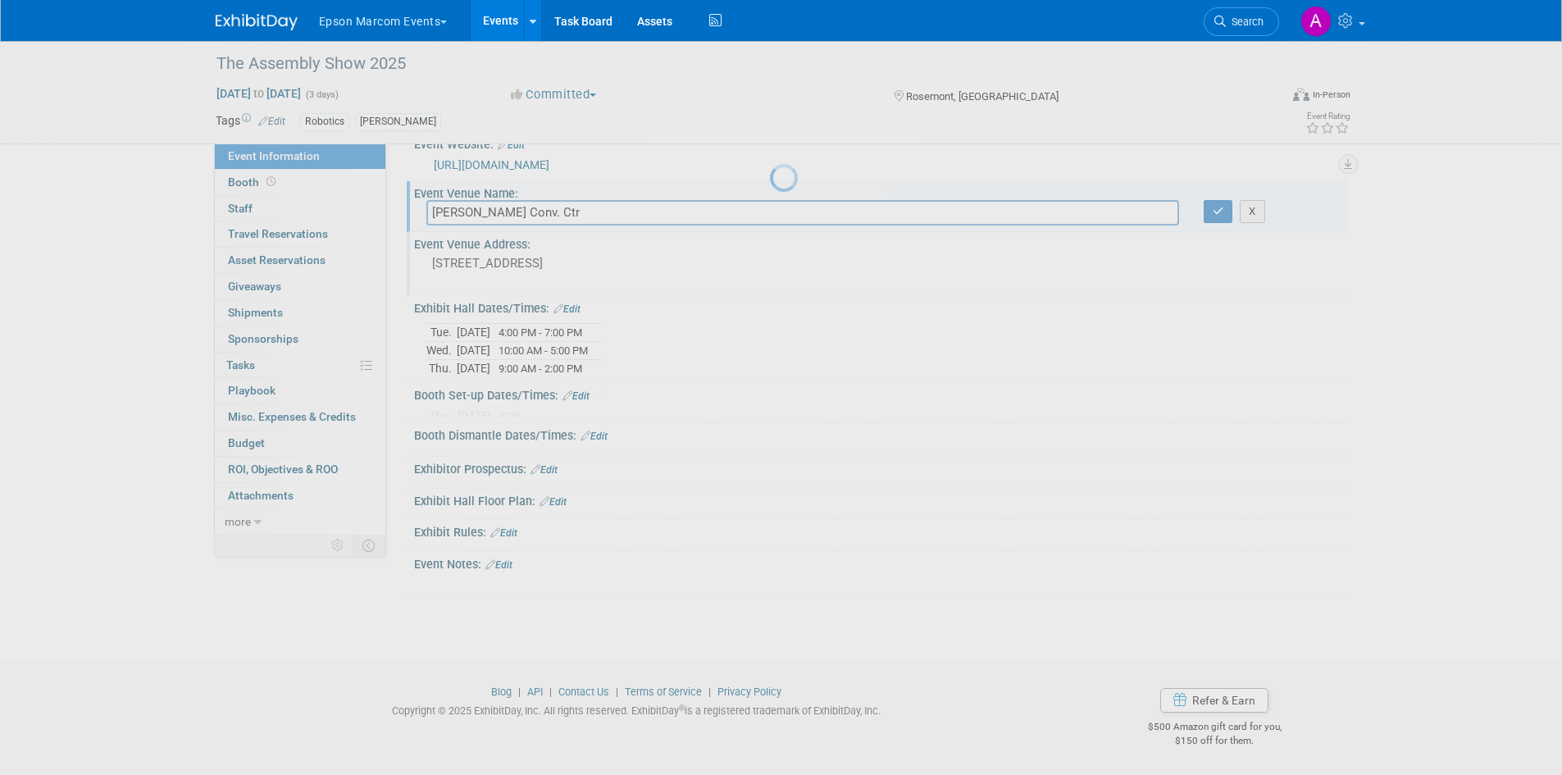
scroll to position [18, 0]
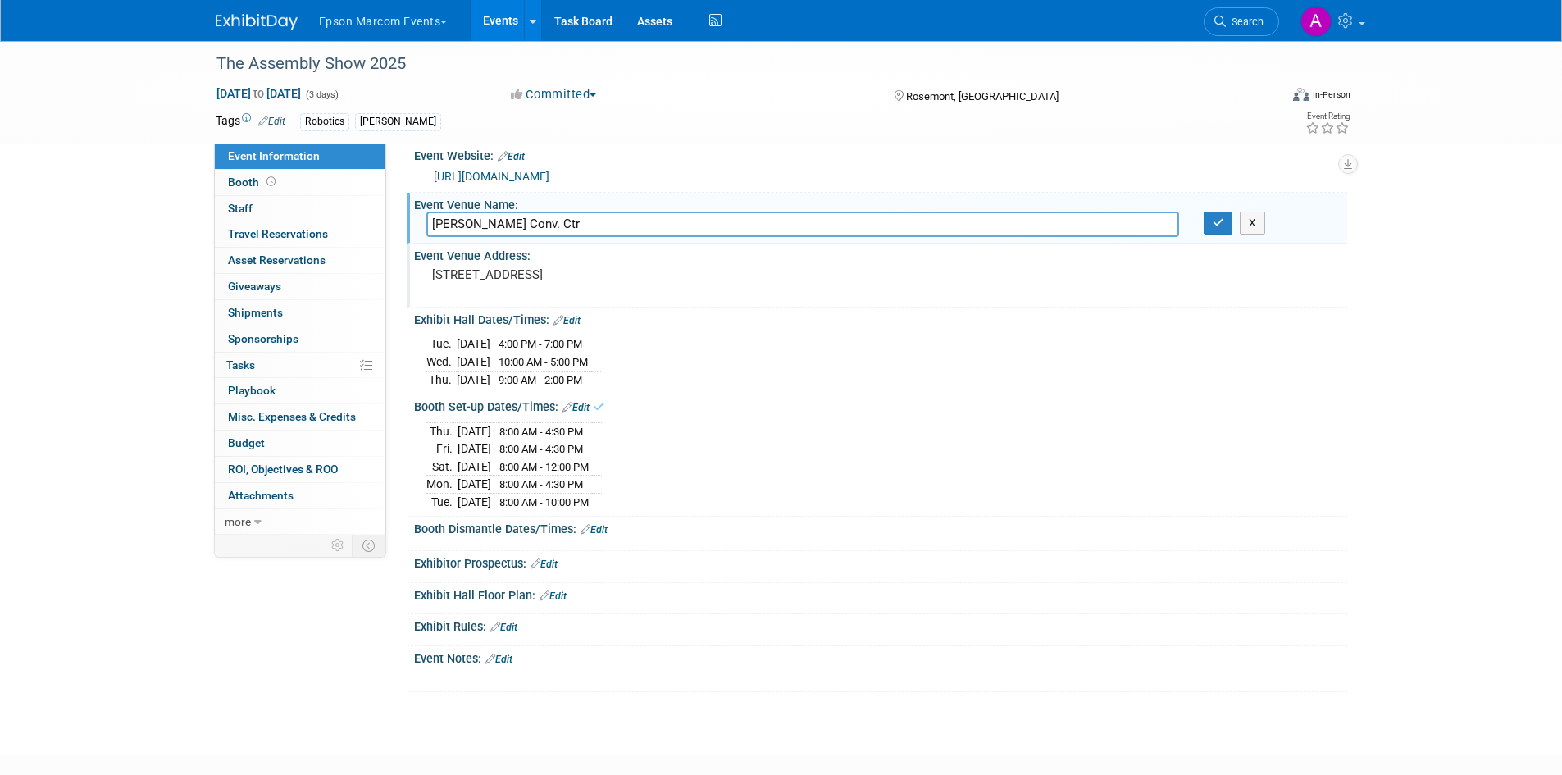
click at [600, 527] on link "Edit" at bounding box center [594, 529] width 27 height 11
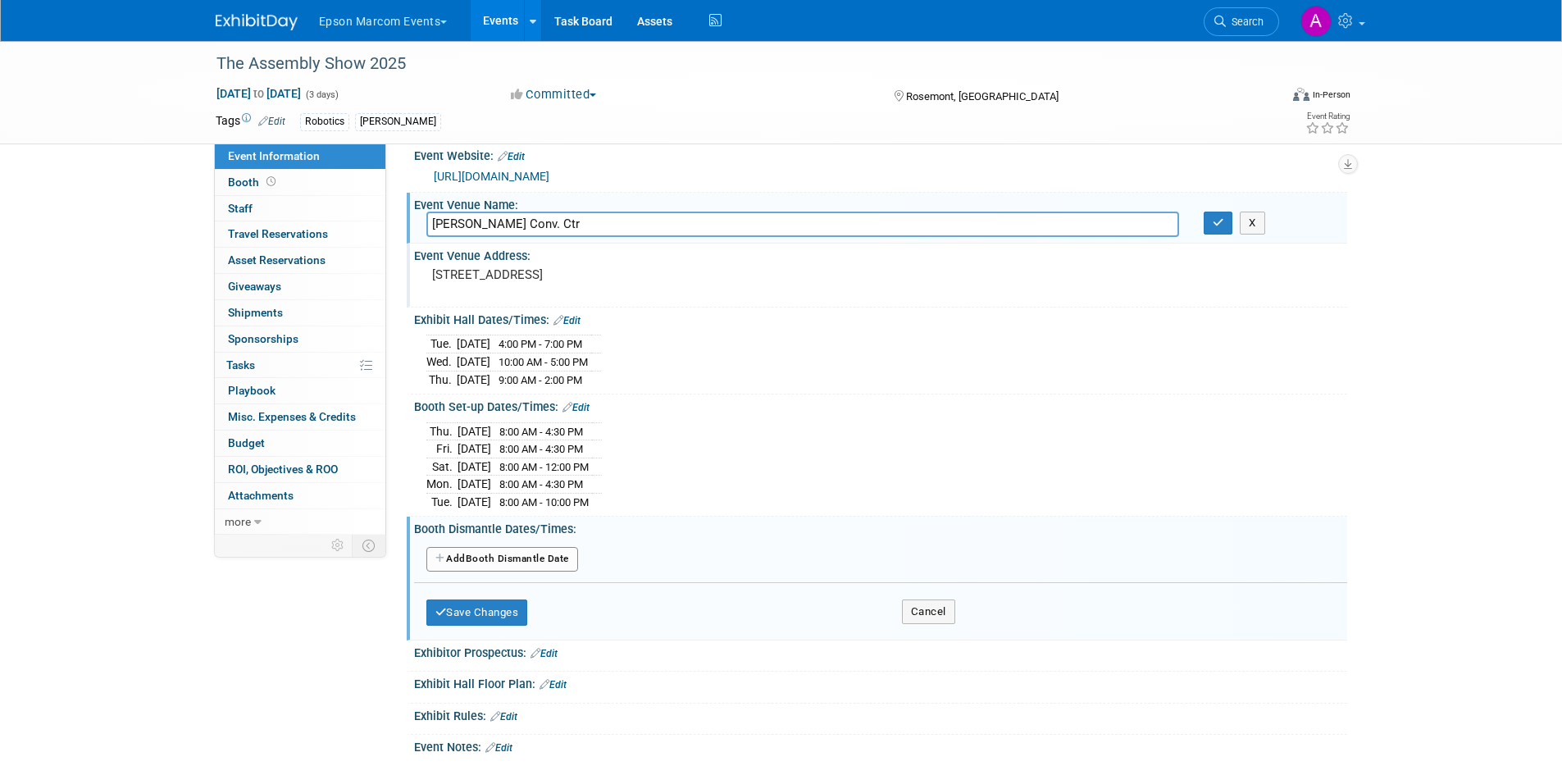
click at [486, 559] on button "Add Another Booth Dismantle Date" at bounding box center [503, 559] width 152 height 25
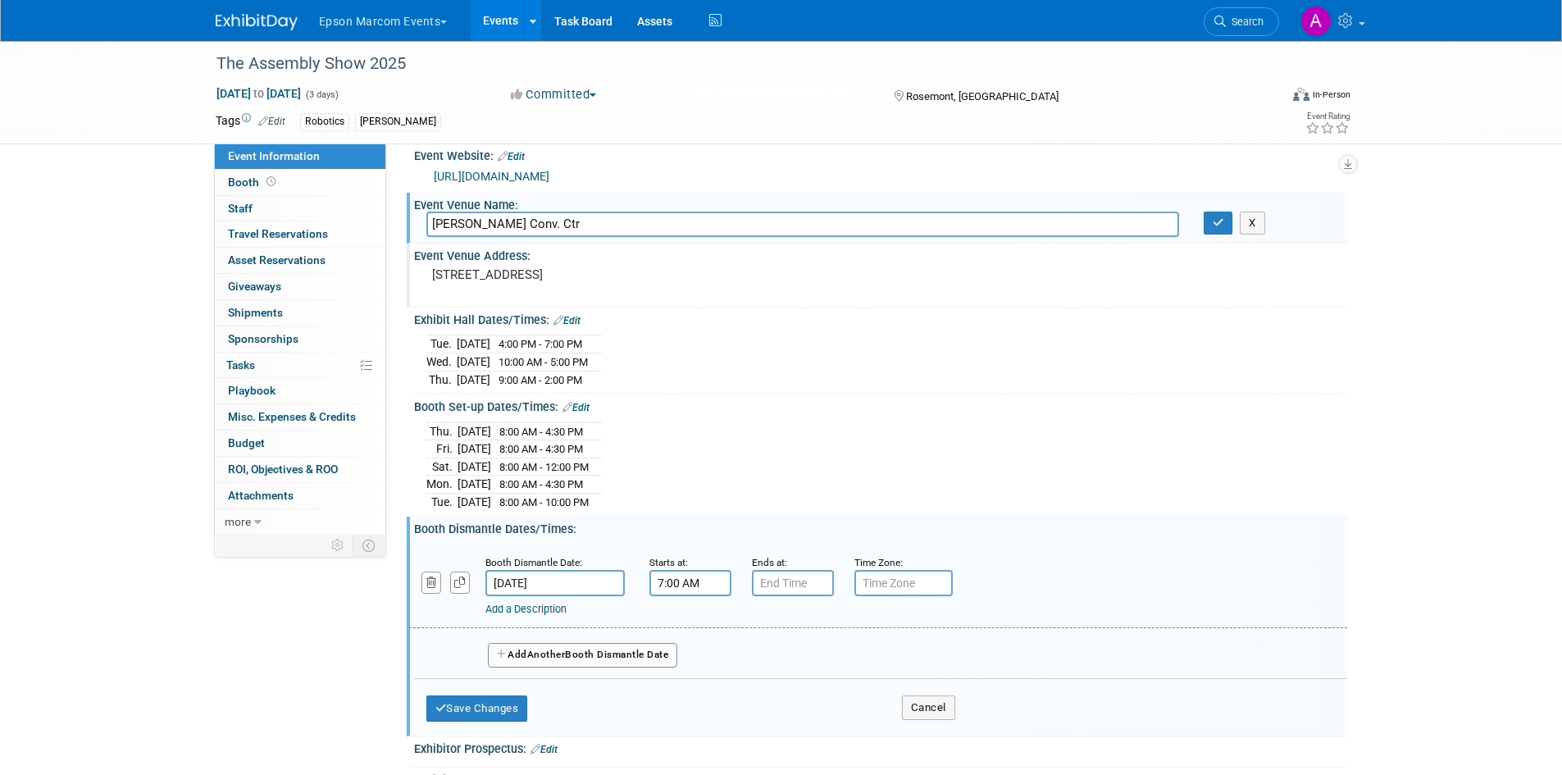
click at [682, 584] on input "7:00 AM" at bounding box center [691, 583] width 82 height 26
click at [698, 644] on span "07" at bounding box center [687, 659] width 31 height 30
click at [782, 625] on td "02" at bounding box center [785, 624] width 52 height 44
type input "2:00 AM"
click at [780, 576] on input "7:00 PM" at bounding box center [793, 583] width 82 height 26
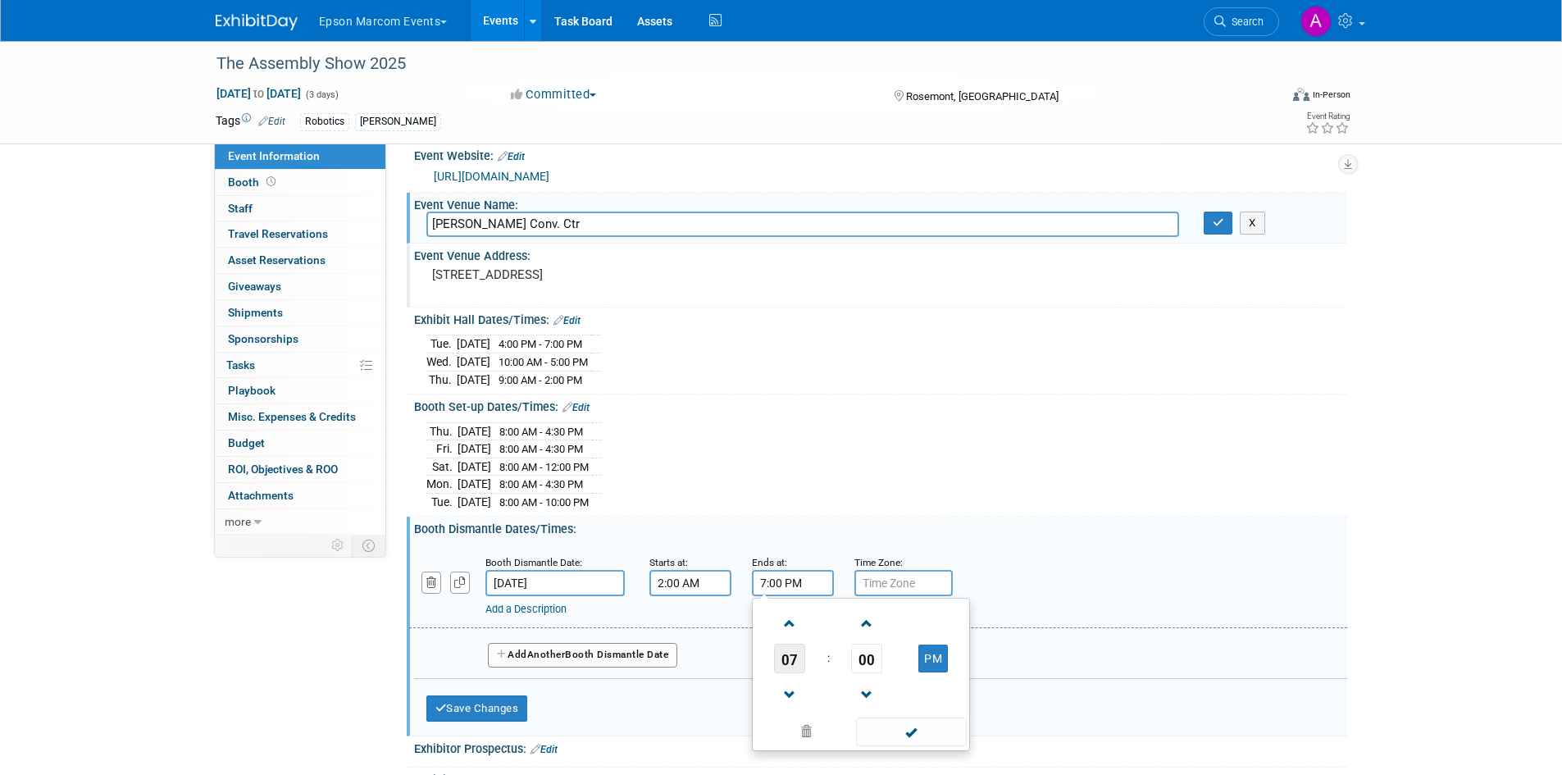
click at [788, 663] on span "07" at bounding box center [789, 659] width 31 height 30
click at [789, 714] on td "08" at bounding box center [782, 713] width 52 height 44
type input "8:00 PM"
click at [644, 651] on button "Add Another Booth Dismantle Date" at bounding box center [583, 655] width 190 height 25
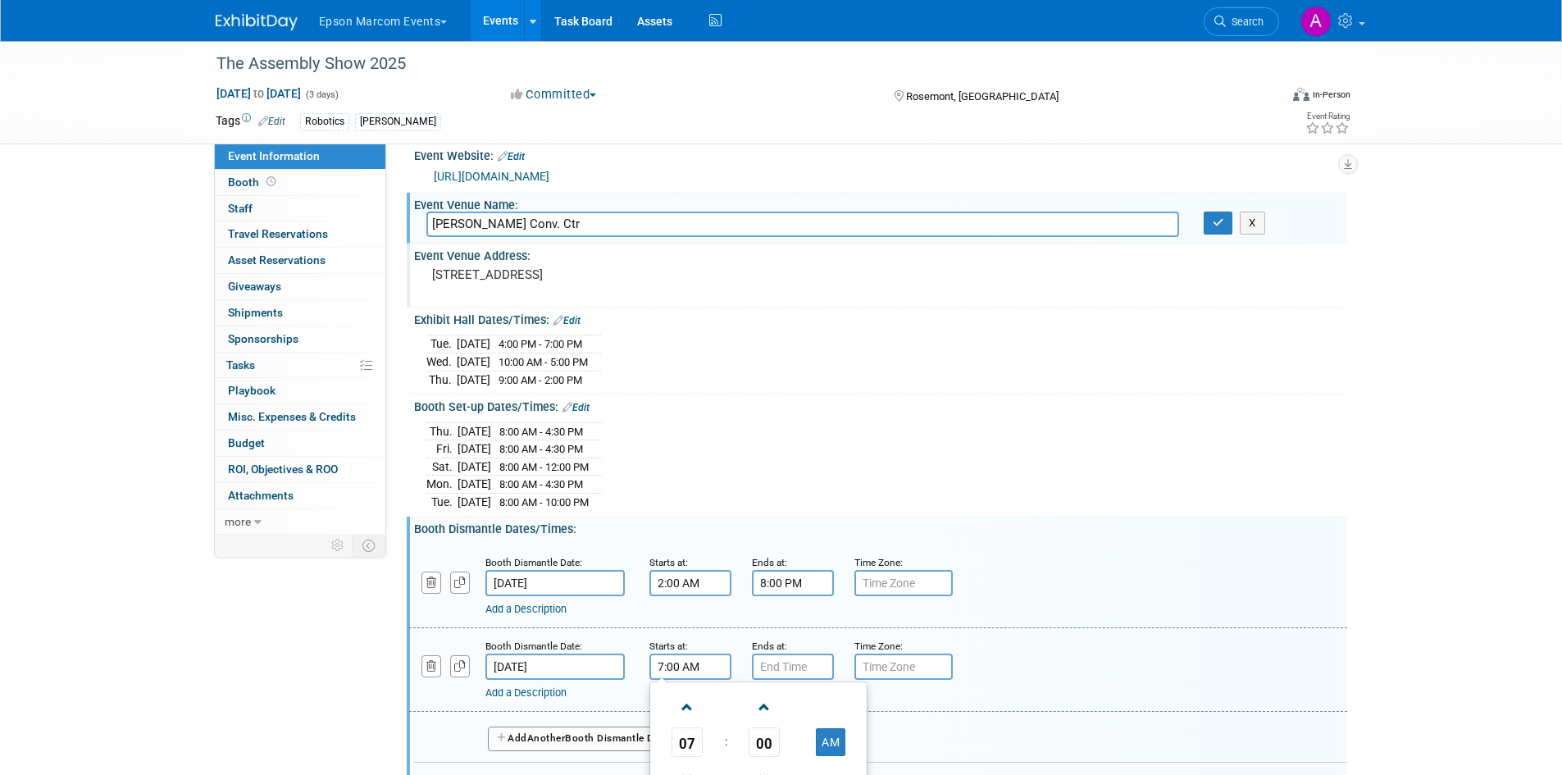
click at [694, 660] on input "7:00 AM" at bounding box center [691, 667] width 82 height 26
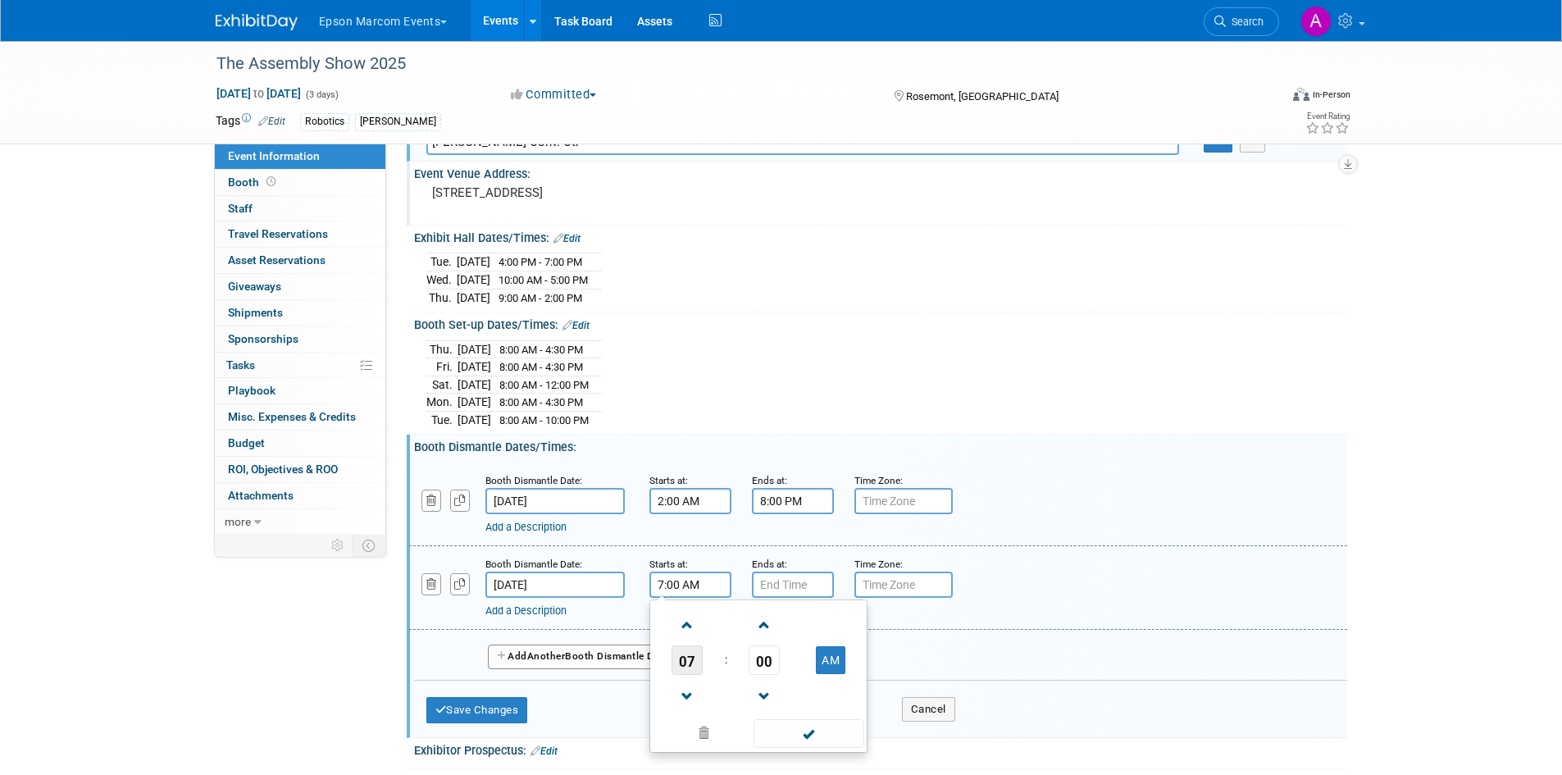
click at [678, 654] on span "07" at bounding box center [687, 660] width 31 height 30
click at [677, 711] on td "08" at bounding box center [680, 714] width 52 height 44
type input "8:00 AM"
click at [804, 577] on input "7:00 PM" at bounding box center [793, 585] width 82 height 26
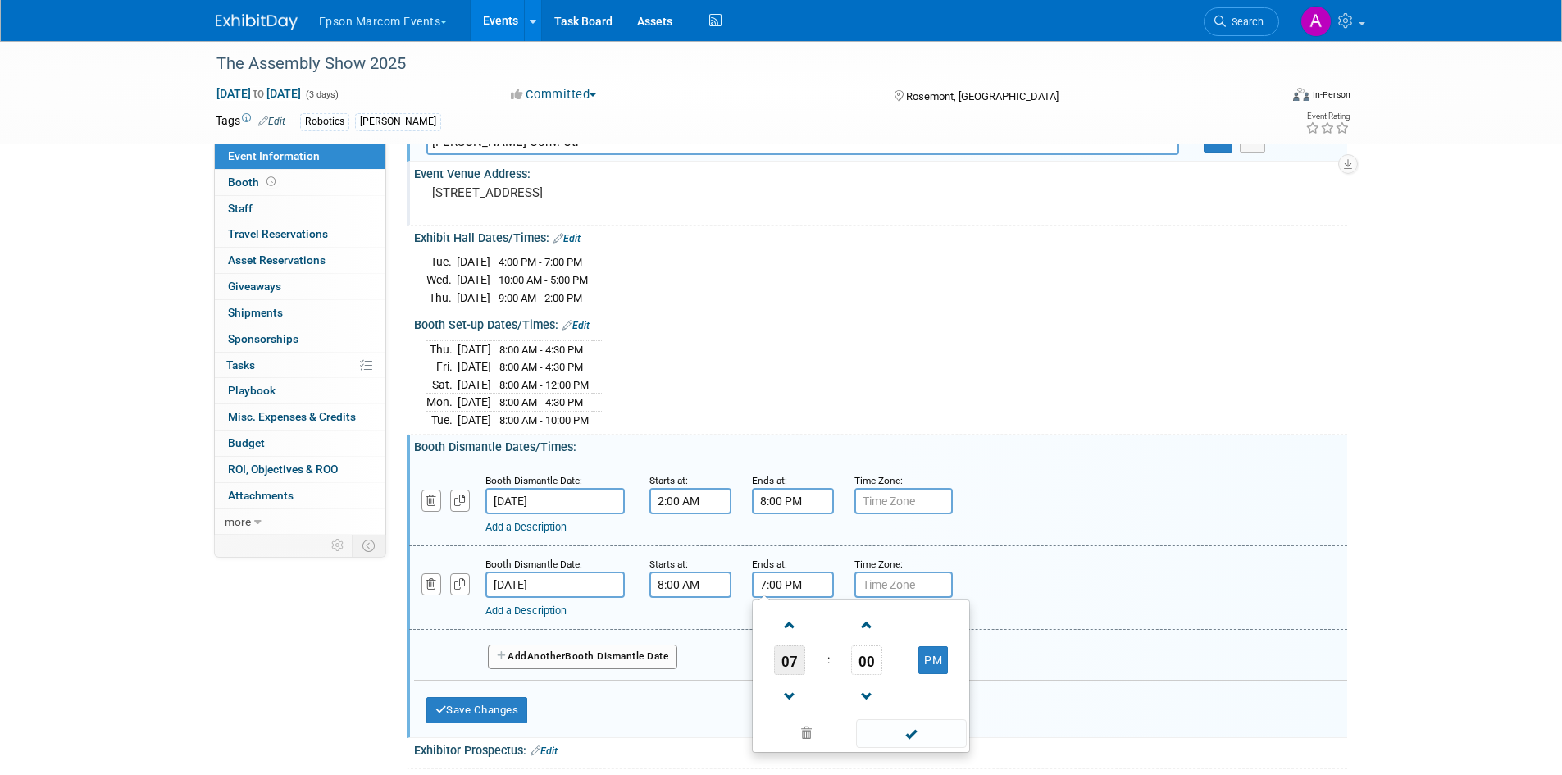
click at [792, 661] on span "07" at bounding box center [789, 660] width 31 height 30
click at [892, 627] on td "02" at bounding box center [887, 626] width 52 height 44
type input "2:00 PM"
click at [939, 733] on span at bounding box center [911, 733] width 111 height 29
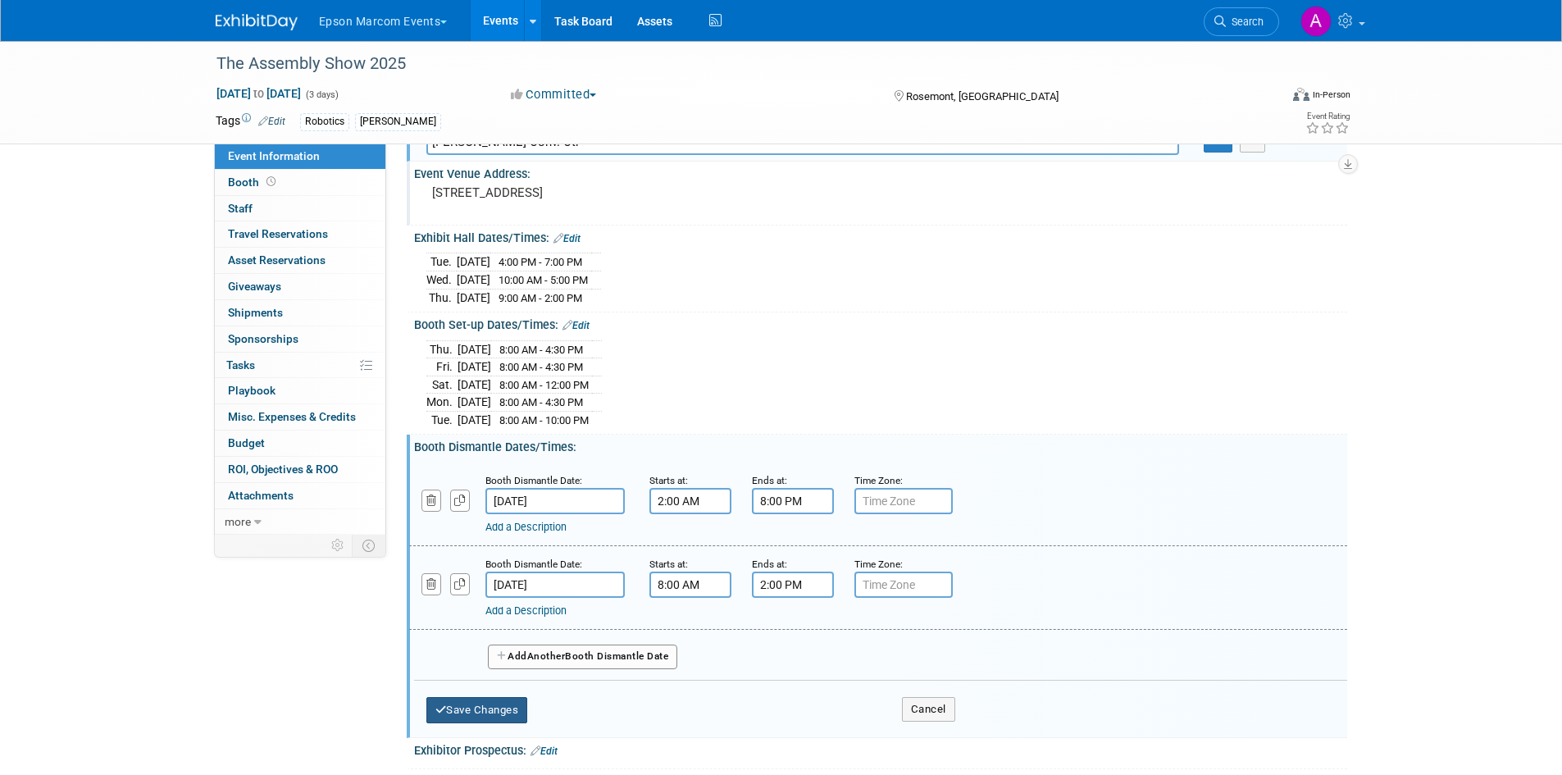
click at [501, 699] on button "Save Changes" at bounding box center [478, 710] width 102 height 26
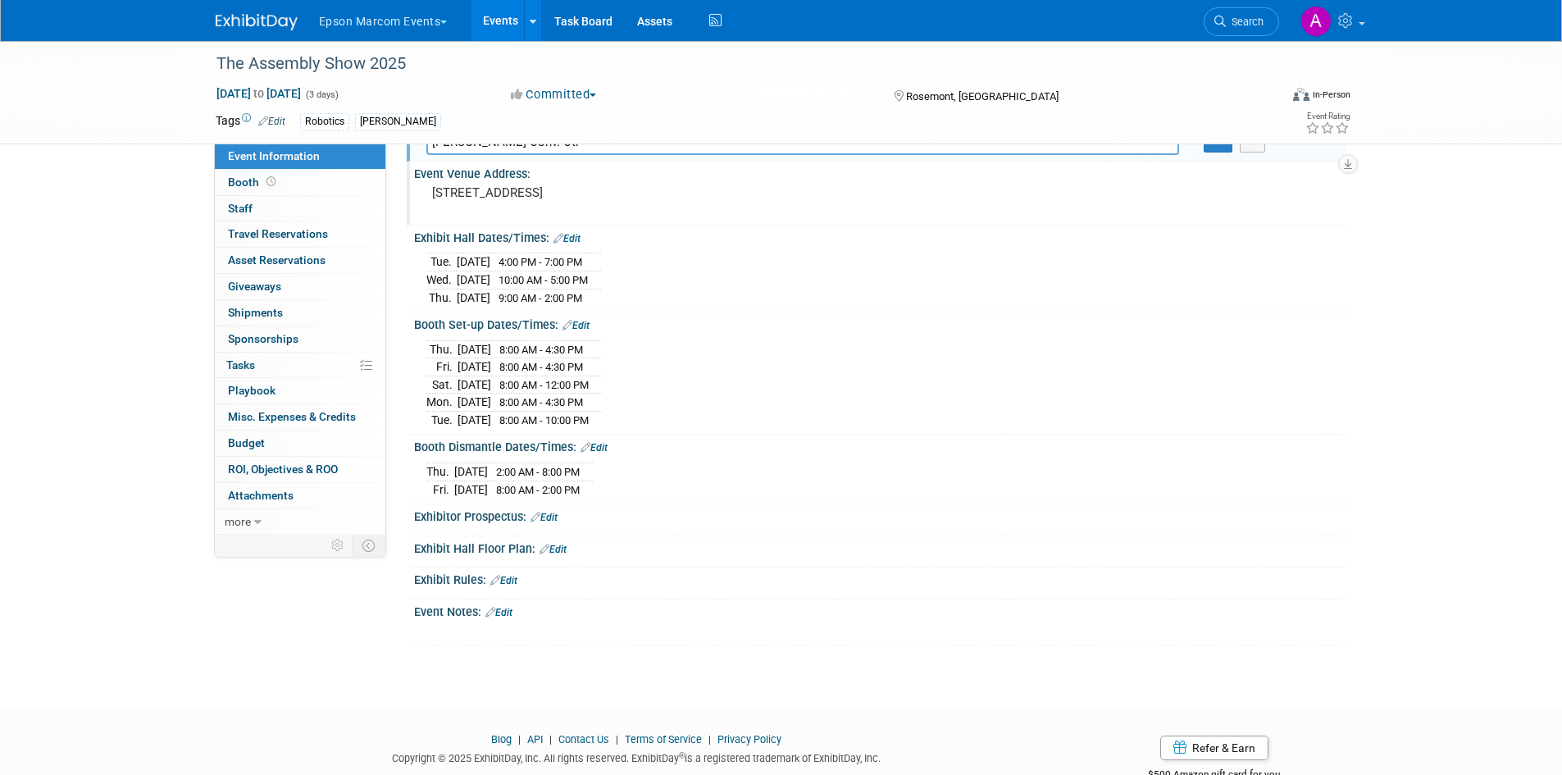
click at [565, 549] on link "Edit" at bounding box center [553, 549] width 27 height 11
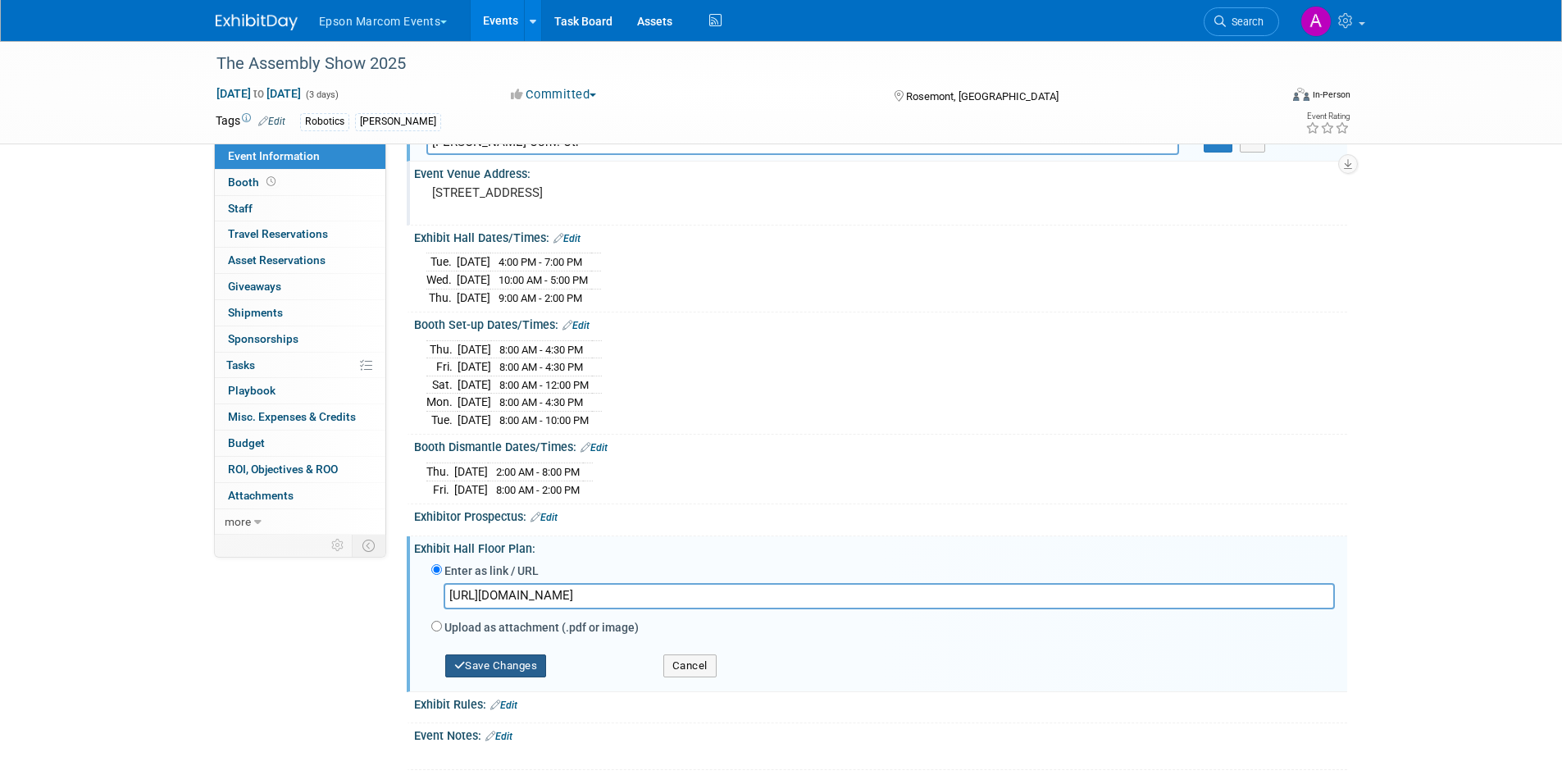
type input "[URL][DOMAIN_NAME]"
click at [501, 665] on button "Save Changes" at bounding box center [496, 666] width 102 height 23
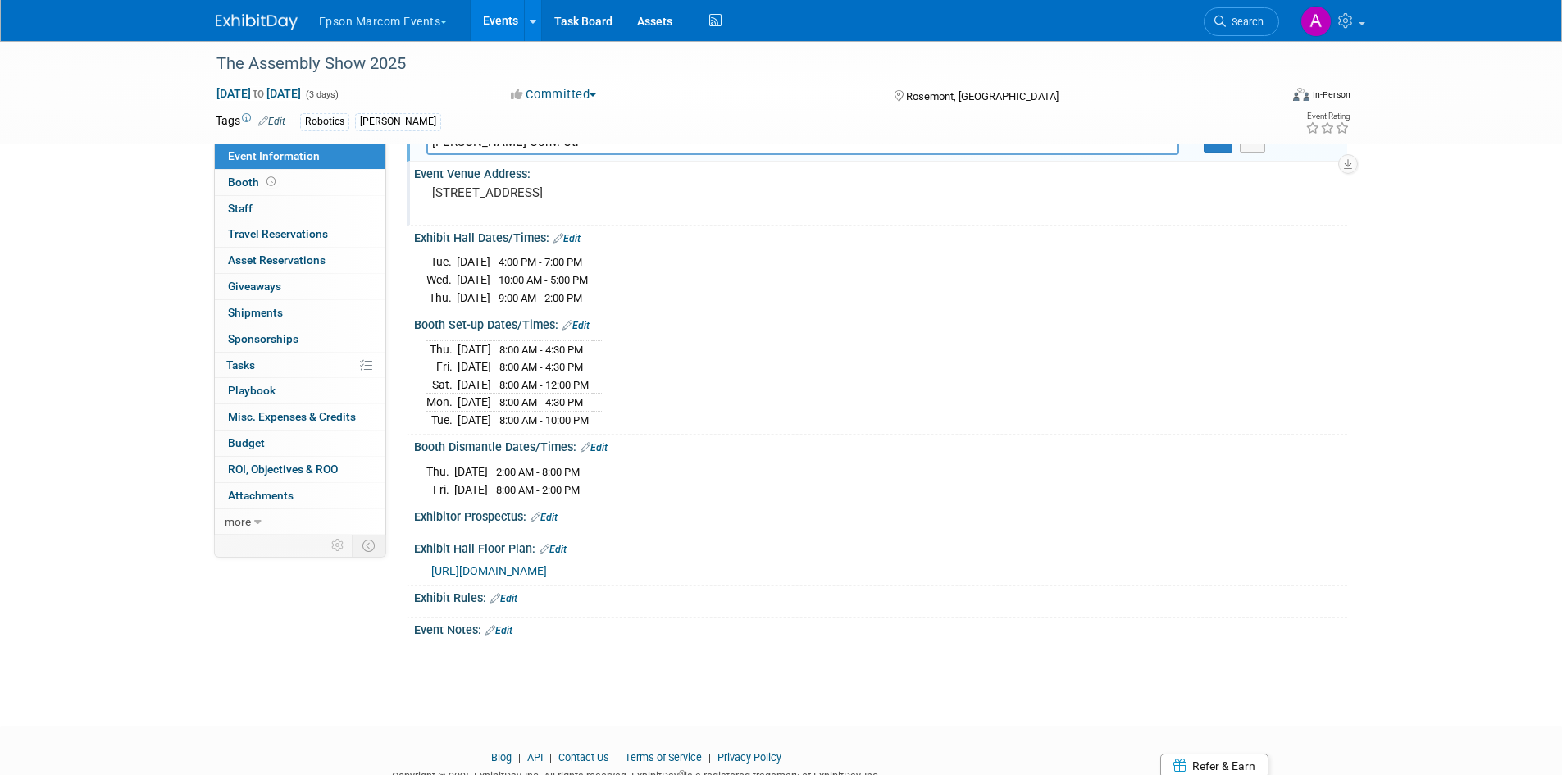
click at [558, 513] on link "Edit" at bounding box center [544, 517] width 27 height 11
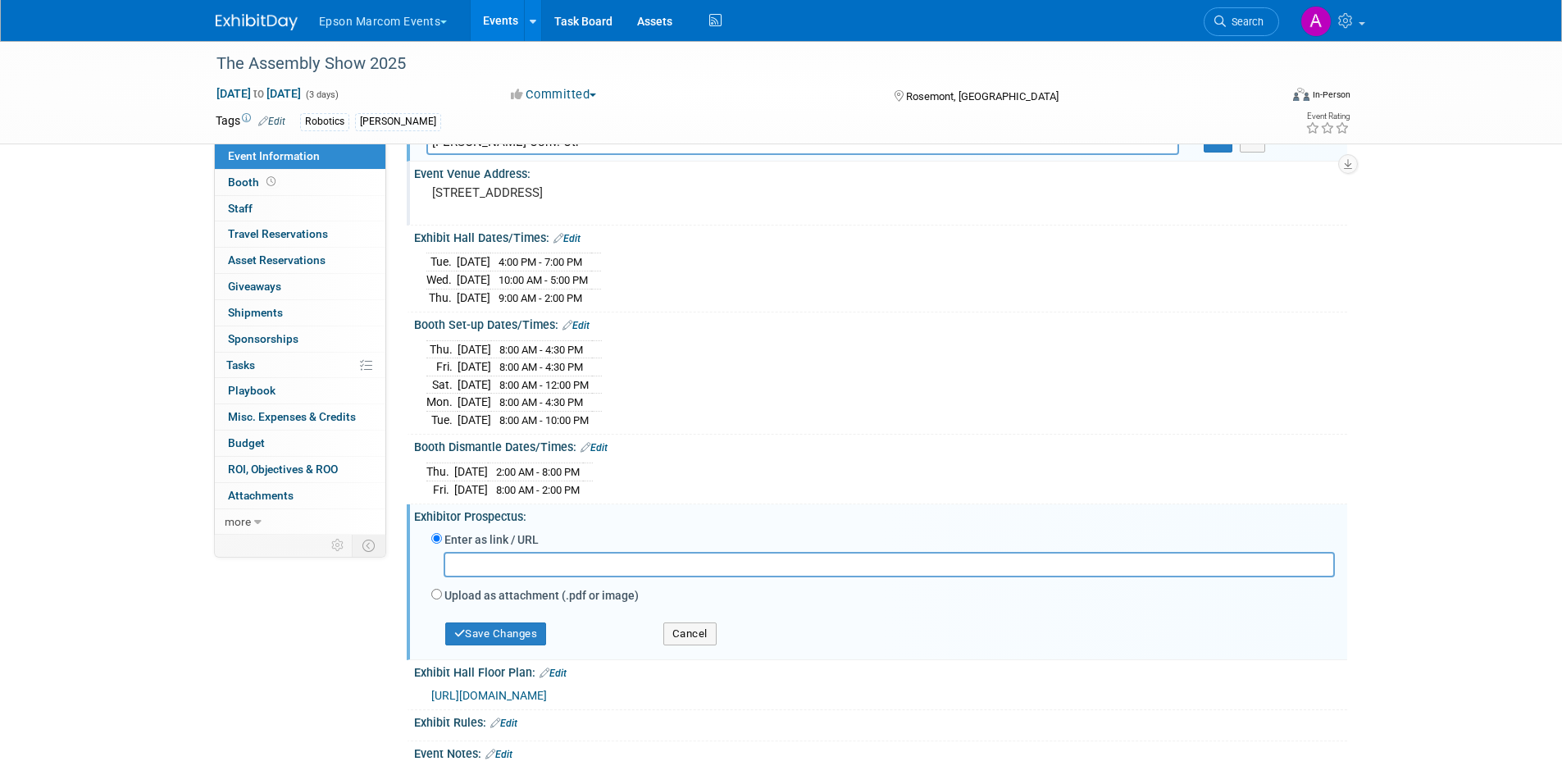
click at [554, 557] on input "text" at bounding box center [890, 564] width 892 height 25
type input "[URL][DOMAIN_NAME]"
click at [504, 627] on button "Save Changes" at bounding box center [496, 634] width 102 height 23
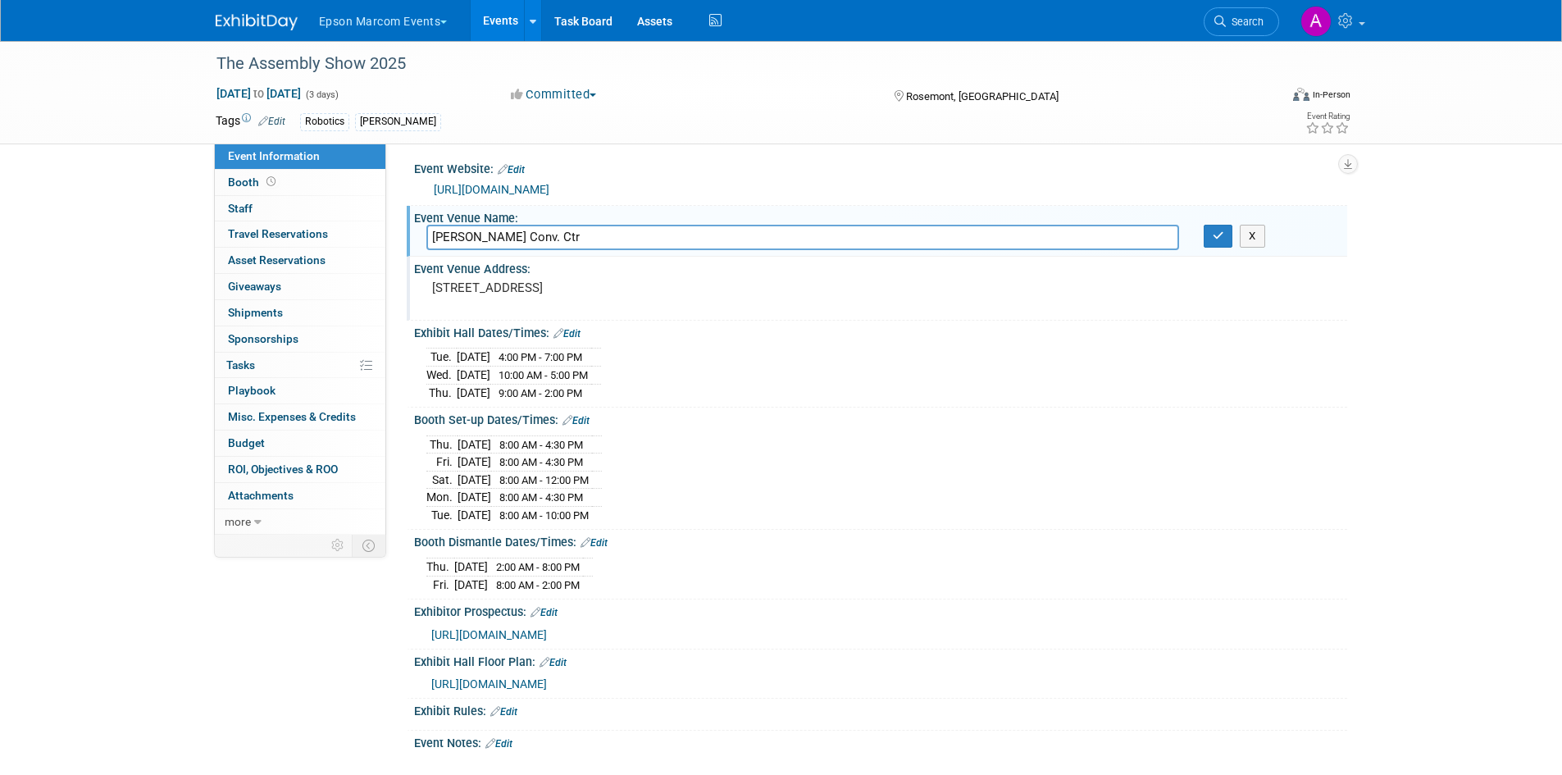
scroll to position [0, 0]
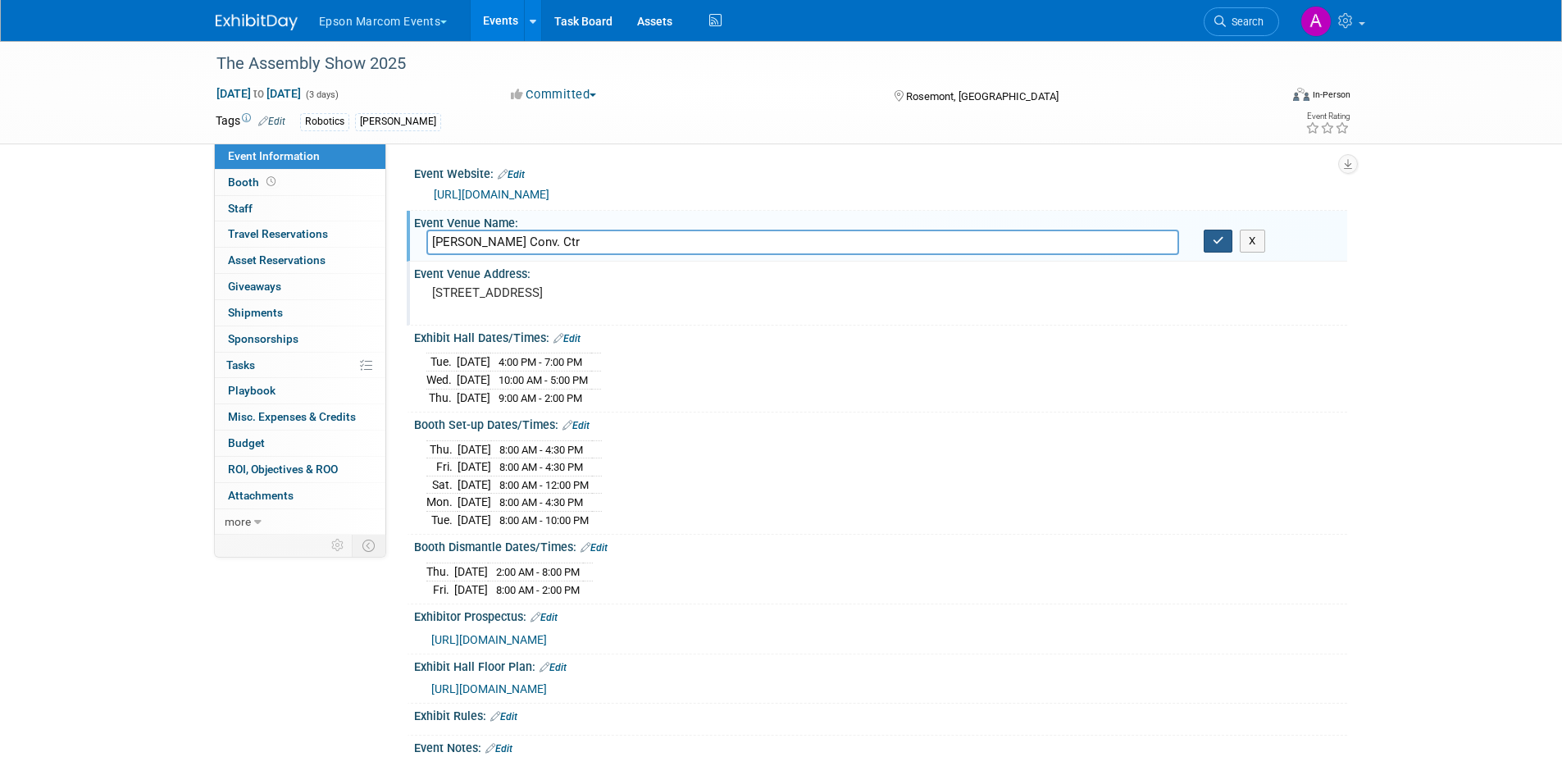
click at [1220, 238] on icon "button" at bounding box center [1218, 240] width 11 height 11
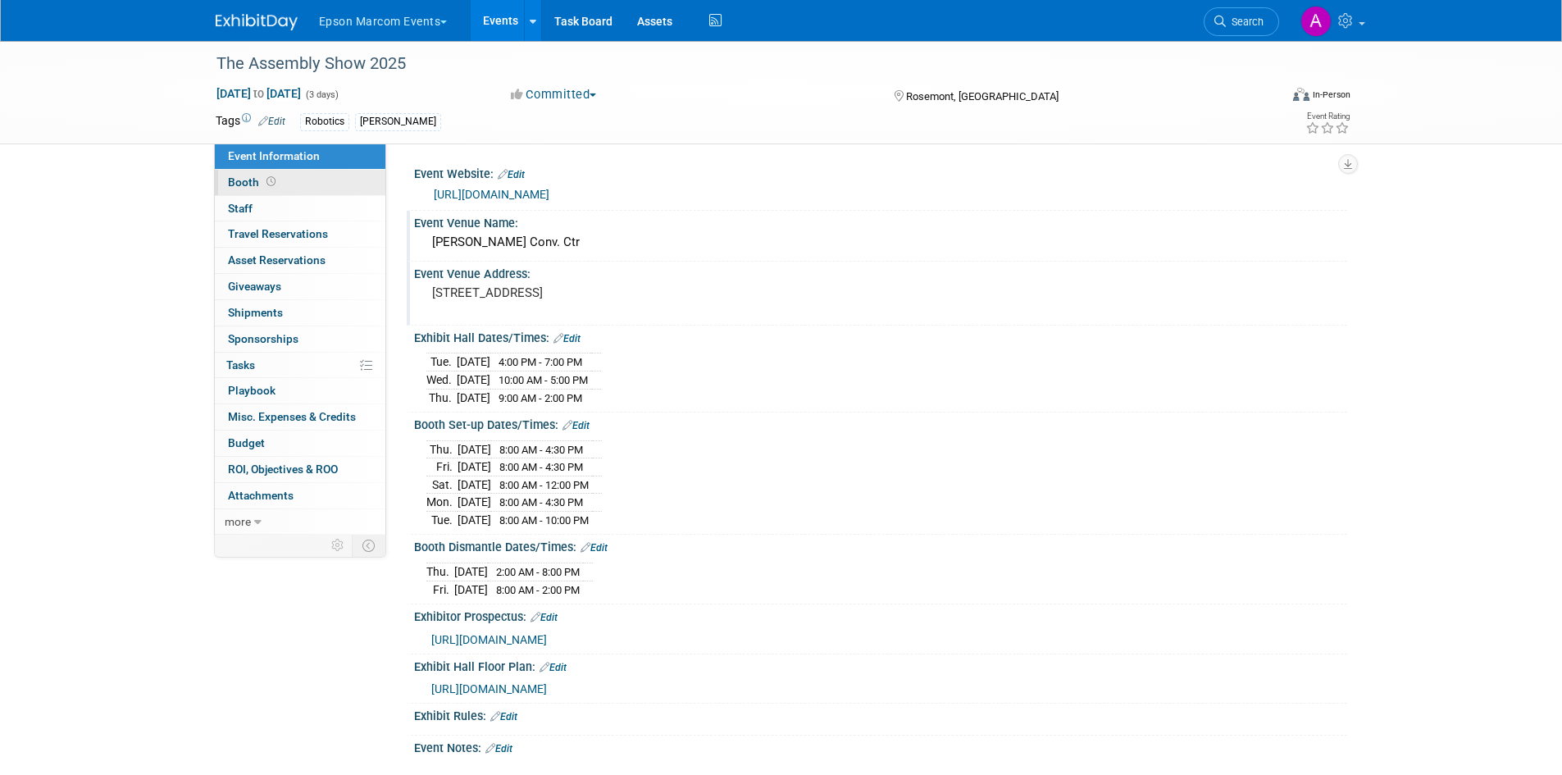
click at [249, 180] on span "Booth" at bounding box center [253, 182] width 51 height 13
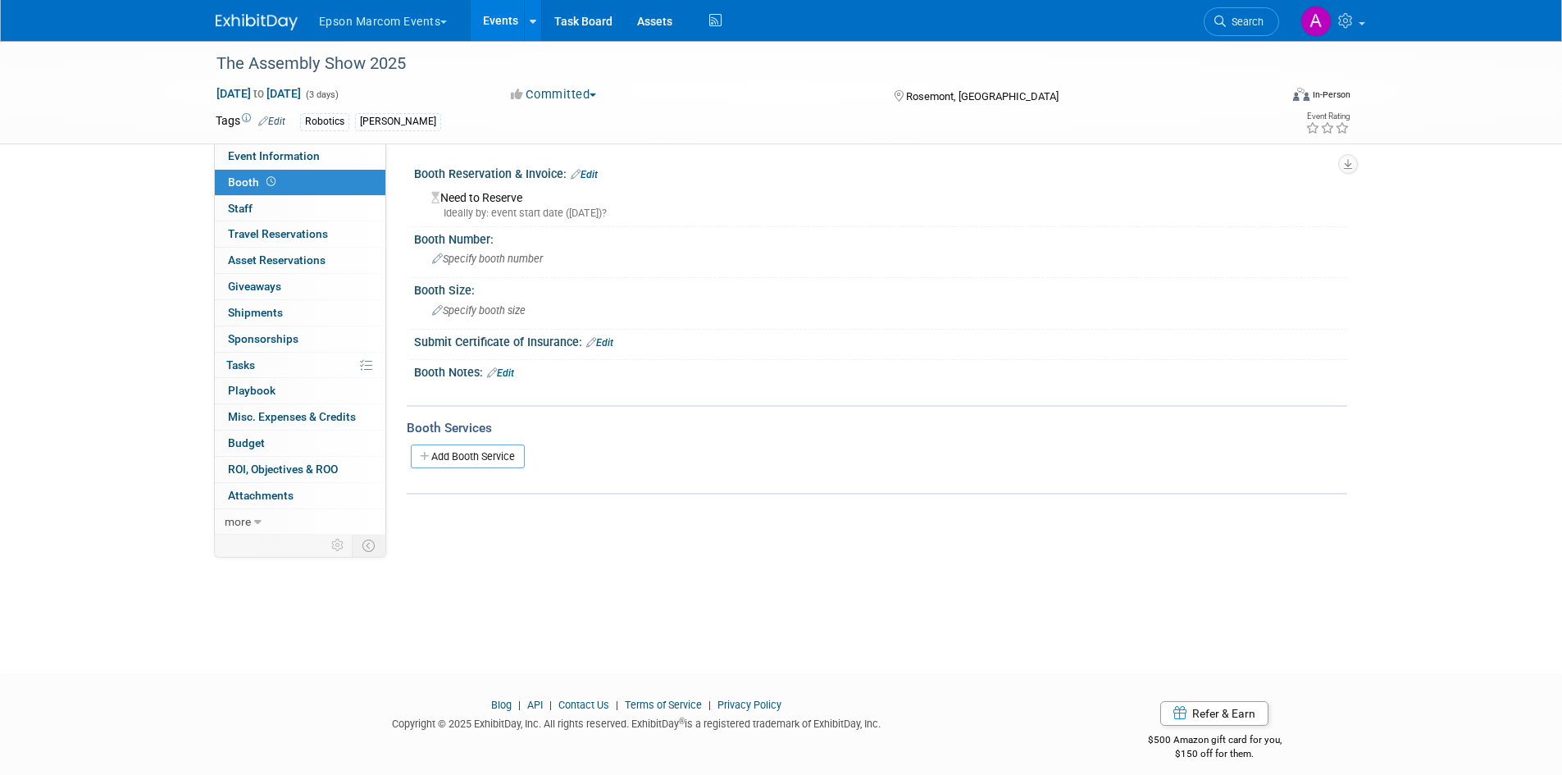
click at [501, 198] on div "Need to Reserve Ideally by: event start date ([DATE])?" at bounding box center [881, 202] width 909 height 35
click at [595, 173] on link "Edit" at bounding box center [584, 174] width 27 height 11
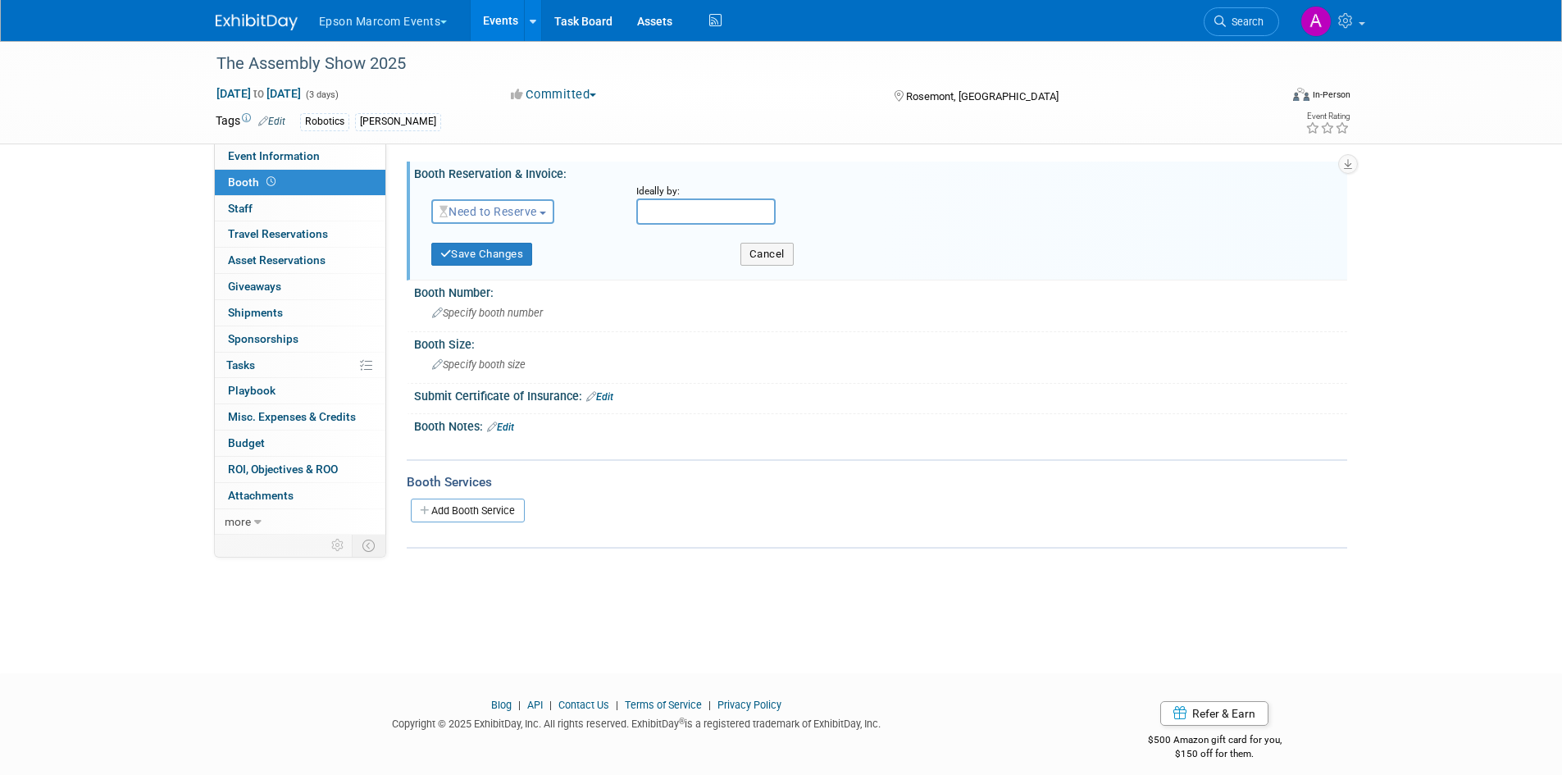
click at [554, 208] on button "Need to Reserve" at bounding box center [493, 211] width 124 height 25
click at [522, 265] on link "Reserved" at bounding box center [520, 262] width 176 height 23
